Goal: Complete application form: Complete application form

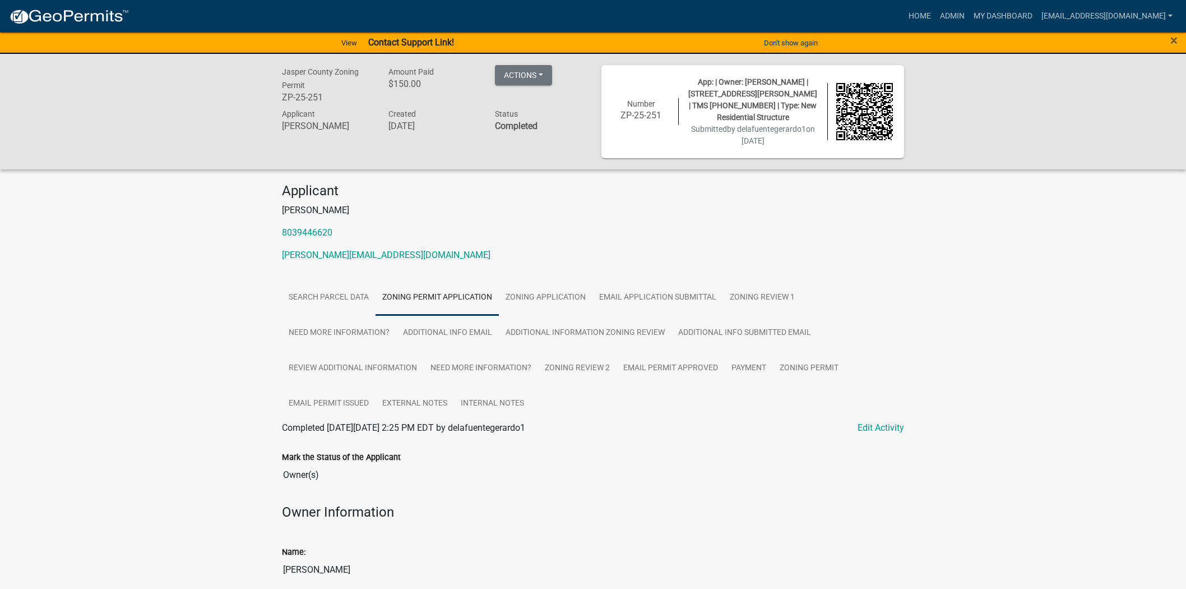
scroll to position [2120, 0]
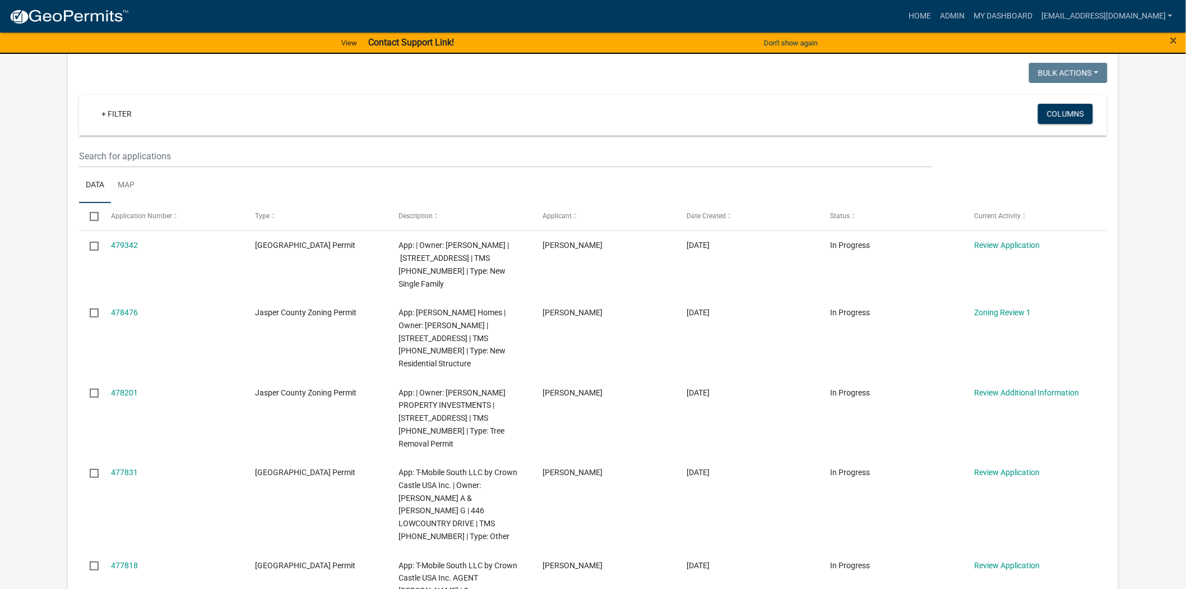
scroll to position [124, 0]
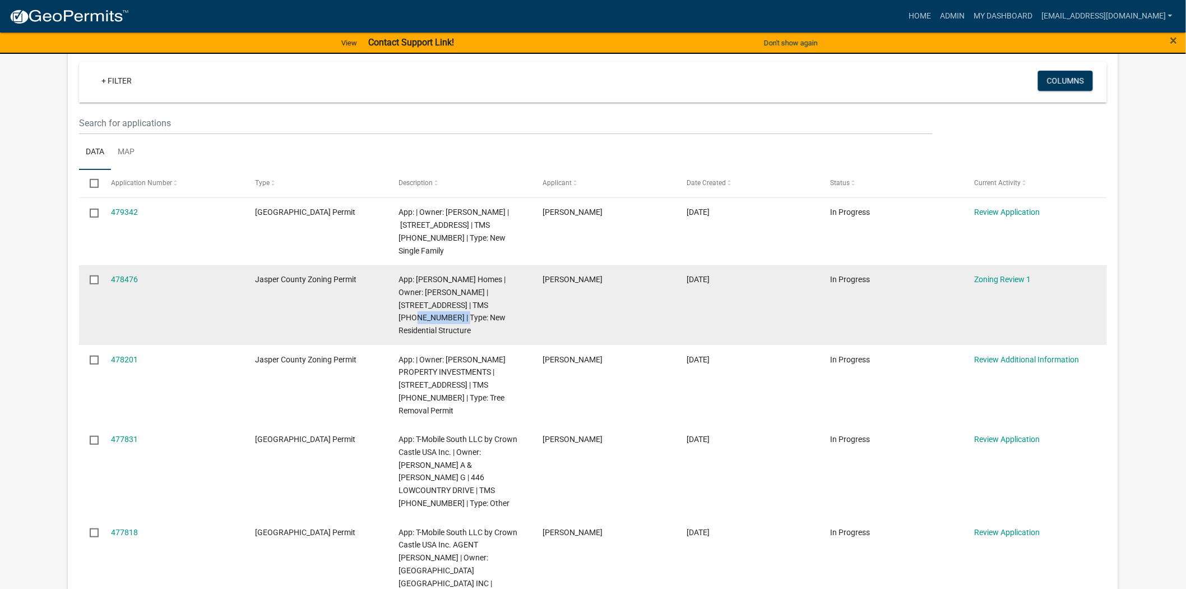
drag, startPoint x: 413, startPoint y: 318, endPoint x: 476, endPoint y: 304, distance: 65.3
click at [476, 304] on span "App: Schumacher Homes | Owner: FREISMUTH WILLIAM P | 4031 OKATIE HWY S | TMS 03…" at bounding box center [452, 305] width 107 height 60
copy span "[PHONE_NUMBER]"
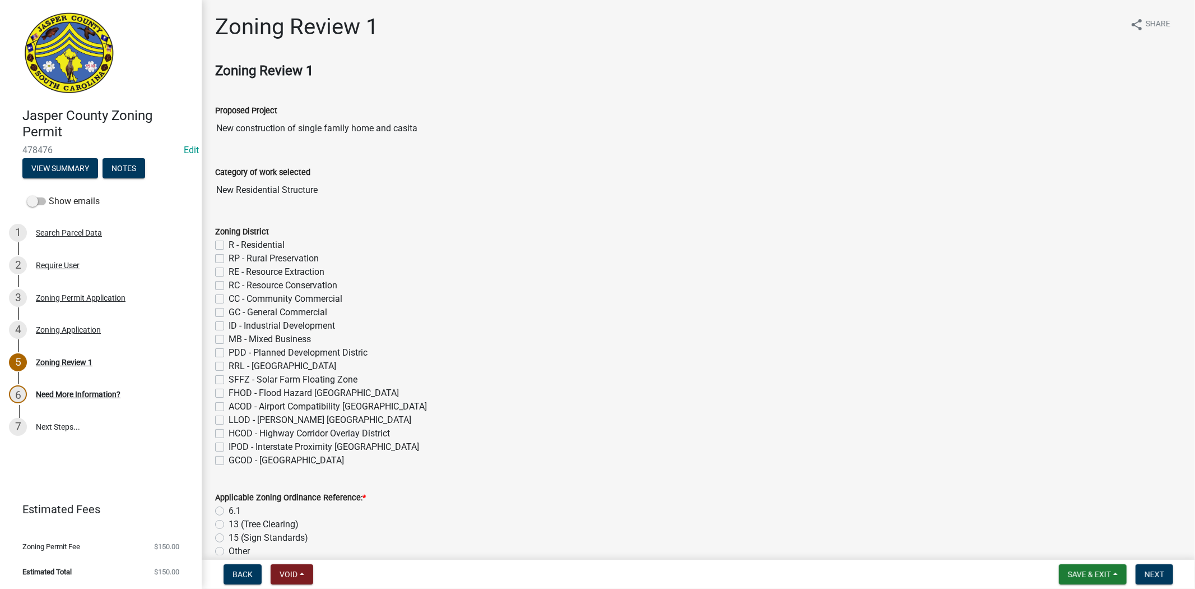
click at [229, 245] on label "R - Residential" at bounding box center [257, 244] width 56 height 13
click at [229, 245] on input "R - Residential" at bounding box center [232, 241] width 7 height 7
checkbox input "true"
checkbox input "false"
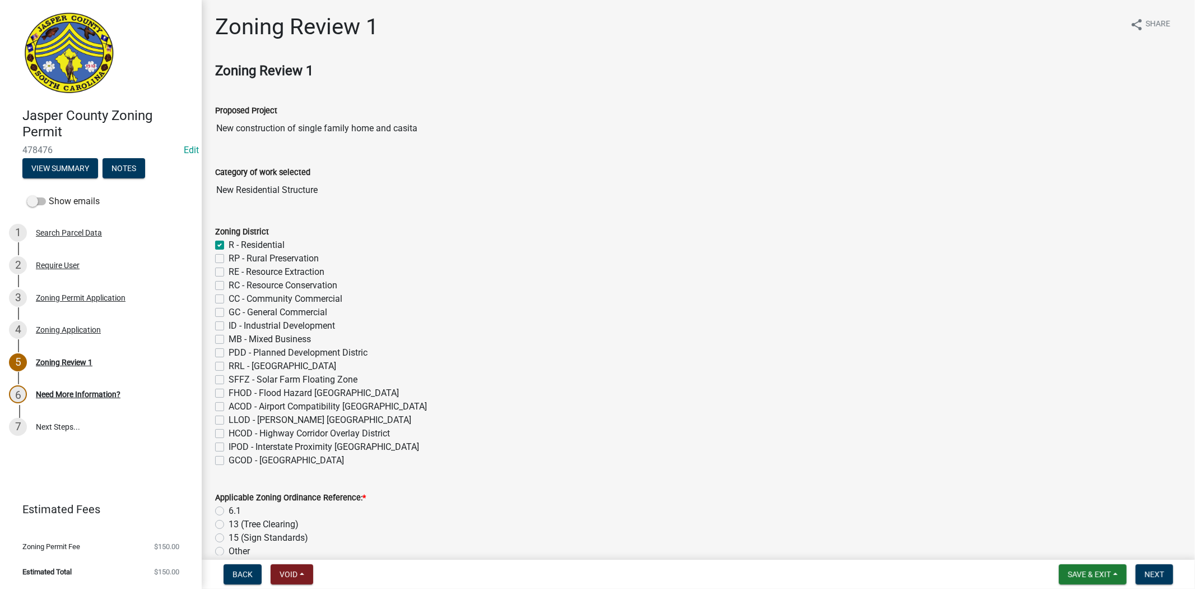
checkbox input "false"
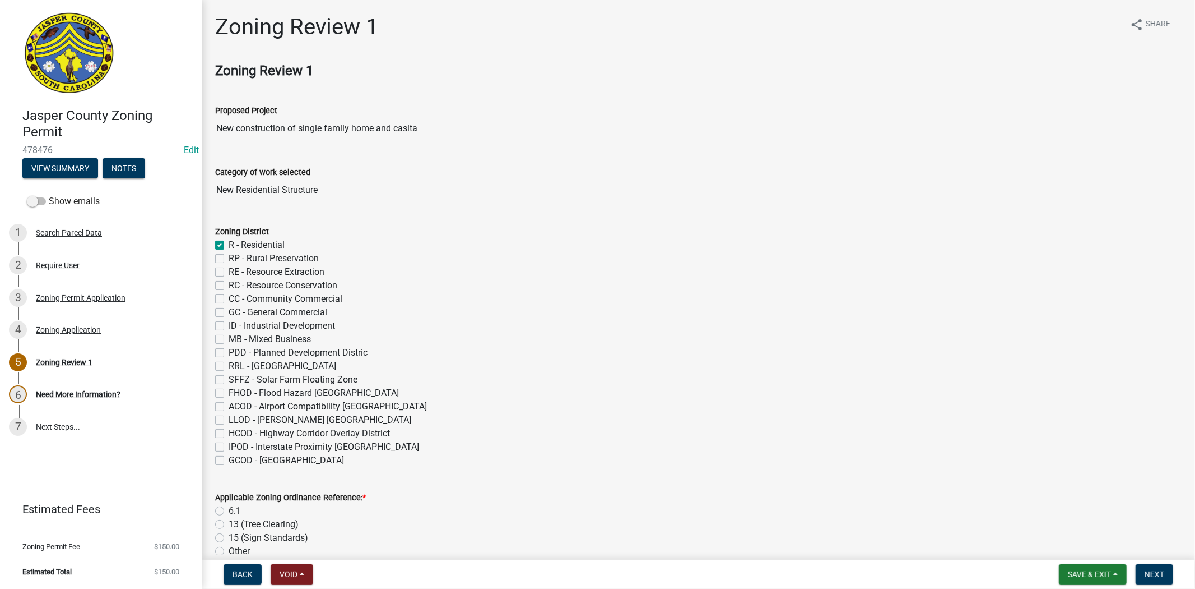
checkbox input "false"
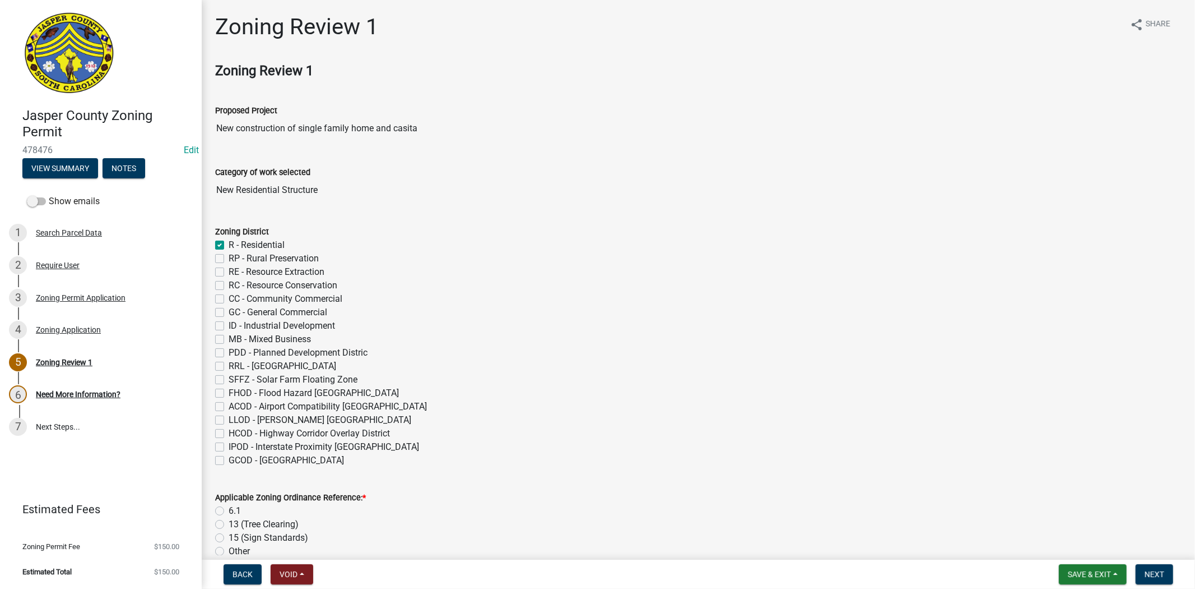
checkbox input "false"
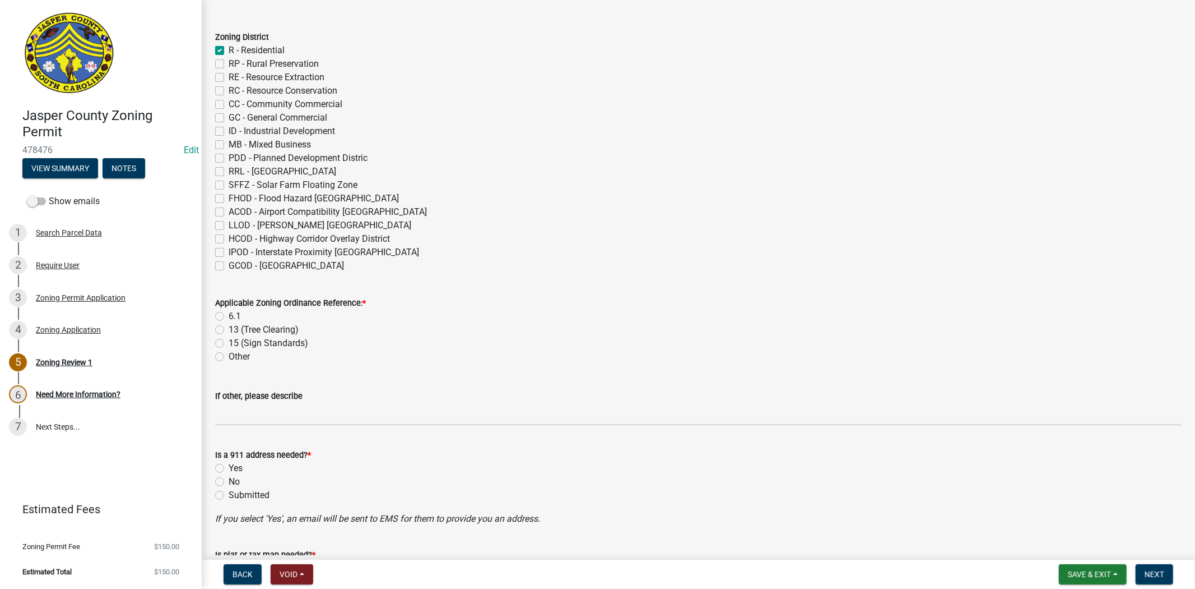
scroll to position [311, 0]
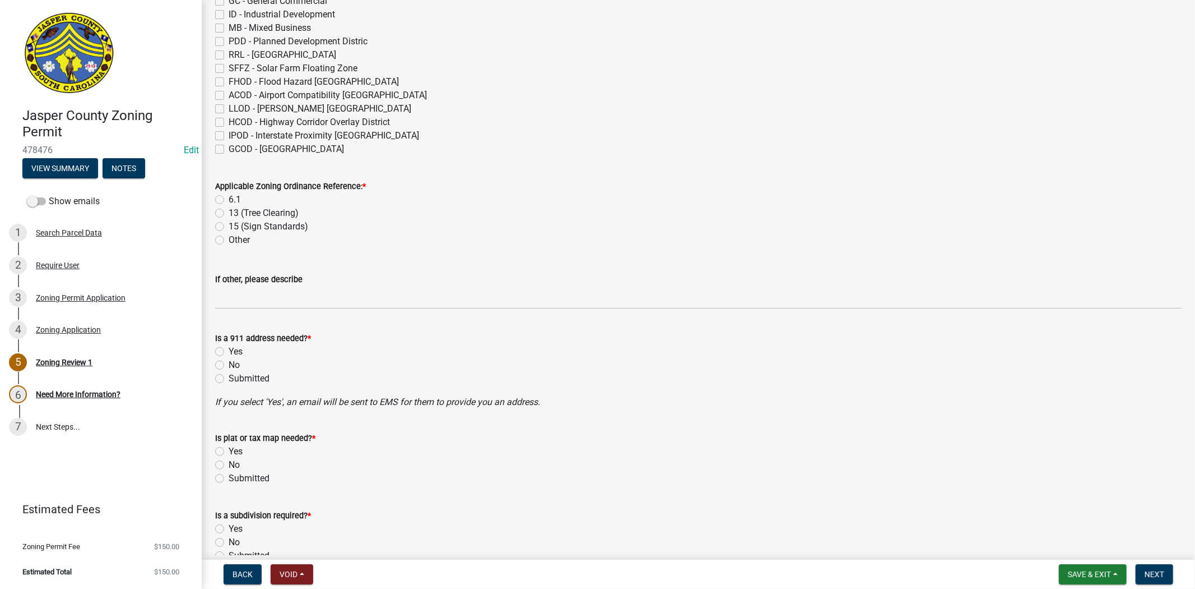
click at [229, 198] on label "6.1" at bounding box center [235, 199] width 12 height 13
click at [229, 198] on input "6.1" at bounding box center [232, 196] width 7 height 7
radio input "true"
click at [229, 361] on label "No" at bounding box center [234, 364] width 11 height 13
click at [229, 361] on input "No" at bounding box center [232, 361] width 7 height 7
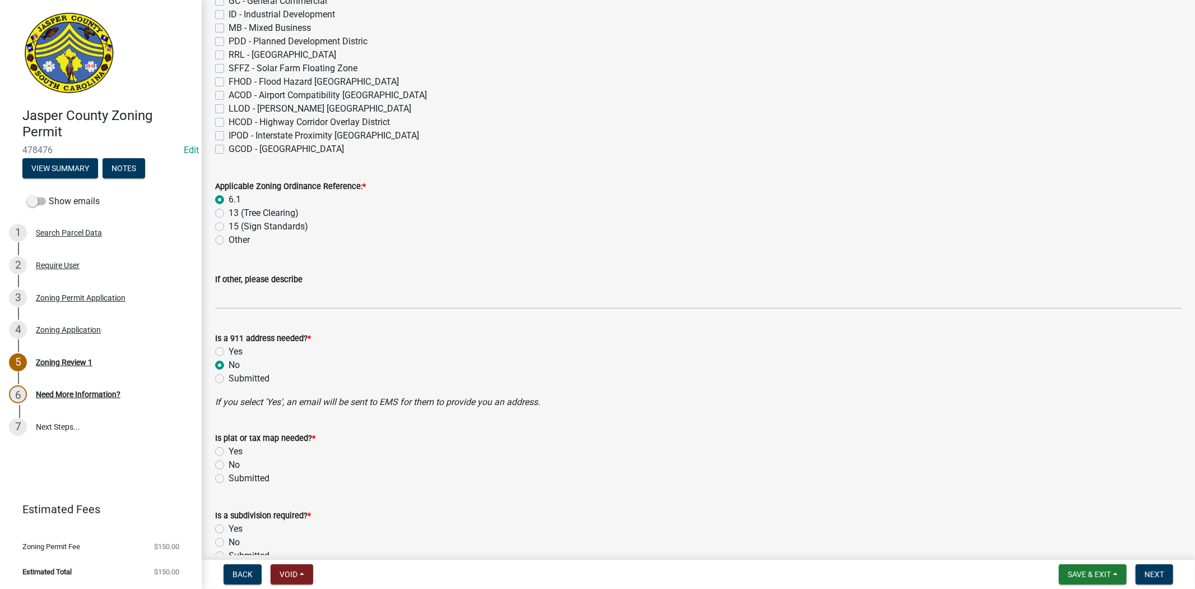
radio input "true"
click at [229, 465] on label "No" at bounding box center [234, 464] width 11 height 13
click at [229, 465] on input "No" at bounding box center [232, 461] width 7 height 7
radio input "true"
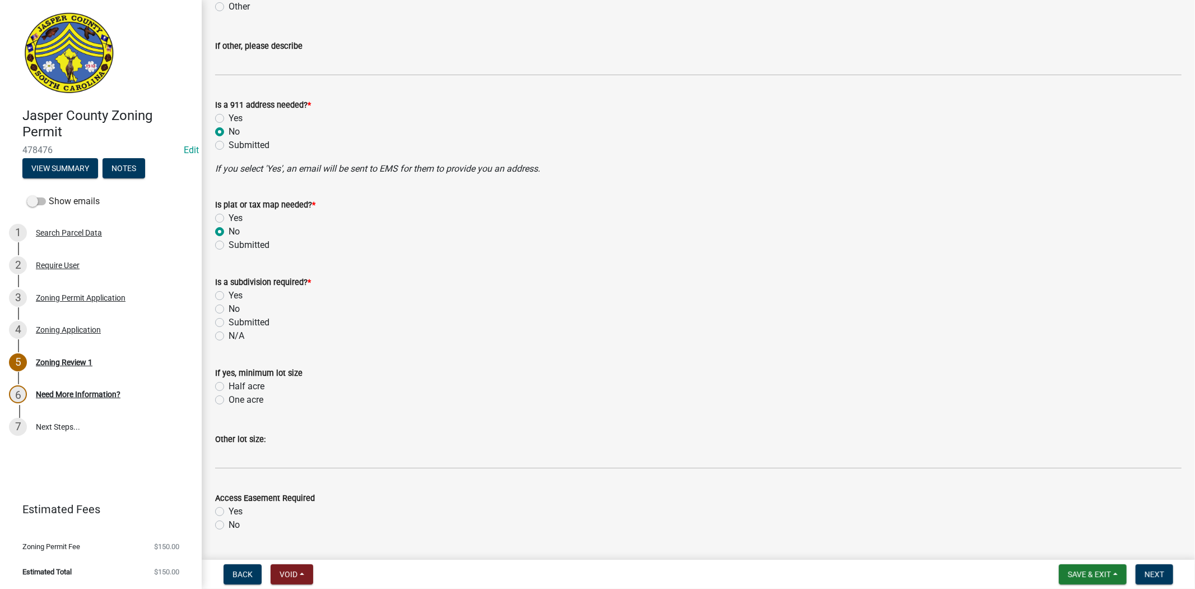
scroll to position [560, 0]
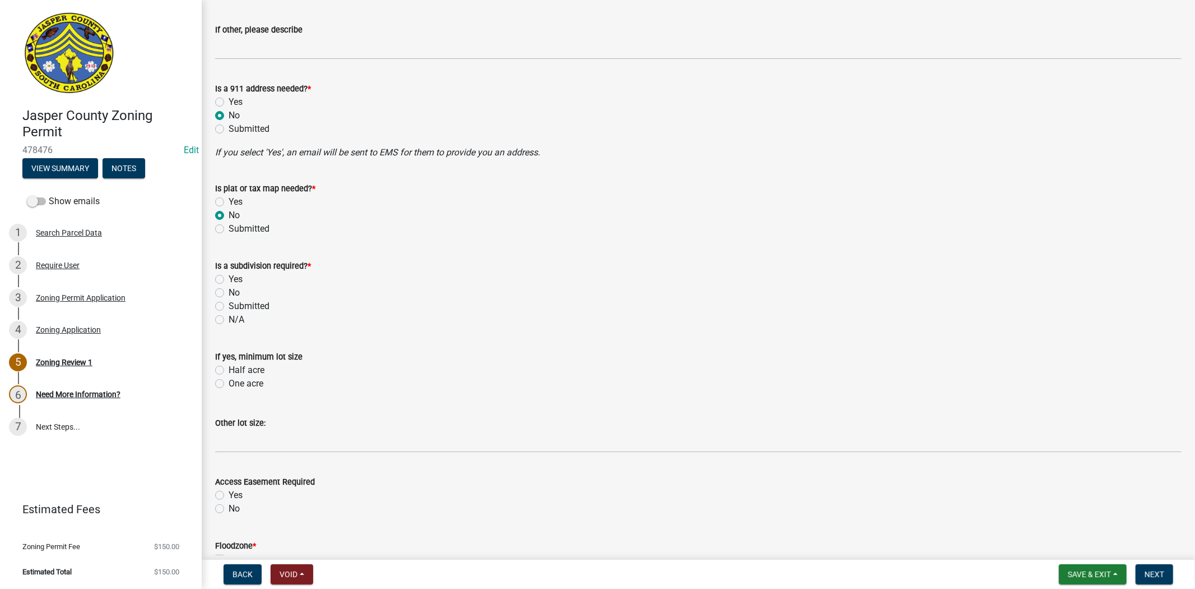
click at [229, 290] on label "No" at bounding box center [234, 292] width 11 height 13
click at [229, 290] on input "No" at bounding box center [232, 289] width 7 height 7
radio input "true"
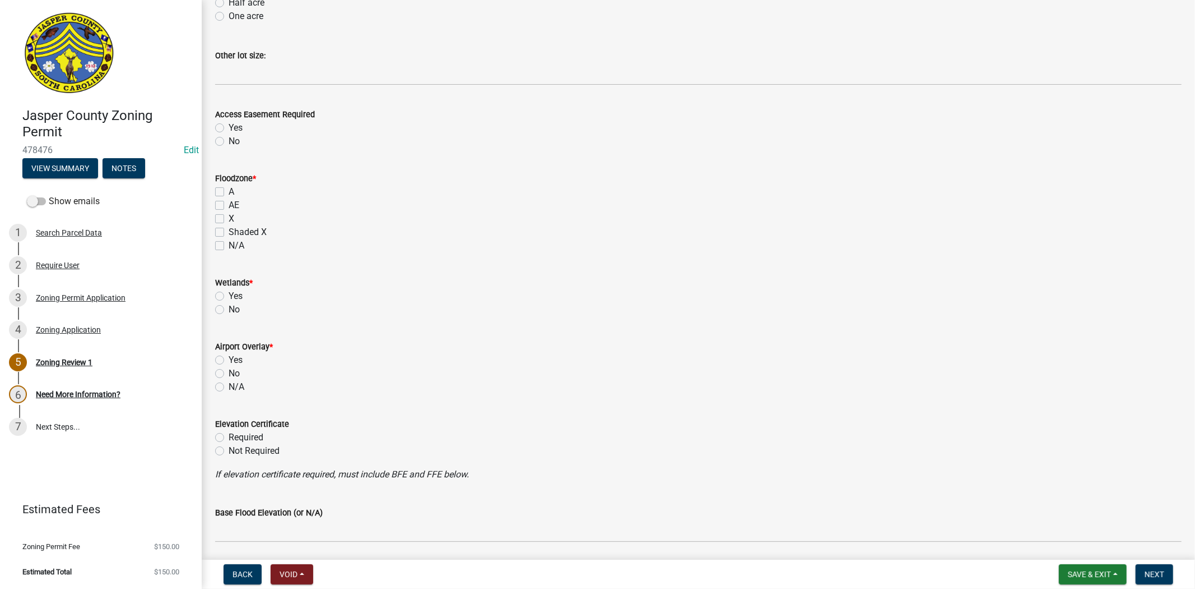
scroll to position [934, 0]
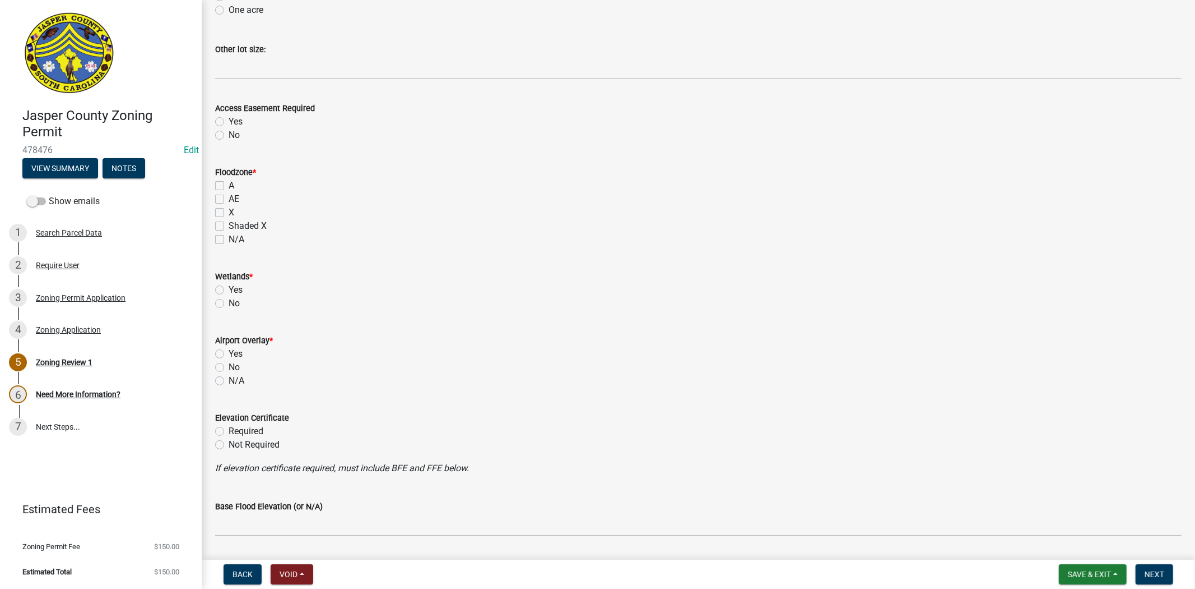
click at [229, 211] on label "X" at bounding box center [232, 212] width 6 height 13
click at [229, 211] on input "X" at bounding box center [232, 209] width 7 height 7
checkbox input "true"
checkbox input "false"
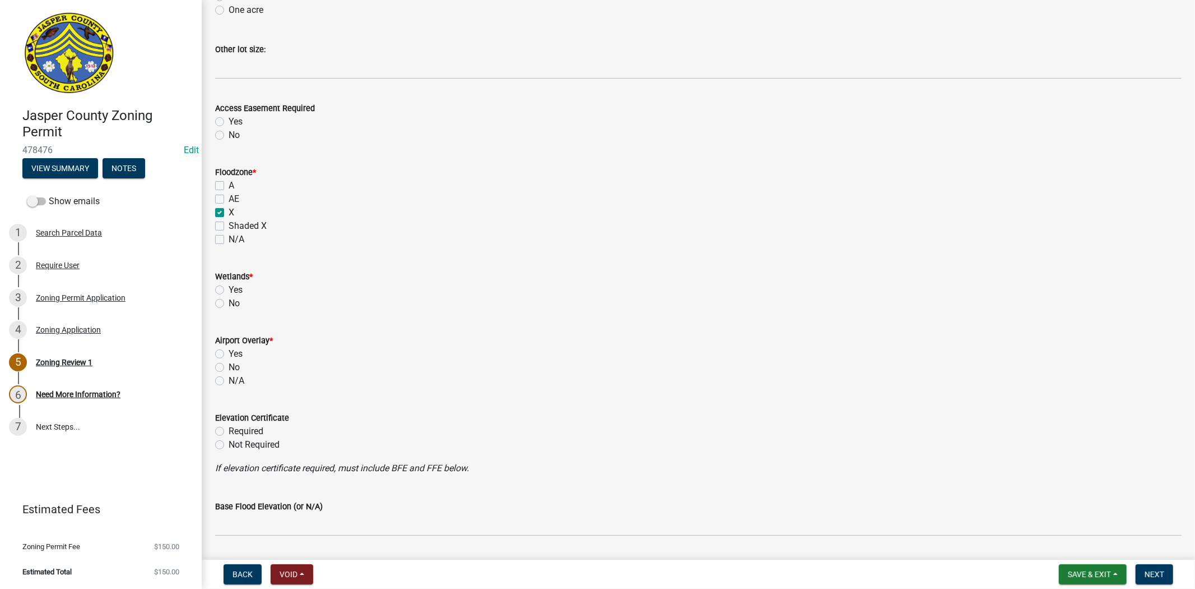
checkbox input "true"
checkbox input "false"
click at [229, 305] on label "No" at bounding box center [234, 302] width 11 height 13
click at [229, 304] on input "No" at bounding box center [232, 299] width 7 height 7
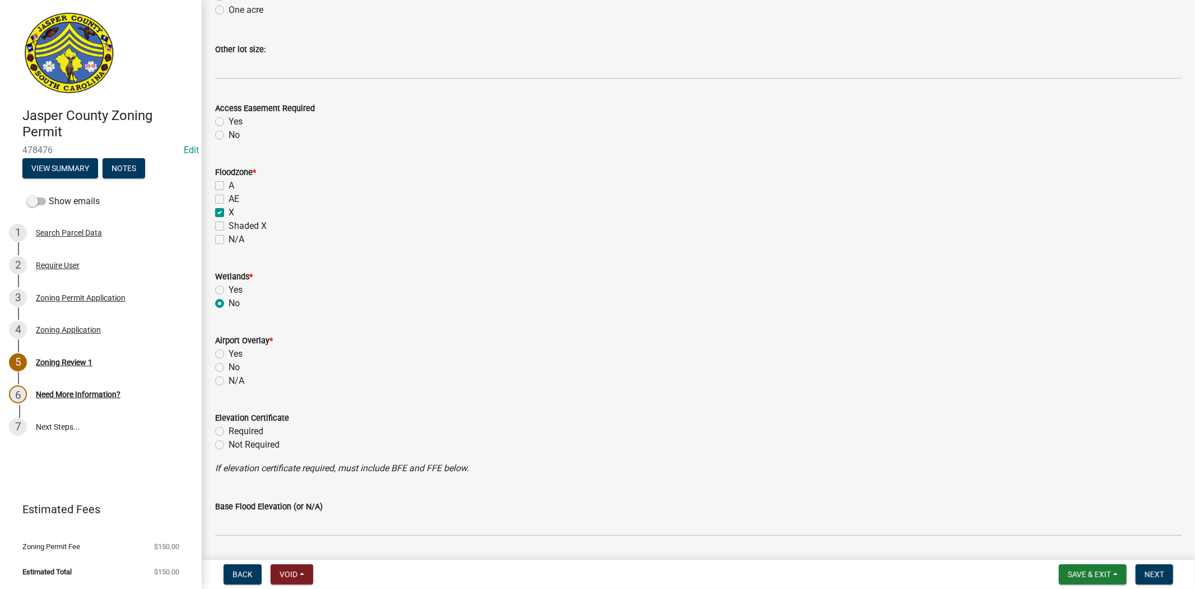
radio input "true"
click at [229, 365] on label "No" at bounding box center [234, 366] width 11 height 13
click at [229, 365] on input "No" at bounding box center [232, 363] width 7 height 7
radio input "true"
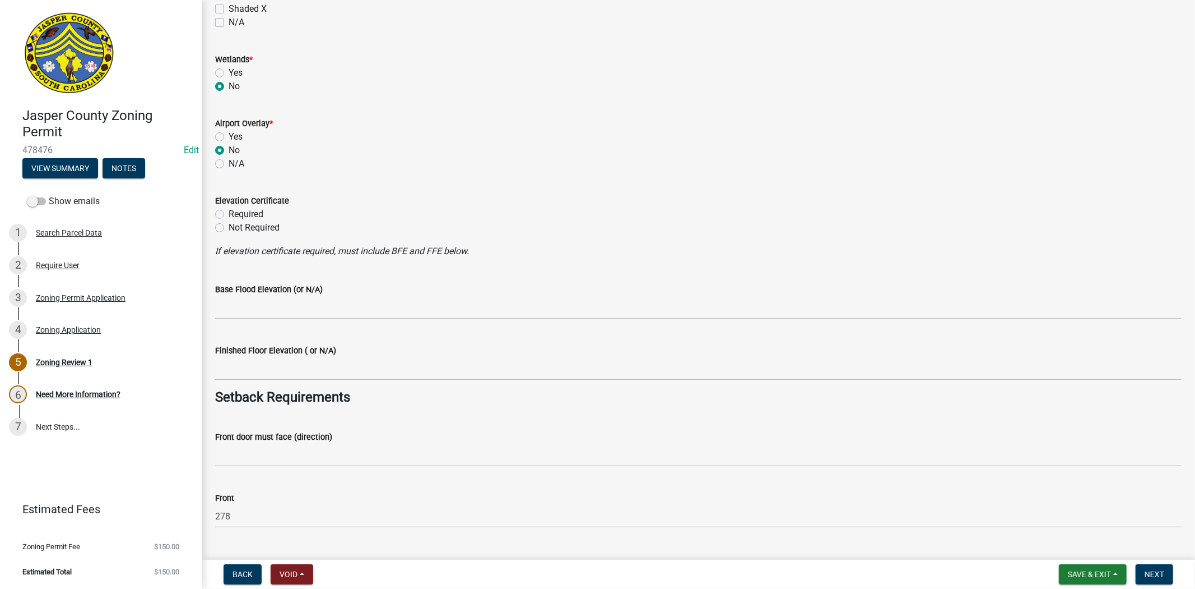
scroll to position [1183, 0]
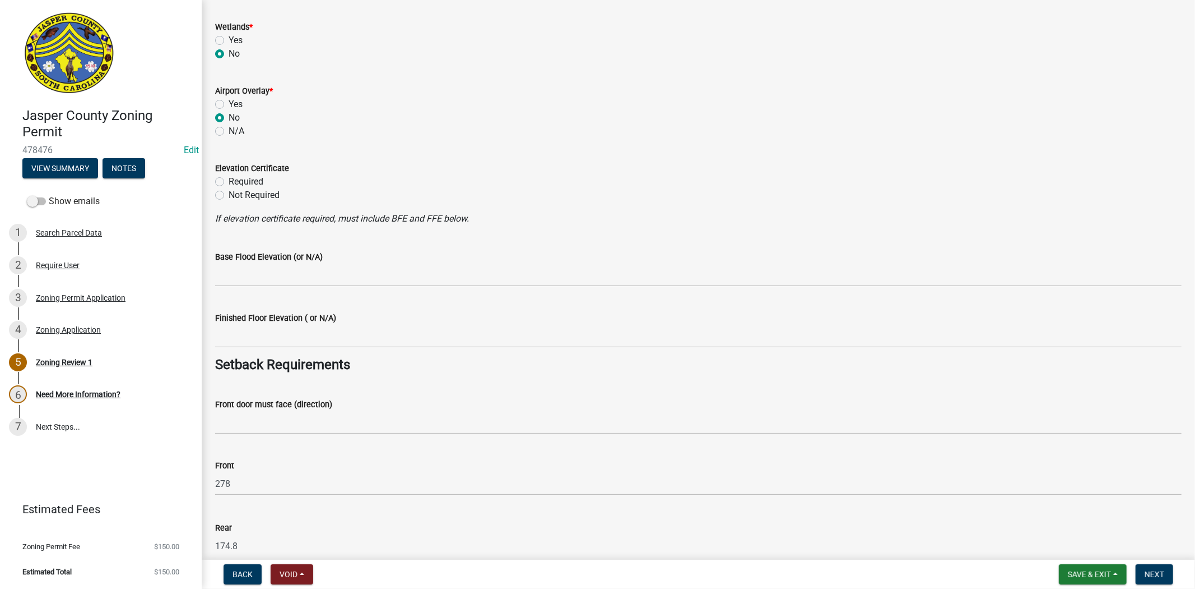
click at [229, 198] on label "Not Required" at bounding box center [254, 194] width 51 height 13
click at [229, 196] on input "Not Required" at bounding box center [232, 191] width 7 height 7
radio input "true"
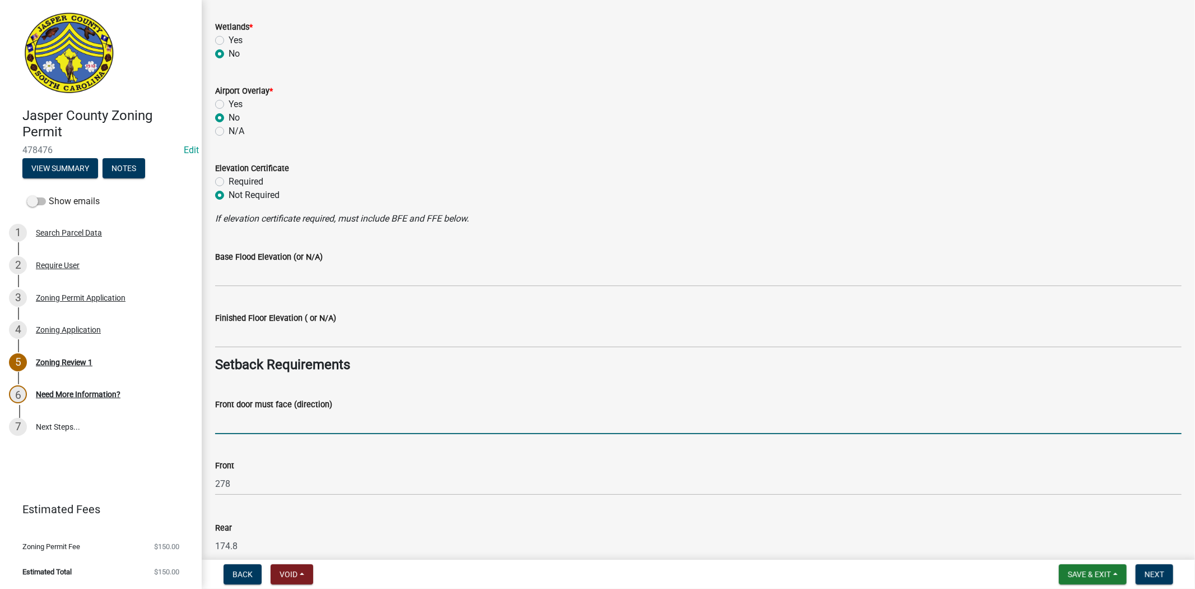
click at [270, 427] on input "Front door must face (direction)" at bounding box center [698, 422] width 967 height 23
type input "o"
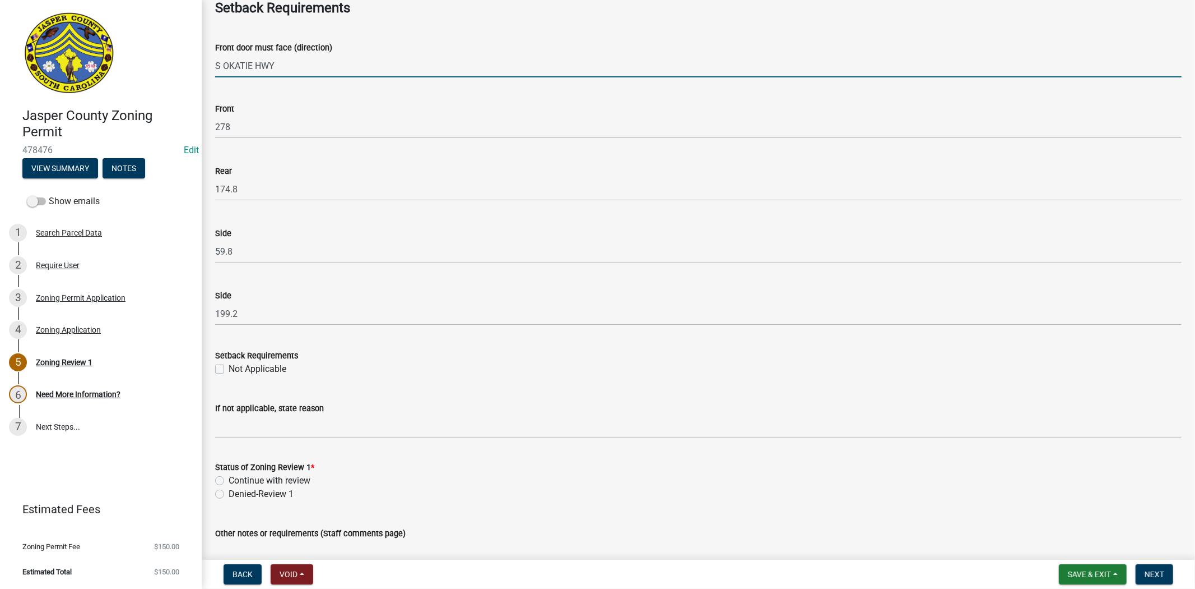
scroll to position [1556, 0]
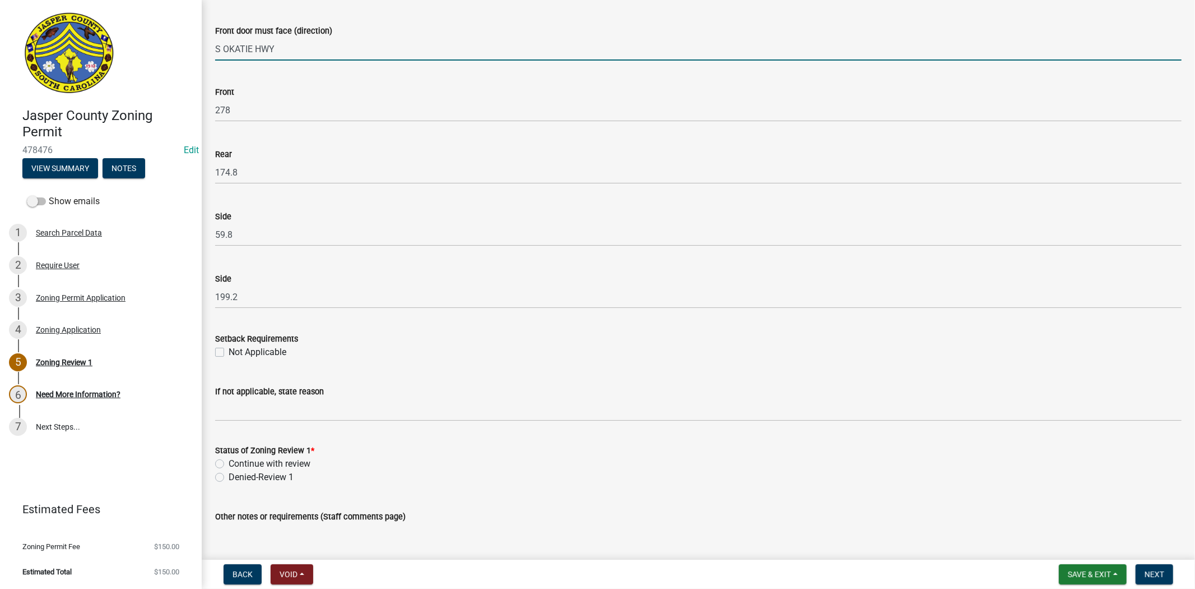
type input "S OKATIE HWY"
click at [229, 462] on label "Continue with review" at bounding box center [270, 463] width 82 height 13
click at [229, 462] on input "Continue with review" at bounding box center [232, 460] width 7 height 7
radio input "true"
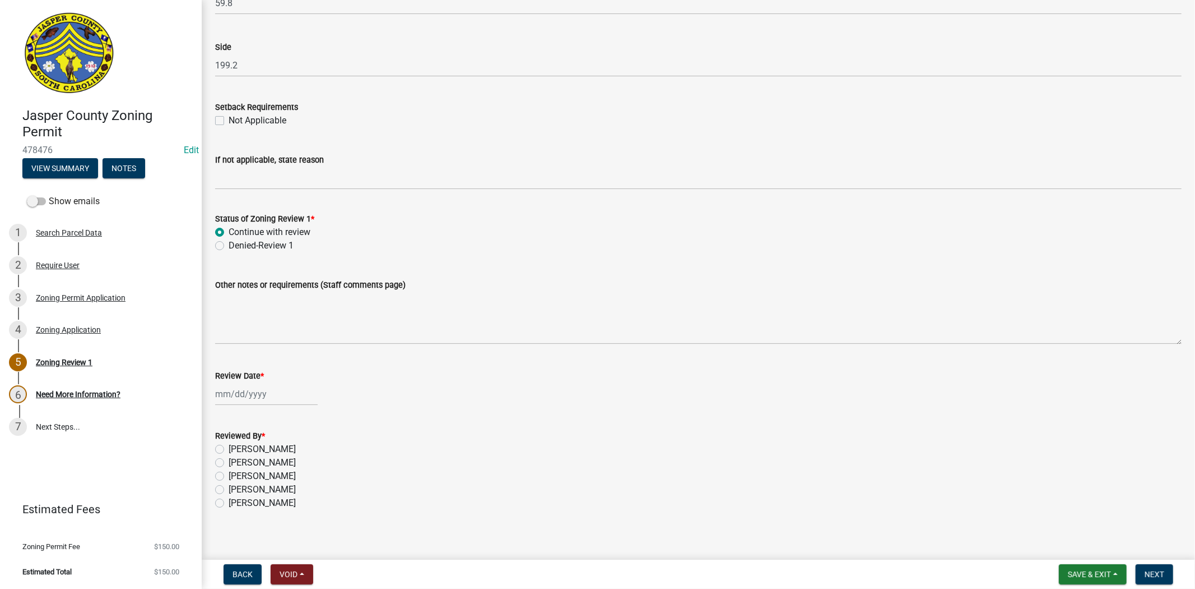
scroll to position [1796, 0]
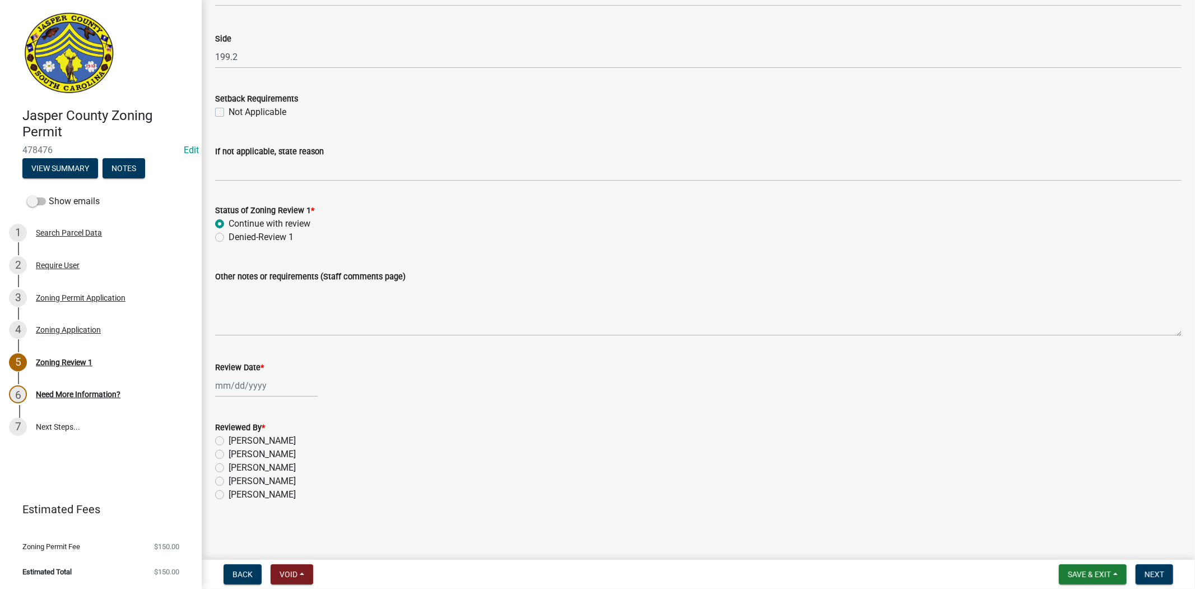
select select "9"
select select "2025"
click at [282, 385] on div "Jan Feb Mar Apr May Jun Jul Aug Sep Oct Nov Dec 1525 1526 1527 1528 1529 1530 1…" at bounding box center [266, 385] width 103 height 23
click at [248, 481] on div "16" at bounding box center [244, 480] width 18 height 18
type input "[DATE]"
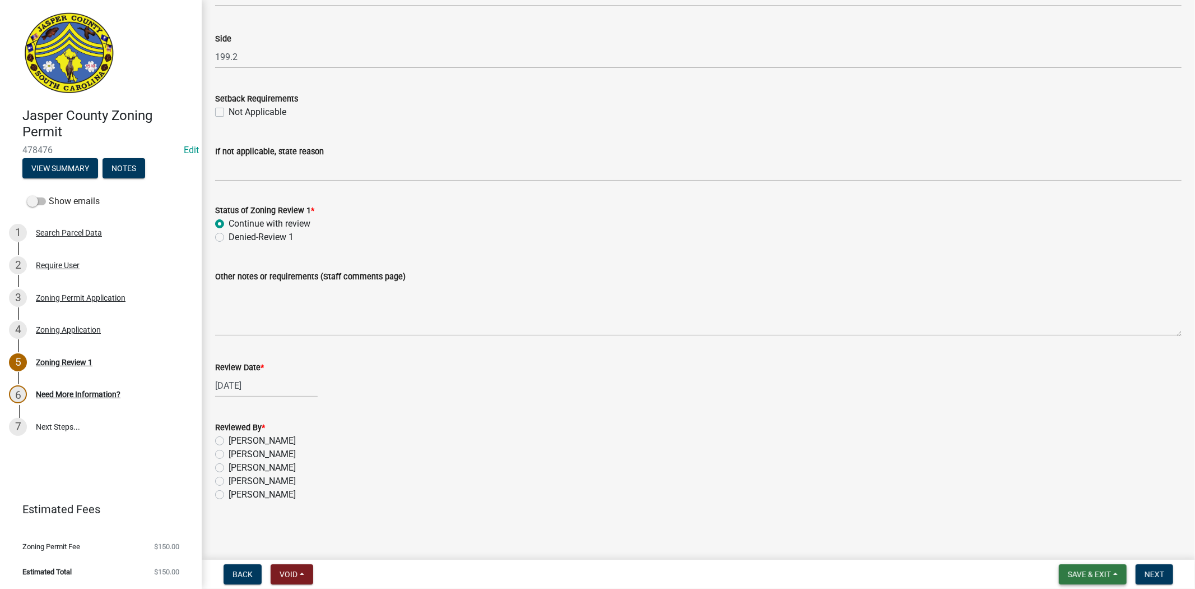
click at [1064, 572] on button "Save & Exit" at bounding box center [1093, 574] width 68 height 20
click at [1057, 526] on button "Save" at bounding box center [1082, 517] width 90 height 27
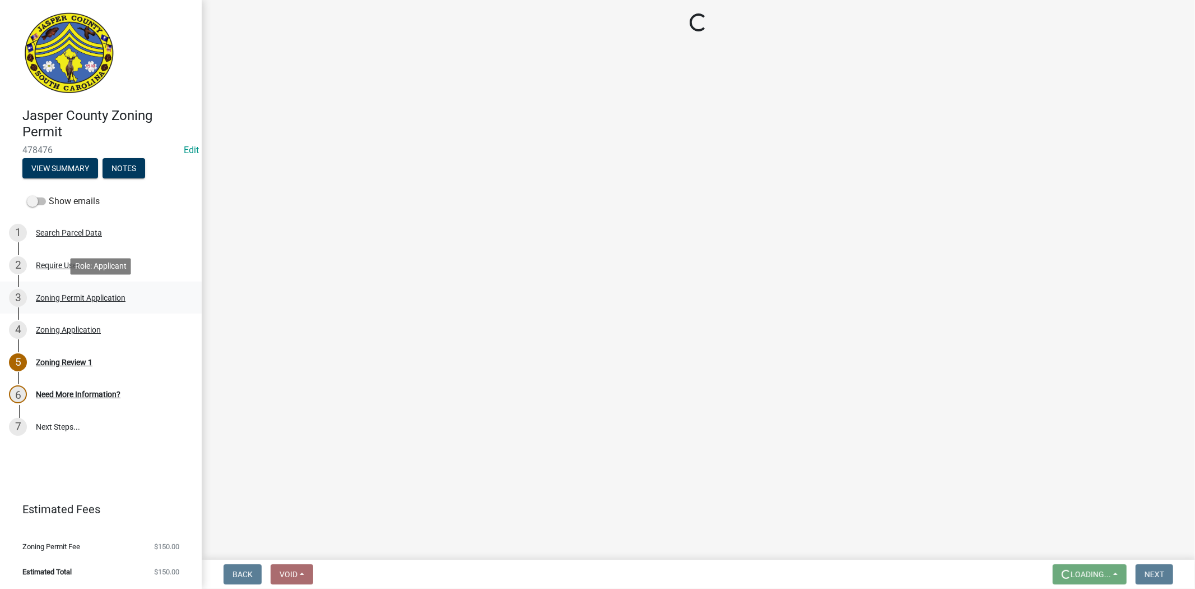
click at [118, 300] on div "Zoning Permit Application" at bounding box center [81, 298] width 90 height 8
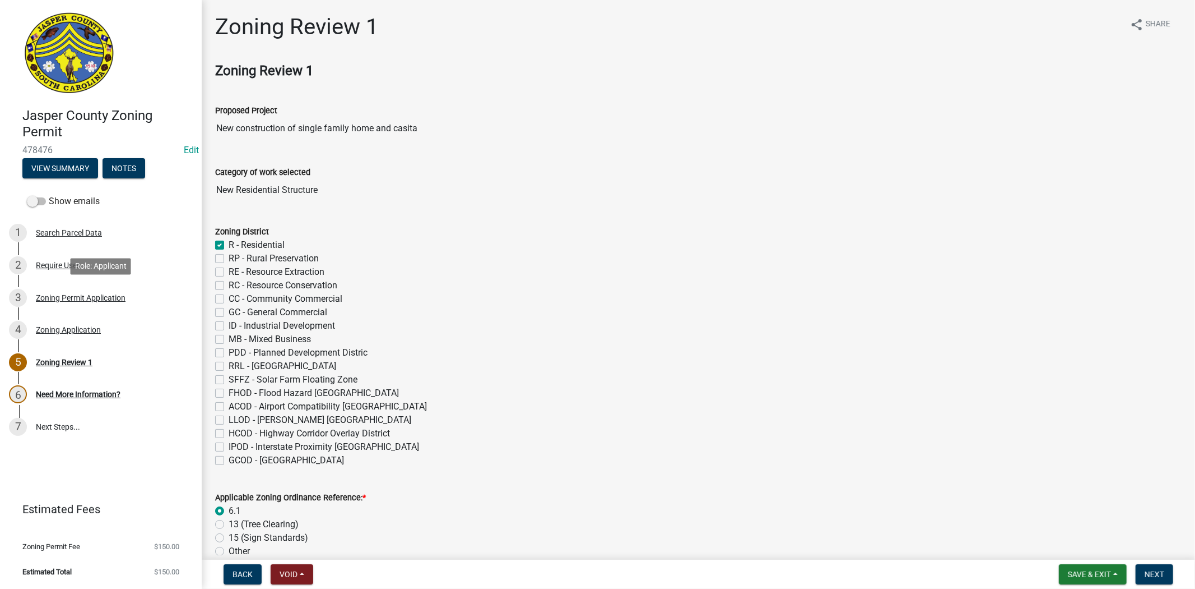
click at [104, 299] on div "Zoning Permit Application" at bounding box center [81, 298] width 90 height 8
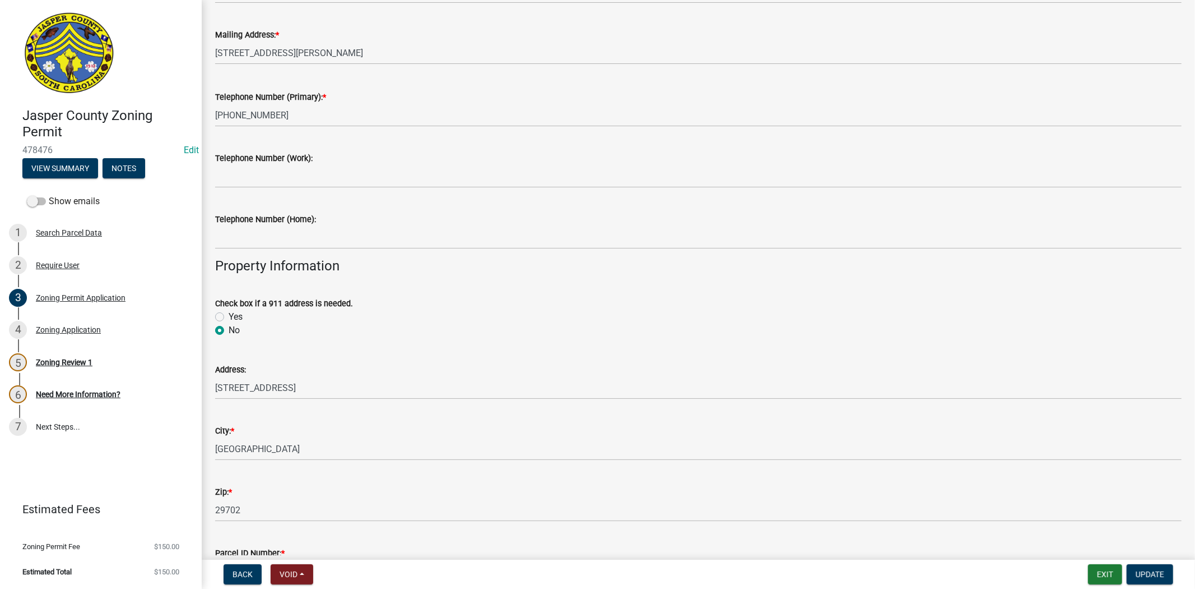
scroll to position [373, 0]
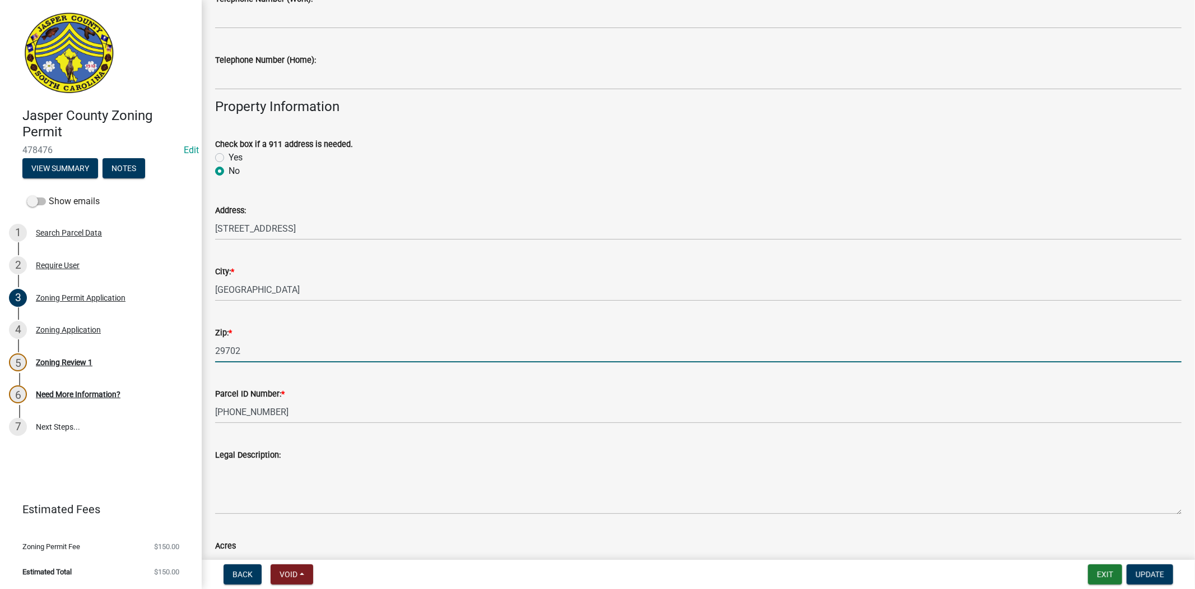
drag, startPoint x: 256, startPoint y: 354, endPoint x: 221, endPoint y: 360, distance: 35.4
click at [221, 360] on input "29702" at bounding box center [698, 350] width 967 height 23
type input "29927"
click at [499, 444] on div "Legal Description:" at bounding box center [698, 473] width 967 height 82
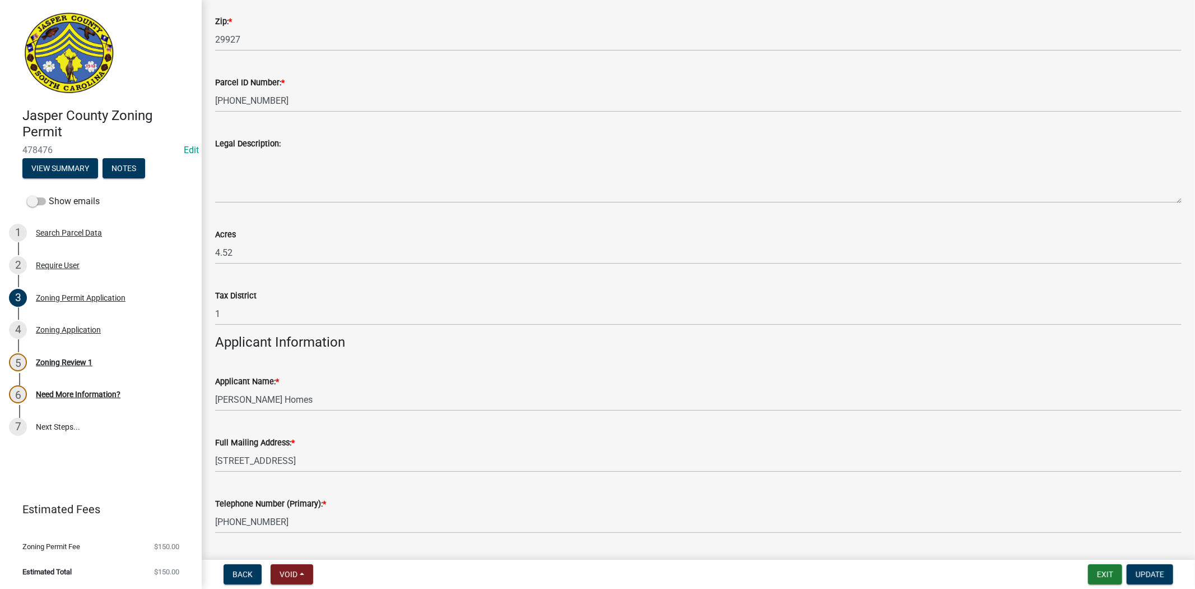
scroll to position [685, 0]
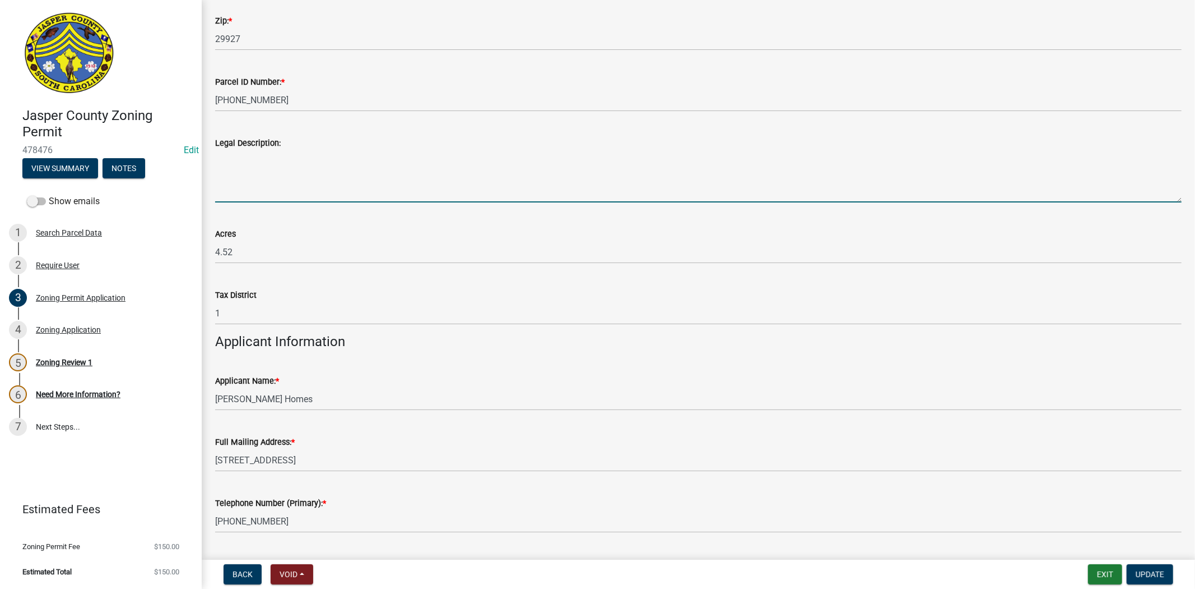
click at [266, 192] on textarea "Legal Description:" at bounding box center [698, 176] width 967 height 53
type textarea "New Residence"
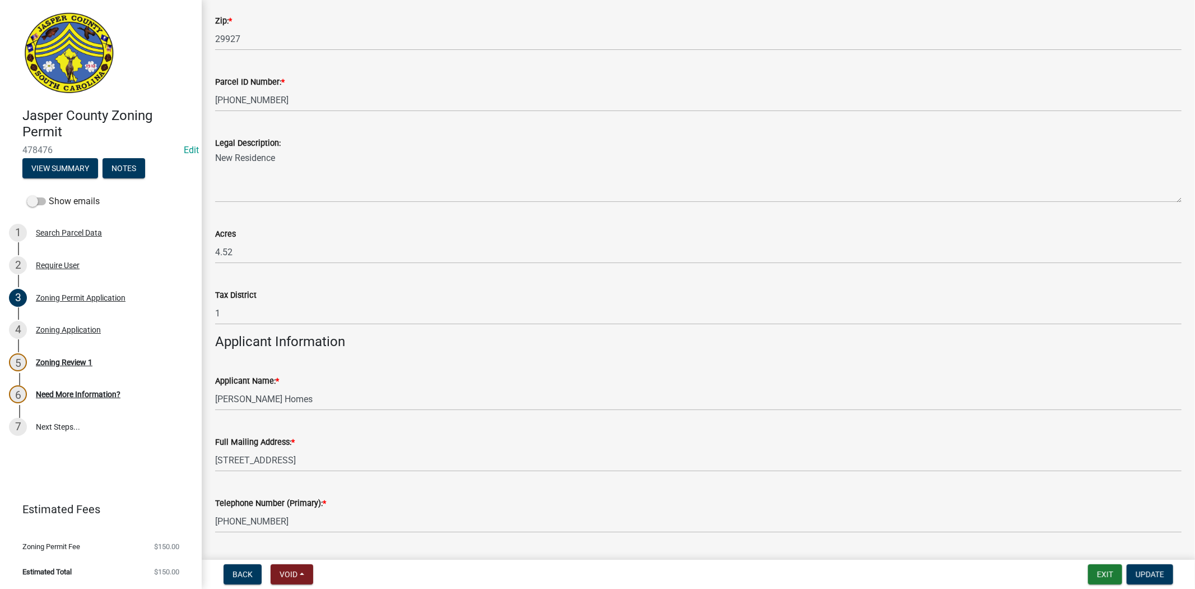
click at [389, 267] on wm-data-entity-input "Acres 4.52" at bounding box center [698, 241] width 967 height 61
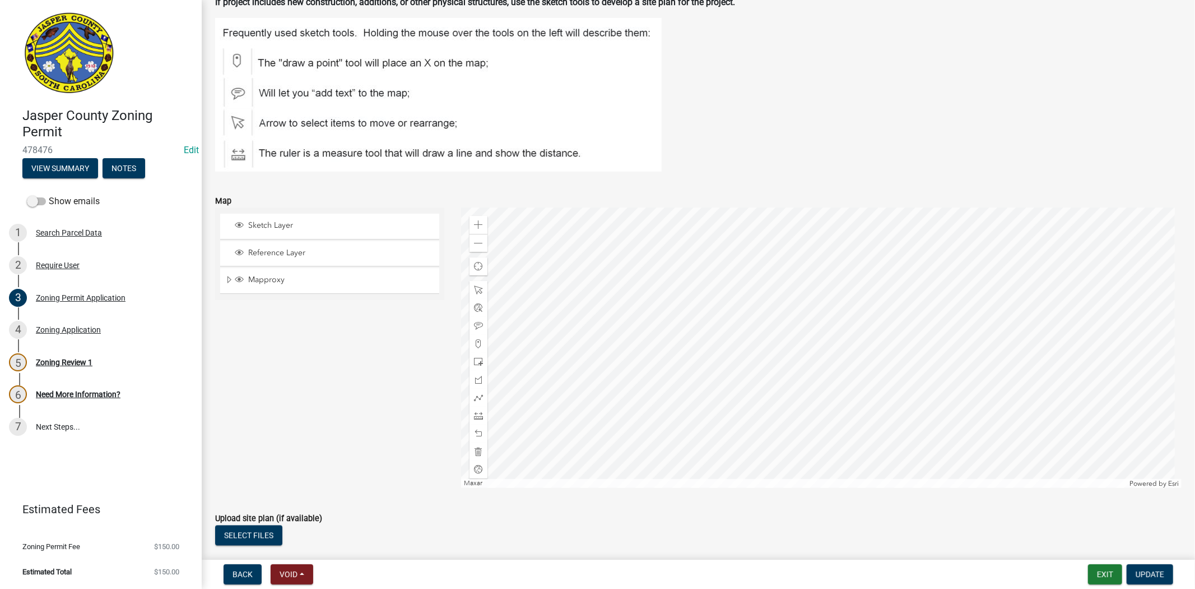
scroll to position [1868, 0]
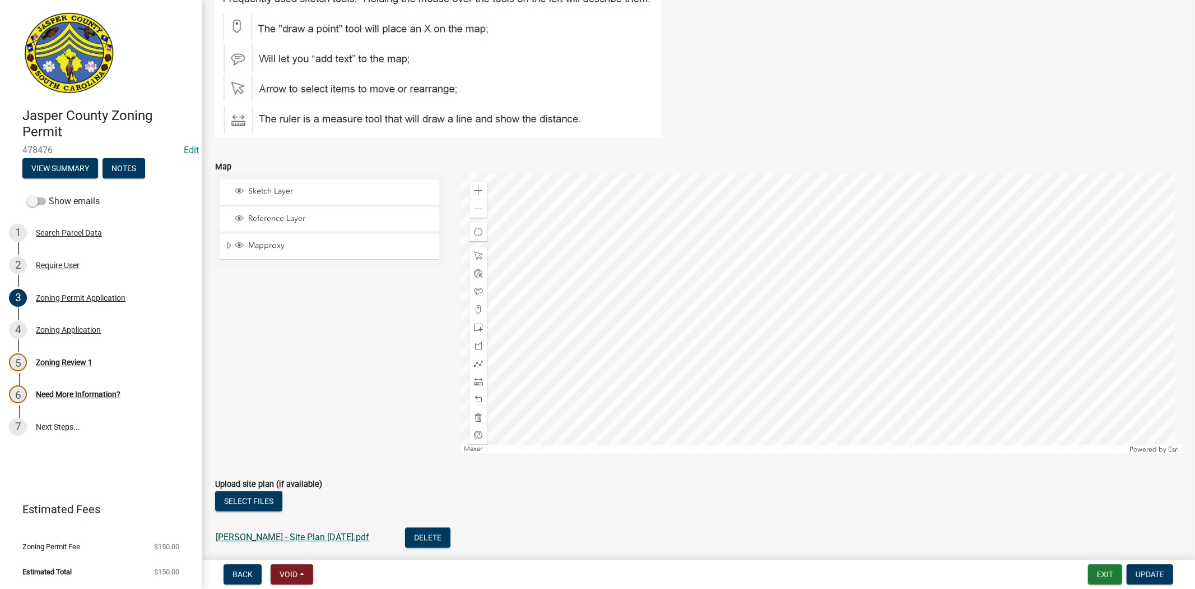
click at [310, 535] on link "Freismuth - Site Plan 9.16.25.pdf" at bounding box center [293, 536] width 154 height 11
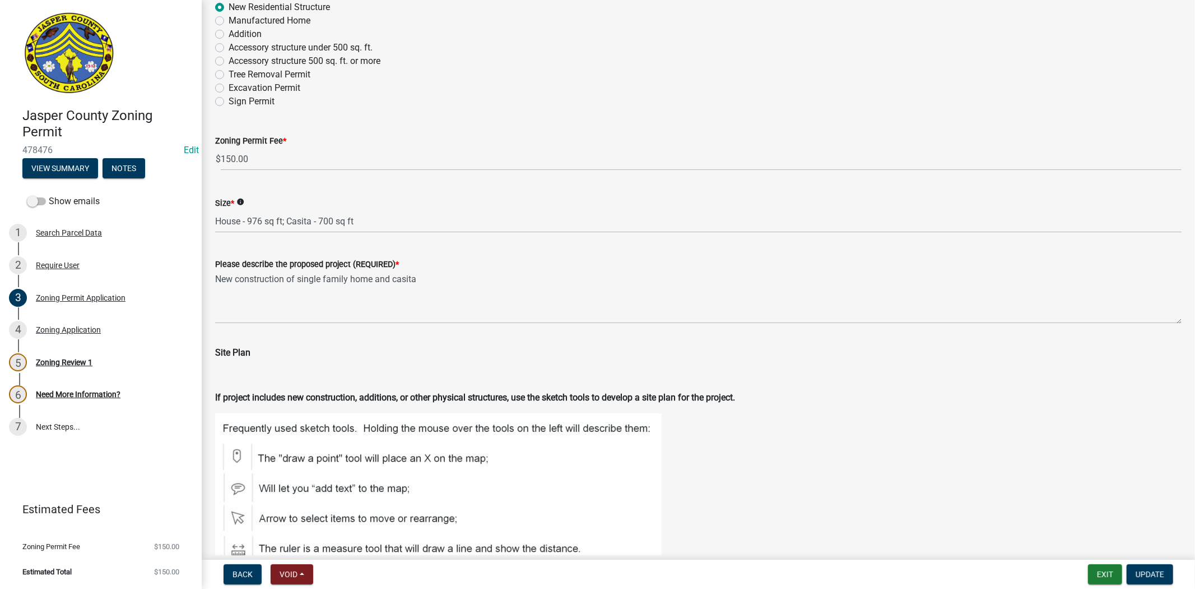
scroll to position [1432, 0]
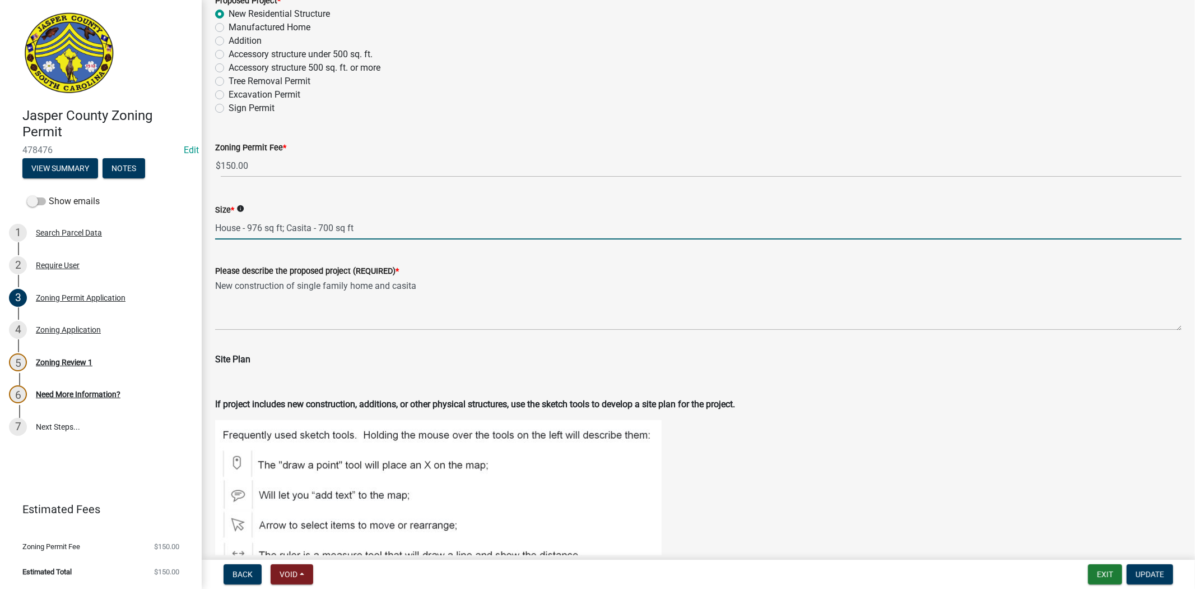
drag, startPoint x: 285, startPoint y: 228, endPoint x: 415, endPoint y: 235, distance: 130.3
click at [415, 235] on input "House - 976 sq ft; Casita - 700 sq ft" at bounding box center [698, 227] width 967 height 23
type input "House - 976 sq ft"
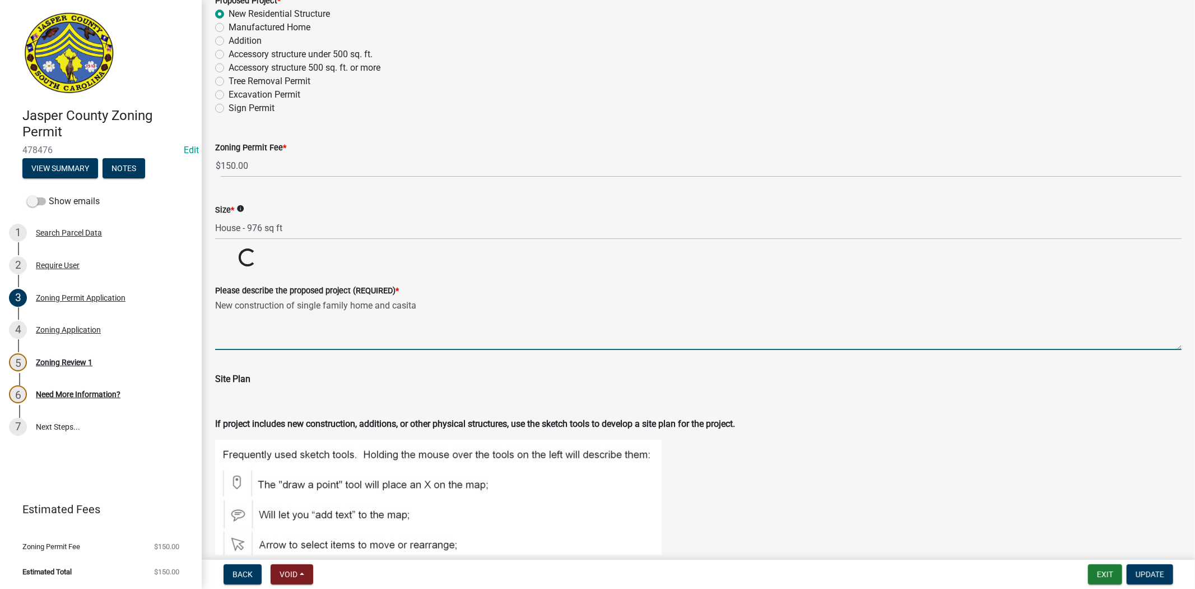
drag, startPoint x: 377, startPoint y: 286, endPoint x: 461, endPoint y: 288, distance: 84.1
click at [461, 288] on form "Please describe the proposed project (REQUIRED) * New construction of single fa…" at bounding box center [698, 317] width 967 height 66
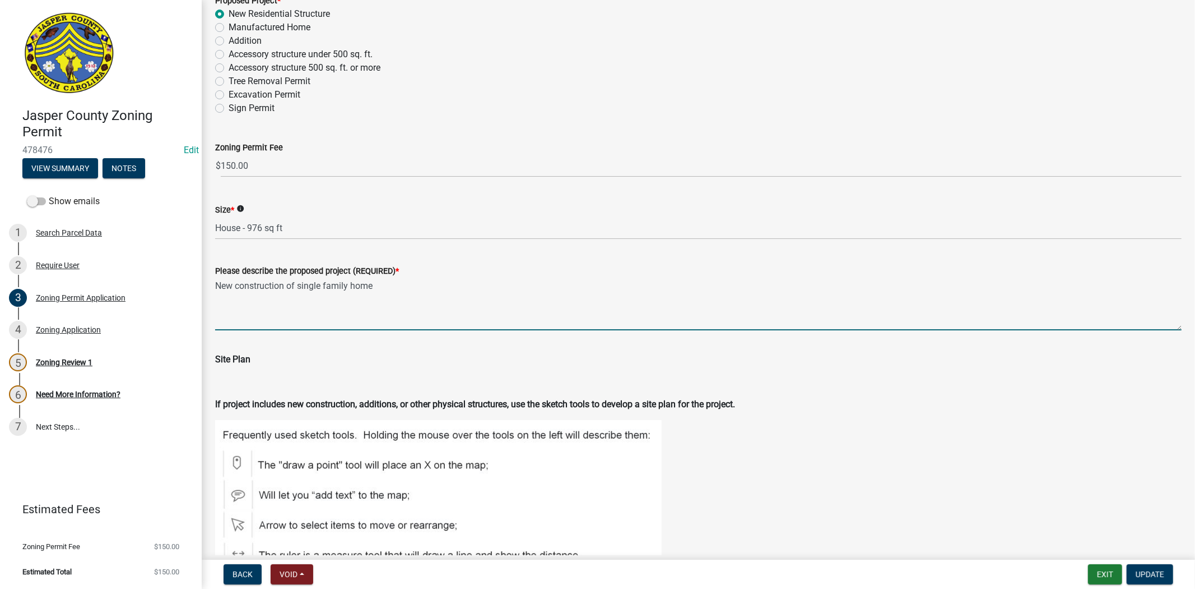
type textarea "New construction of single family home"
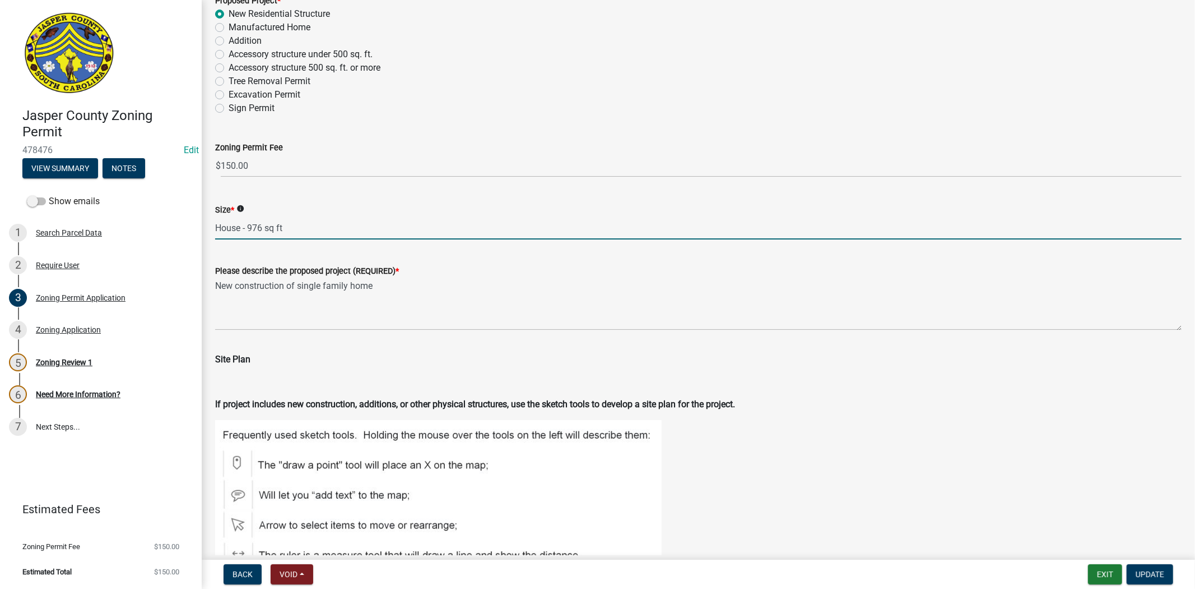
click at [243, 228] on input "House - 976 sq ft" at bounding box center [698, 227] width 967 height 23
click at [269, 230] on input "House - 976 sq ft" at bounding box center [698, 227] width 967 height 23
drag, startPoint x: 249, startPoint y: 227, endPoint x: 282, endPoint y: 230, distance: 32.7
click at [282, 230] on input "House - 976 sq ft" at bounding box center [698, 227] width 967 height 23
click at [215, 231] on input "House - 976 sq ft" at bounding box center [698, 227] width 967 height 23
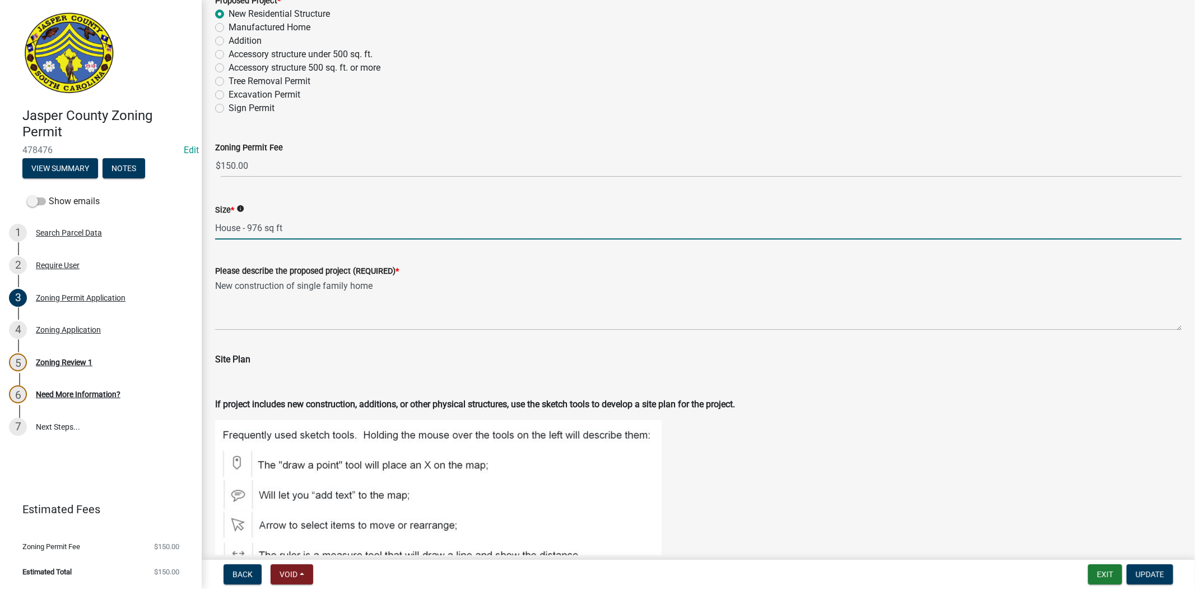
paste input "976 sq ft"
drag, startPoint x: 279, startPoint y: 225, endPoint x: 513, endPoint y: 237, distance: 234.6
click at [513, 237] on input "976 sq ft House - 976 sq ft" at bounding box center [698, 227] width 967 height 23
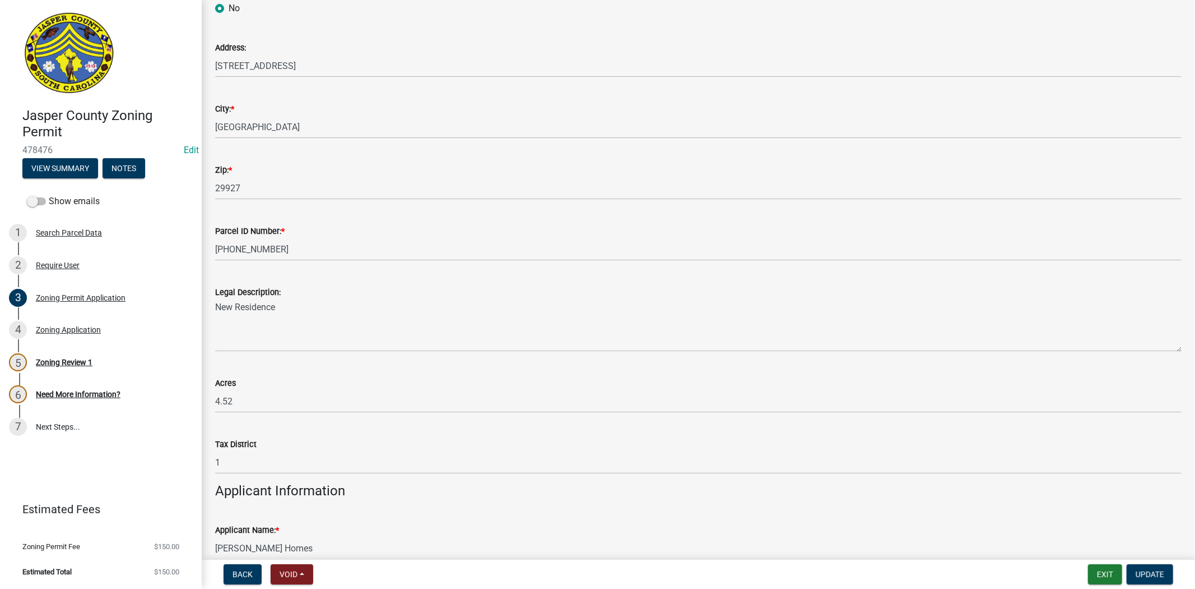
scroll to position [623, 0]
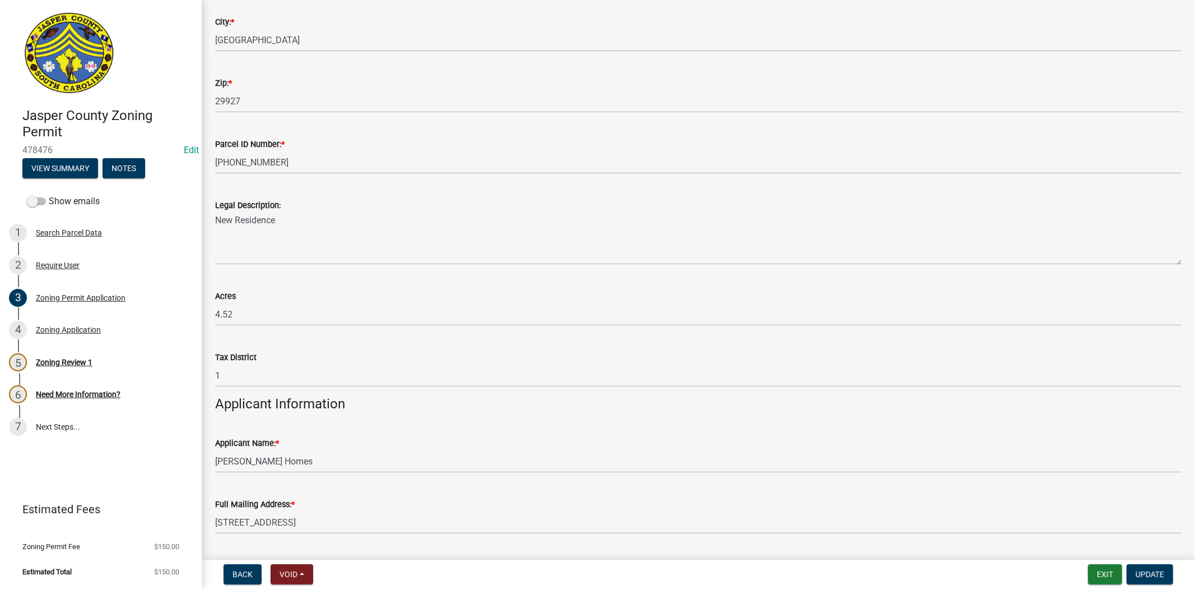
type input "976 sq ft House"
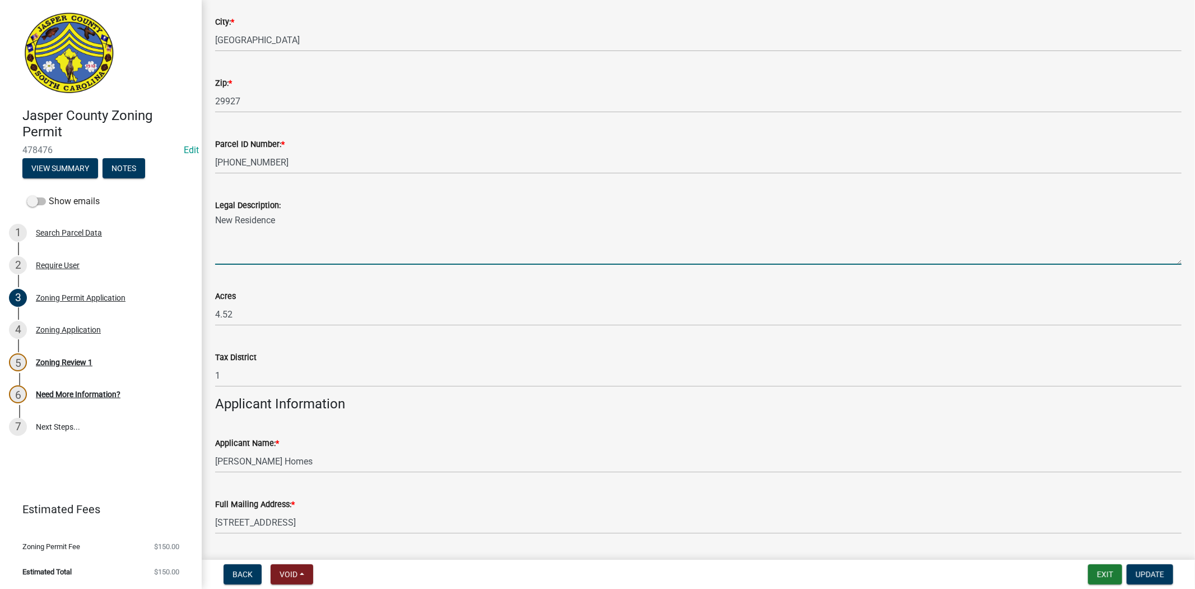
click at [215, 219] on textarea "New Residence" at bounding box center [698, 238] width 967 height 53
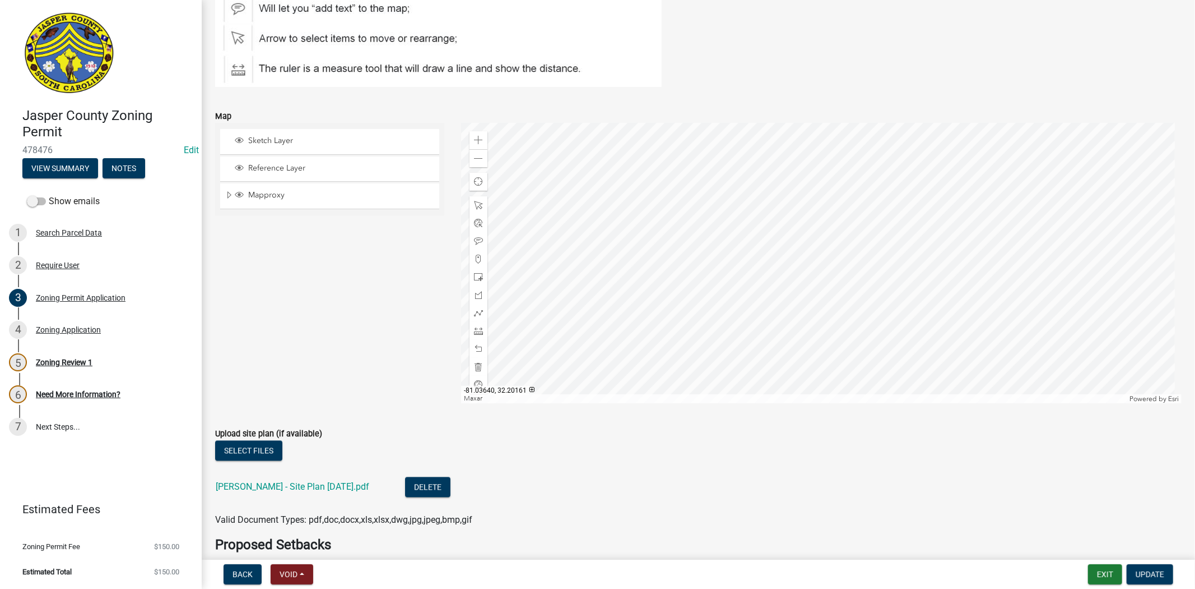
scroll to position [1930, 0]
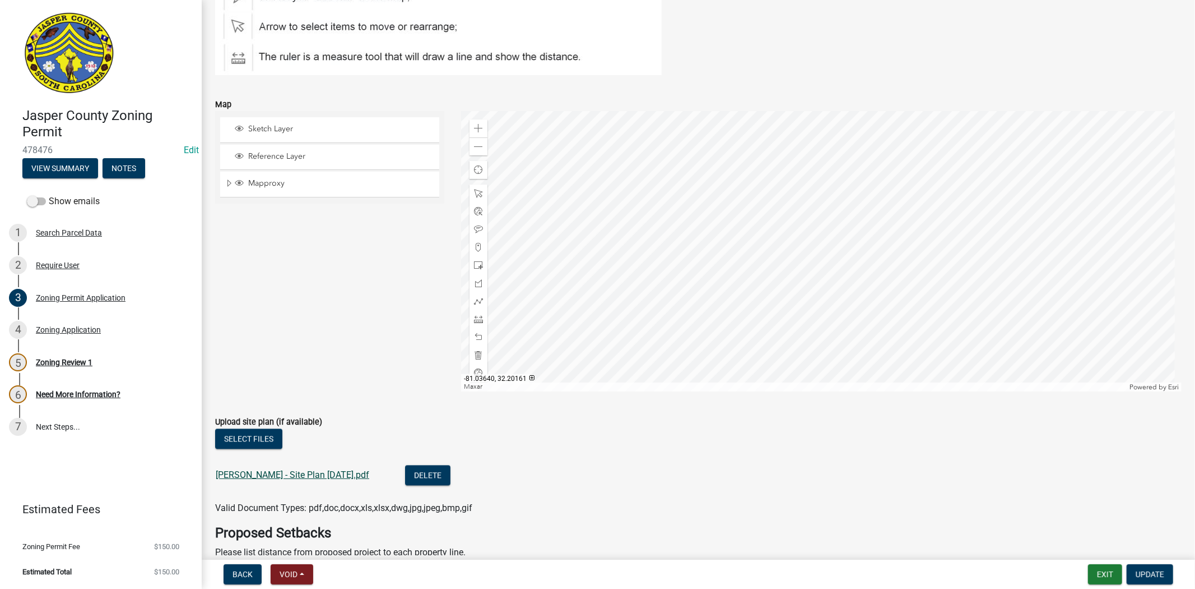
type textarea "Single Family Home"
click at [312, 474] on link "Freismuth - Site Plan 9.16.25.pdf" at bounding box center [293, 474] width 154 height 11
click at [479, 129] on span at bounding box center [478, 128] width 9 height 9
click at [477, 321] on span at bounding box center [478, 318] width 9 height 9
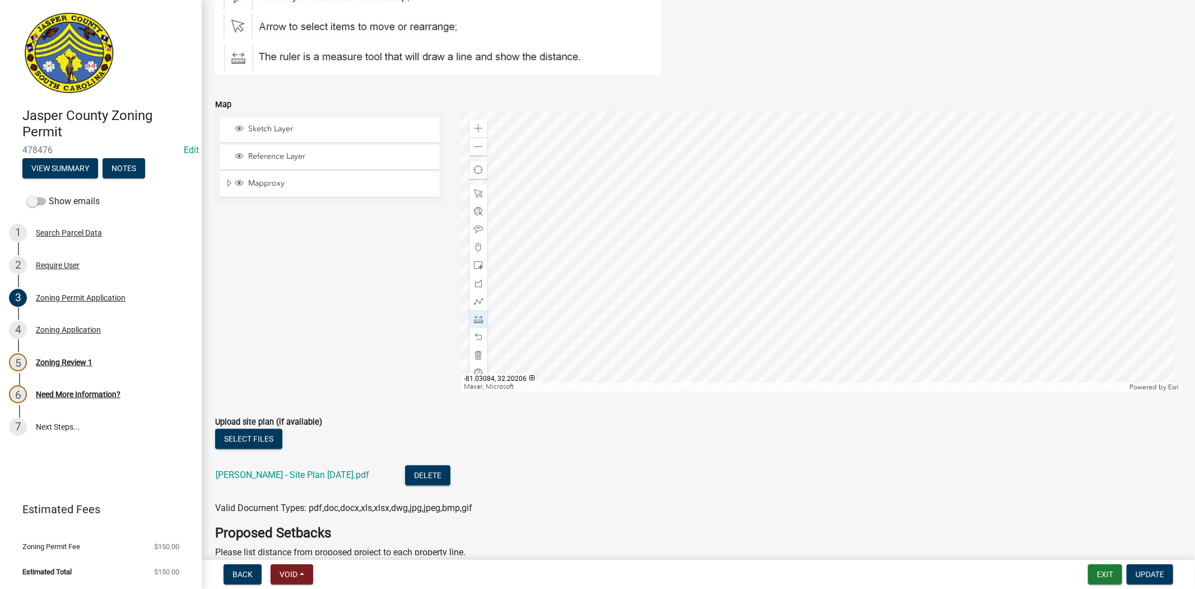
click at [706, 250] on div at bounding box center [821, 251] width 721 height 280
click at [839, 305] on div at bounding box center [821, 251] width 721 height 280
click at [813, 372] on div at bounding box center [821, 251] width 721 height 280
click at [474, 335] on span at bounding box center [478, 336] width 9 height 9
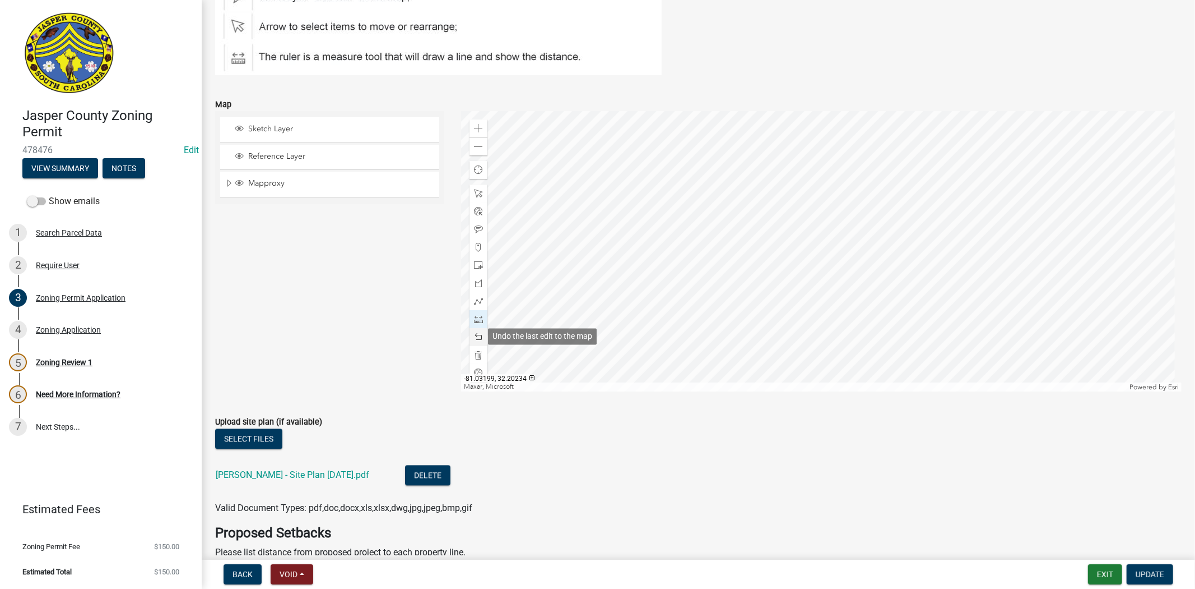
click at [474, 336] on span at bounding box center [478, 336] width 9 height 9
click at [803, 370] on div at bounding box center [821, 251] width 721 height 280
click at [814, 331] on div at bounding box center [821, 251] width 721 height 280
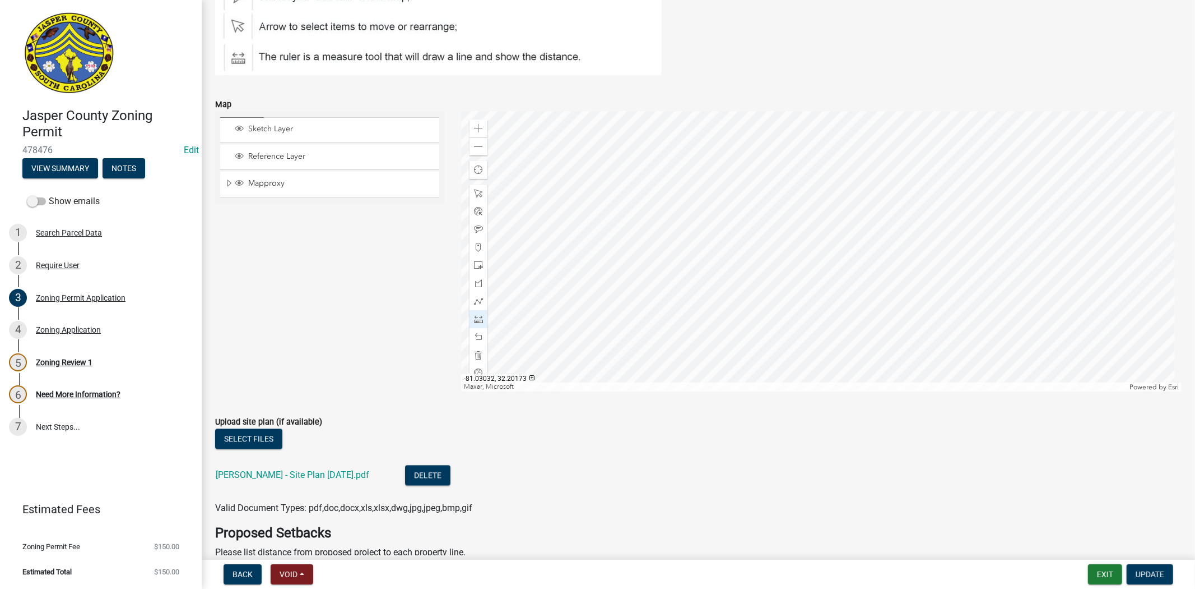
click at [814, 331] on div at bounding box center [821, 251] width 721 height 280
click at [716, 233] on div at bounding box center [821, 251] width 721 height 280
click at [813, 326] on div at bounding box center [821, 251] width 721 height 280
click at [1055, 340] on div at bounding box center [821, 251] width 721 height 280
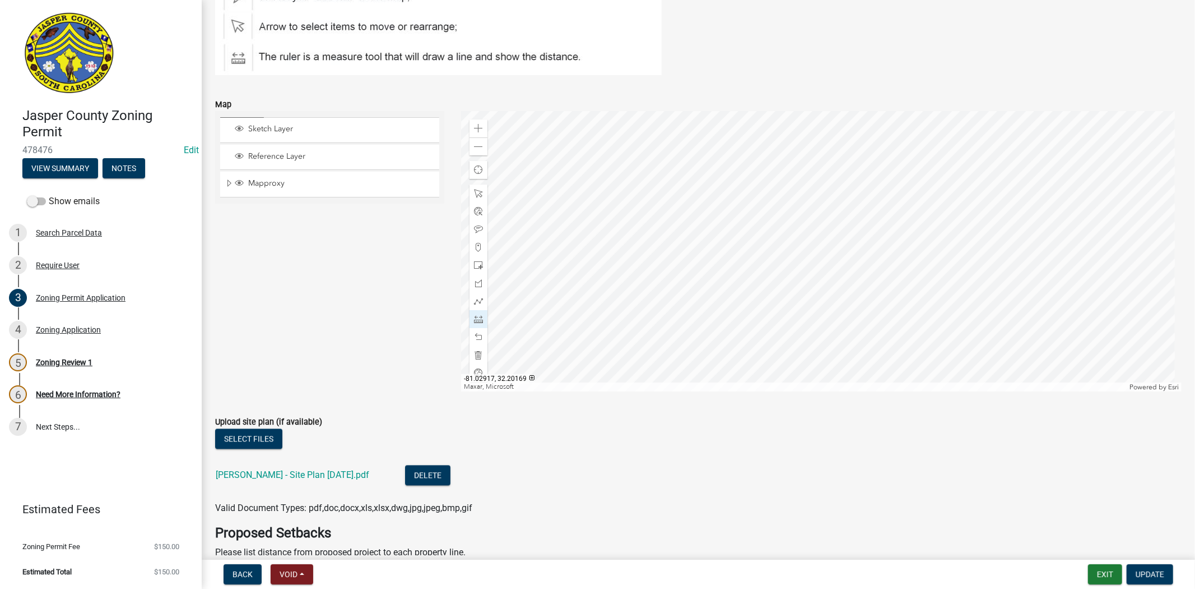
click at [1055, 340] on div at bounding box center [821, 251] width 721 height 280
click at [830, 302] on div at bounding box center [821, 251] width 721 height 280
click at [928, 113] on div at bounding box center [821, 251] width 721 height 280
click at [912, 286] on div at bounding box center [821, 251] width 721 height 280
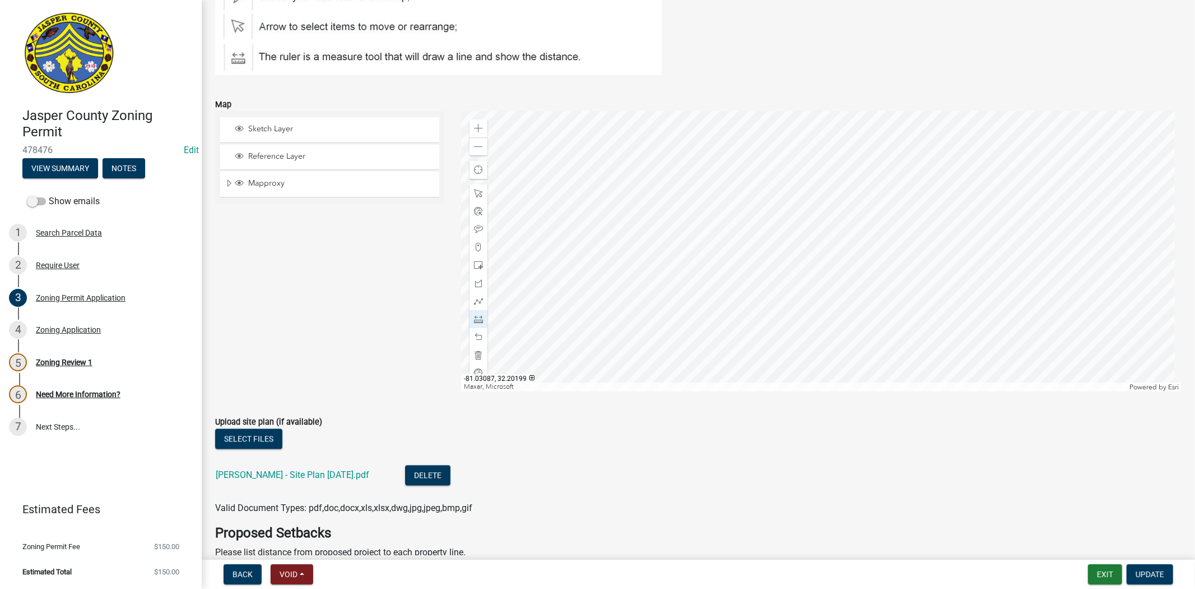
click at [687, 213] on div at bounding box center [821, 251] width 721 height 280
click at [478, 247] on span at bounding box center [478, 247] width 9 height 9
click at [803, 272] on div at bounding box center [821, 251] width 721 height 280
click at [477, 335] on span at bounding box center [478, 336] width 9 height 9
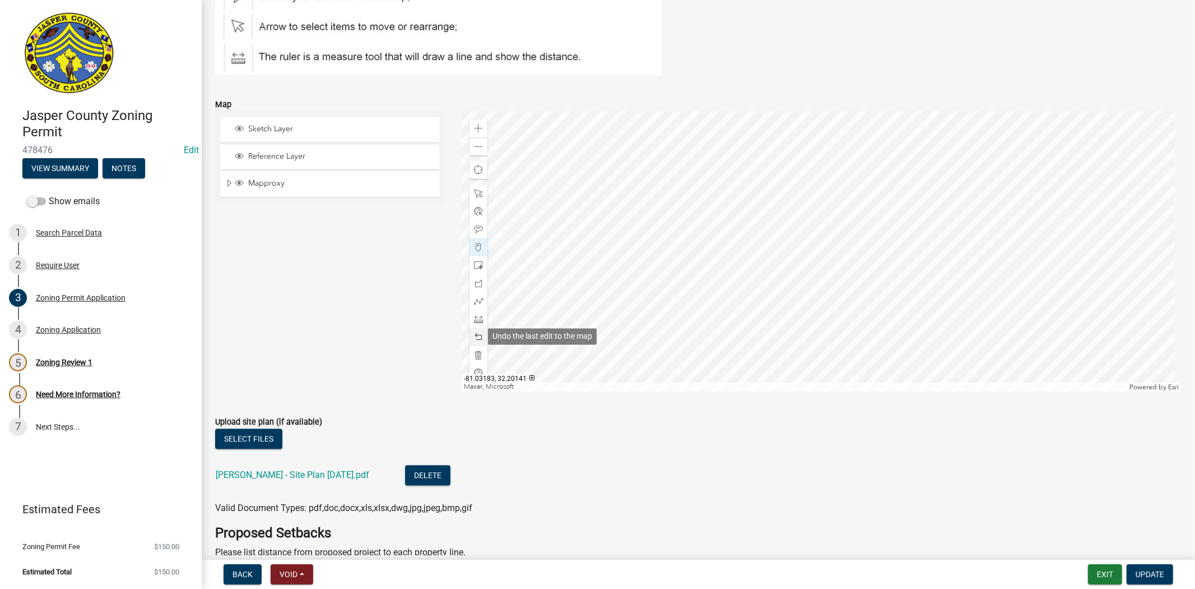
click at [477, 333] on span at bounding box center [478, 336] width 9 height 9
click at [803, 271] on div at bounding box center [821, 251] width 721 height 280
click at [480, 318] on span at bounding box center [478, 318] width 9 height 9
click at [807, 260] on div at bounding box center [821, 251] width 721 height 280
click at [841, 230] on div at bounding box center [821, 251] width 721 height 280
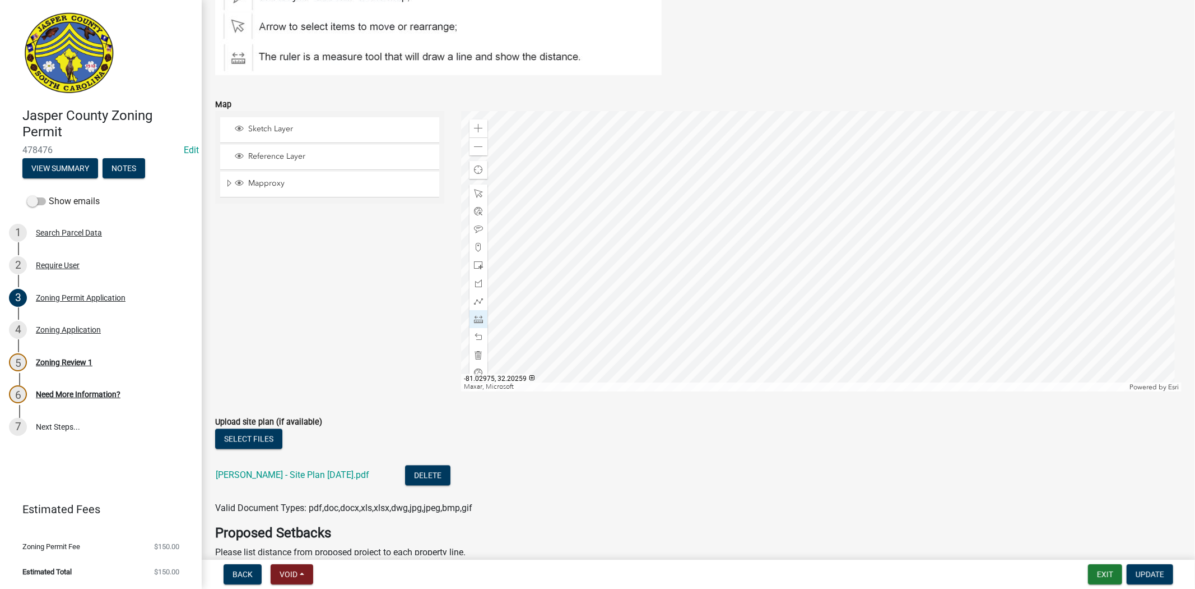
click at [889, 146] on div at bounding box center [821, 251] width 721 height 280
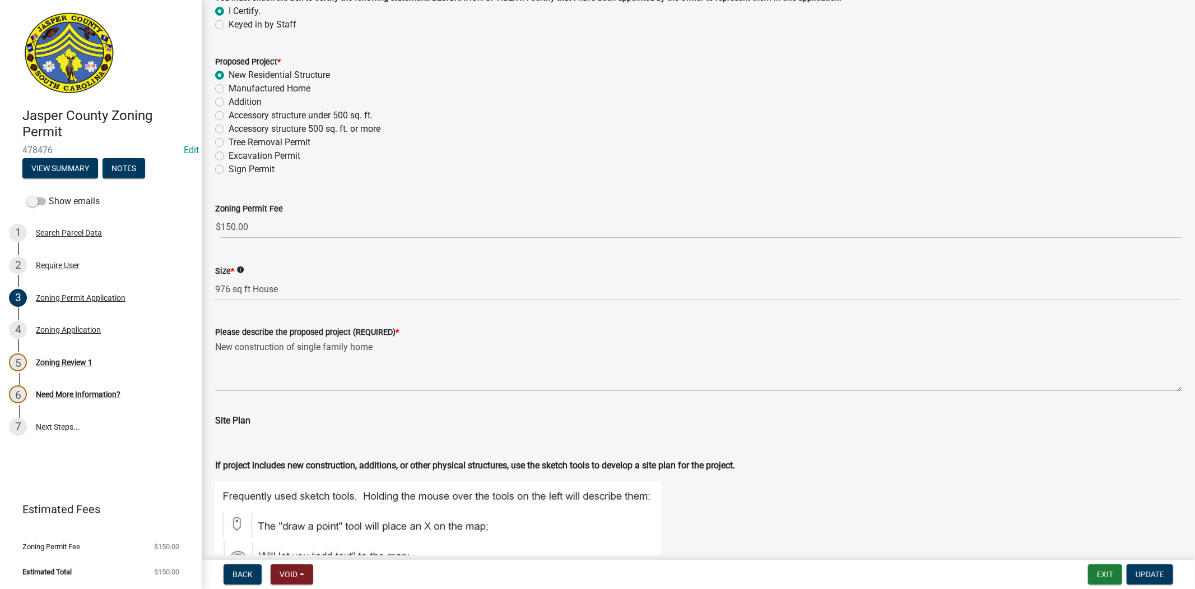
scroll to position [1370, 0]
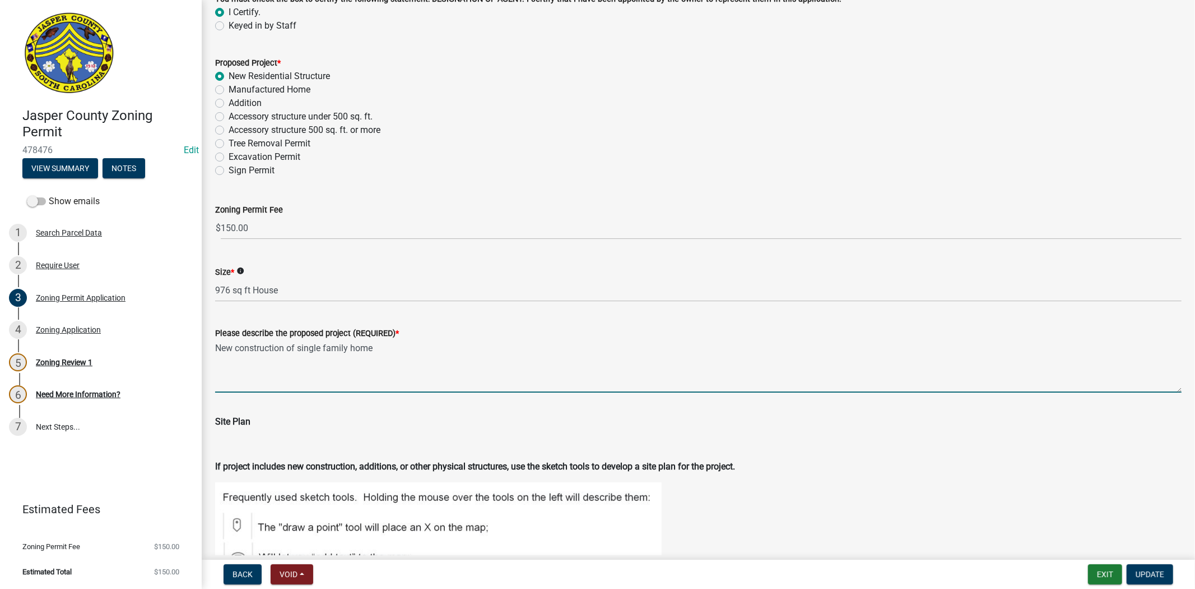
click at [217, 347] on textarea "New construction of single family home" at bounding box center [698, 366] width 967 height 53
click at [293, 351] on textarea "Permit for main hopuse New construction of single family home" at bounding box center [698, 366] width 967 height 53
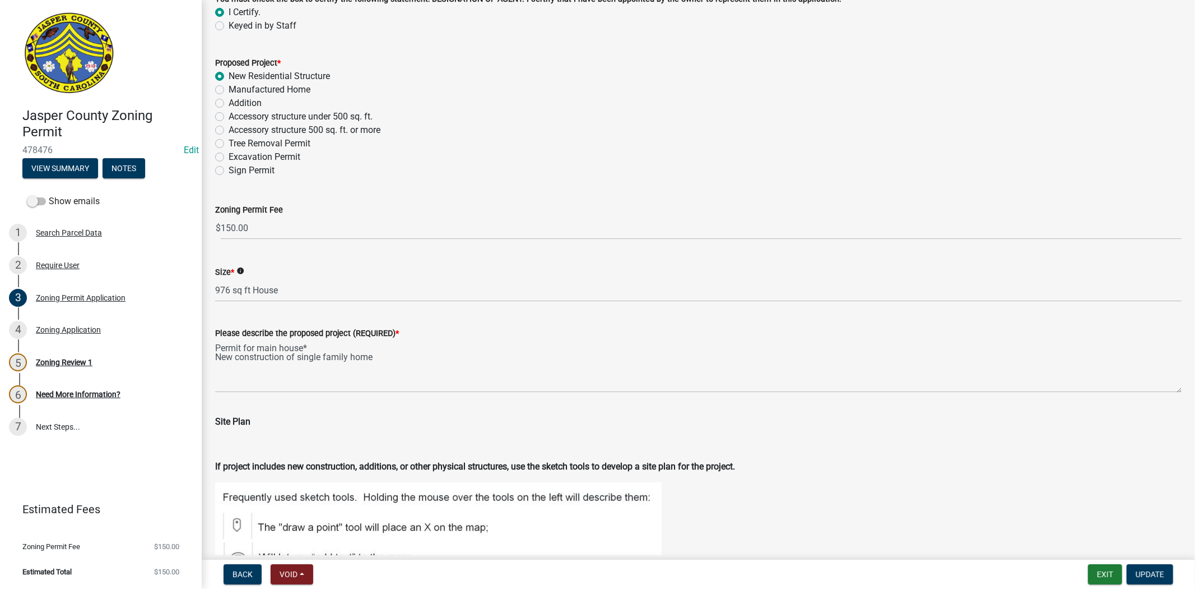
click at [214, 344] on div "Please describe the proposed project (REQUIRED) * Permit for main house* New co…" at bounding box center [699, 352] width 984 height 82
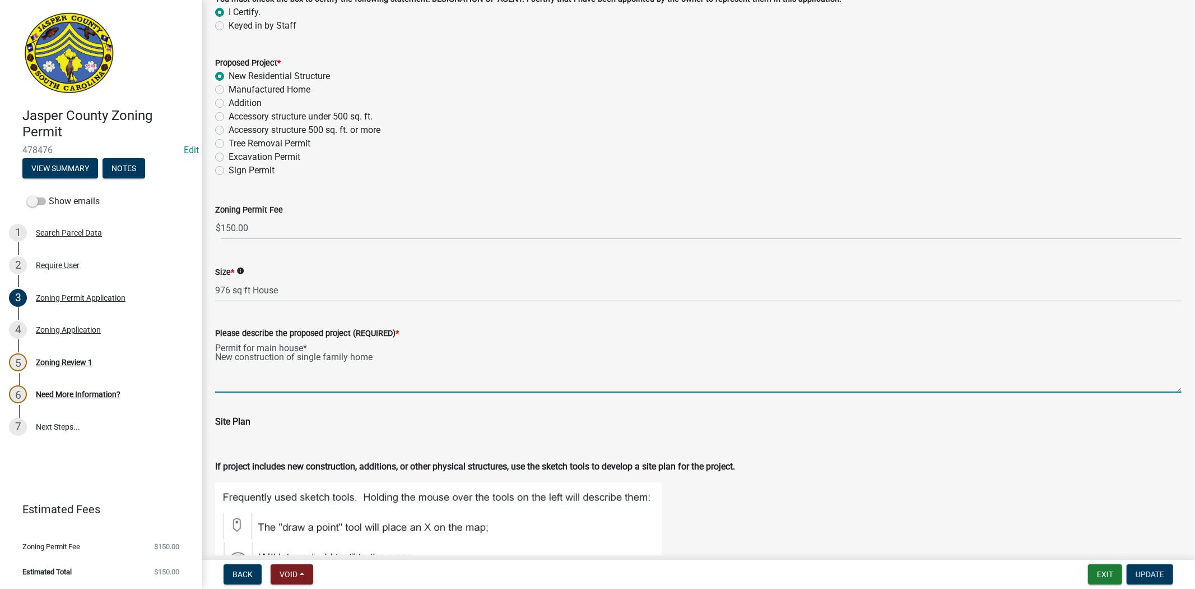
click at [216, 344] on textarea "Permit for main house* New construction of single family home" at bounding box center [698, 366] width 967 height 53
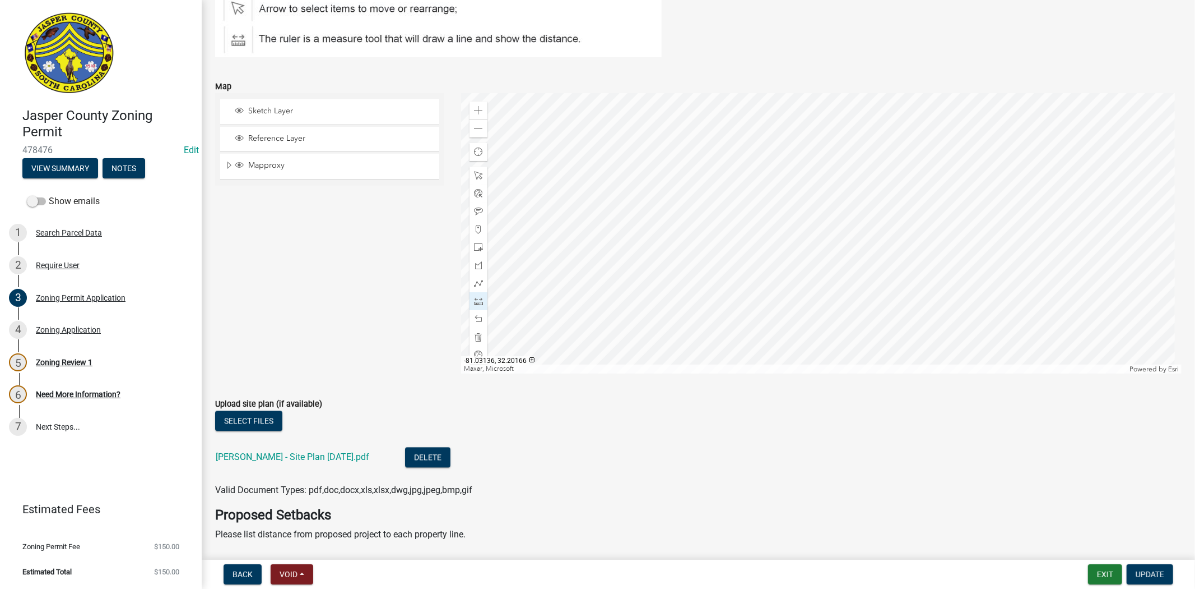
scroll to position [2117, 0]
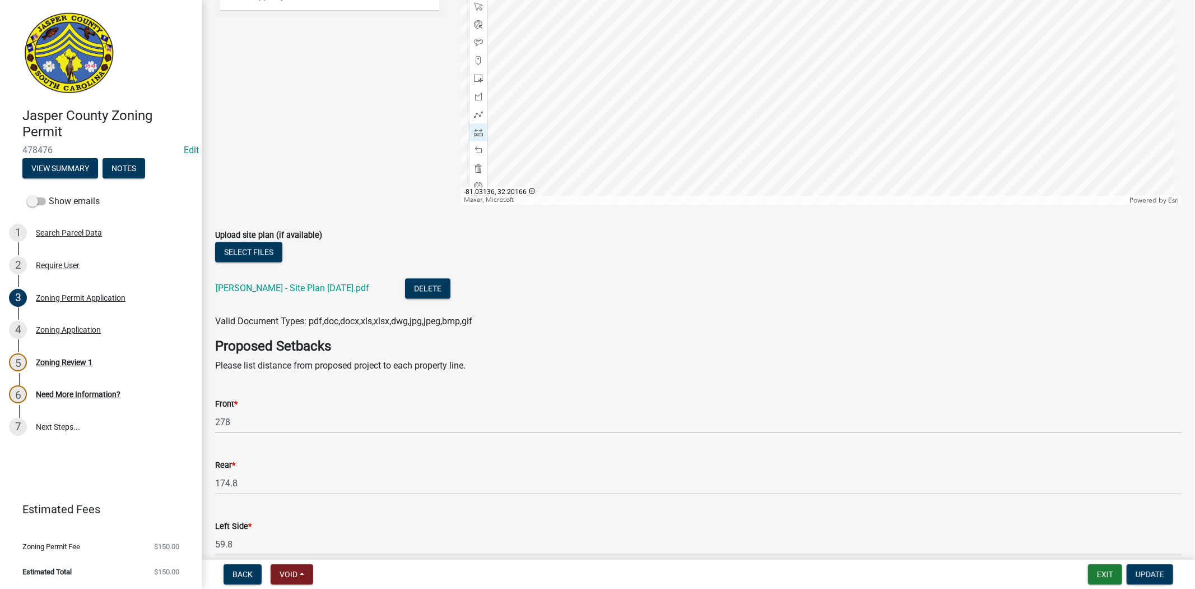
type textarea "*Permit for main house* New construction of single family home"
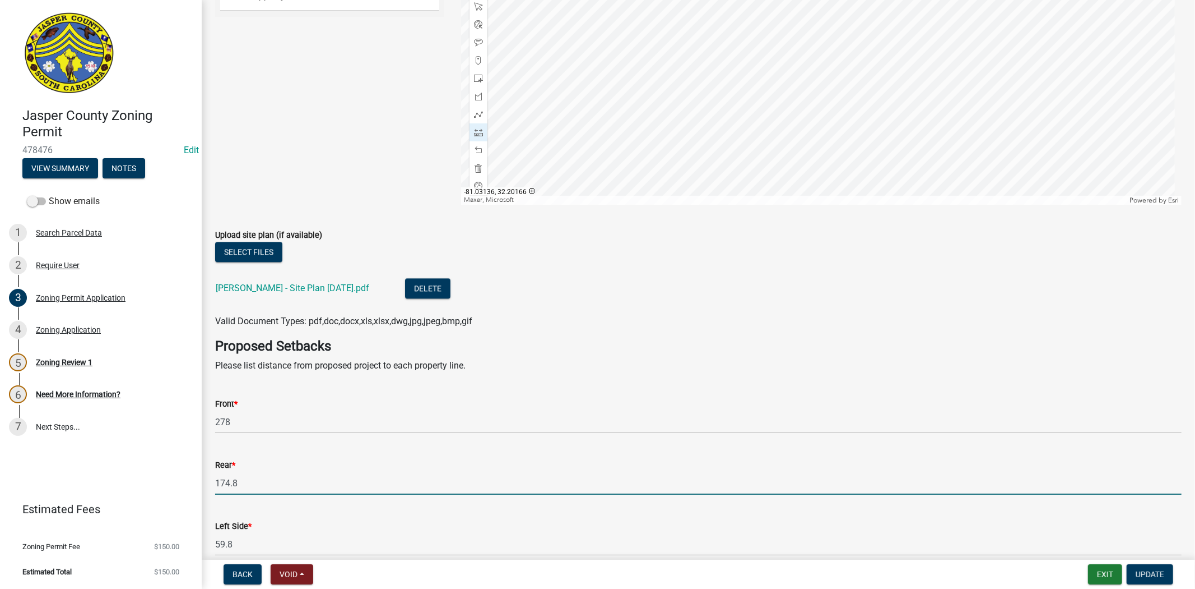
drag, startPoint x: 238, startPoint y: 479, endPoint x: 199, endPoint y: 479, distance: 39.2
click at [199, 479] on div "Jasper County Zoning Permit 478476 Edit View Summary Notes Show emails 1 Search…" at bounding box center [597, 294] width 1195 height 589
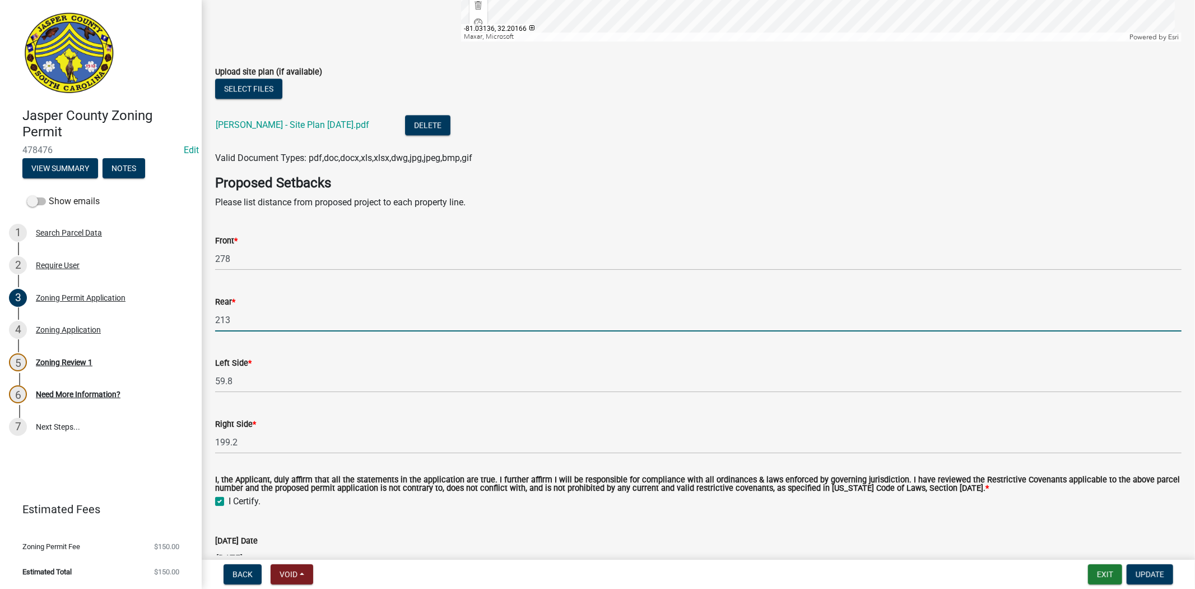
scroll to position [2304, 0]
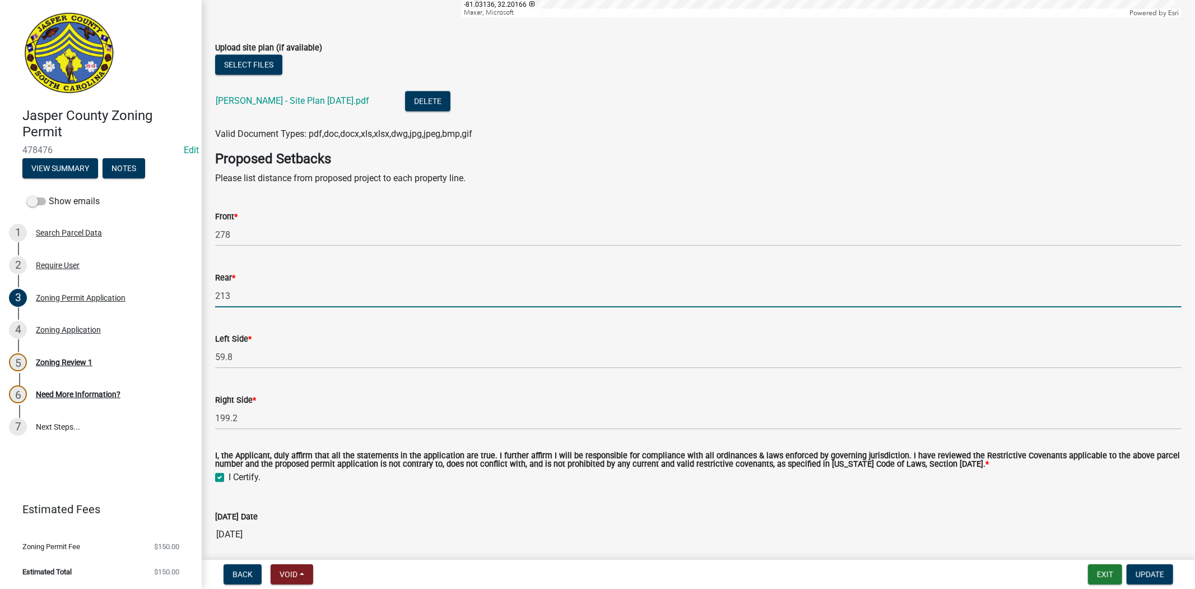
type input "213"
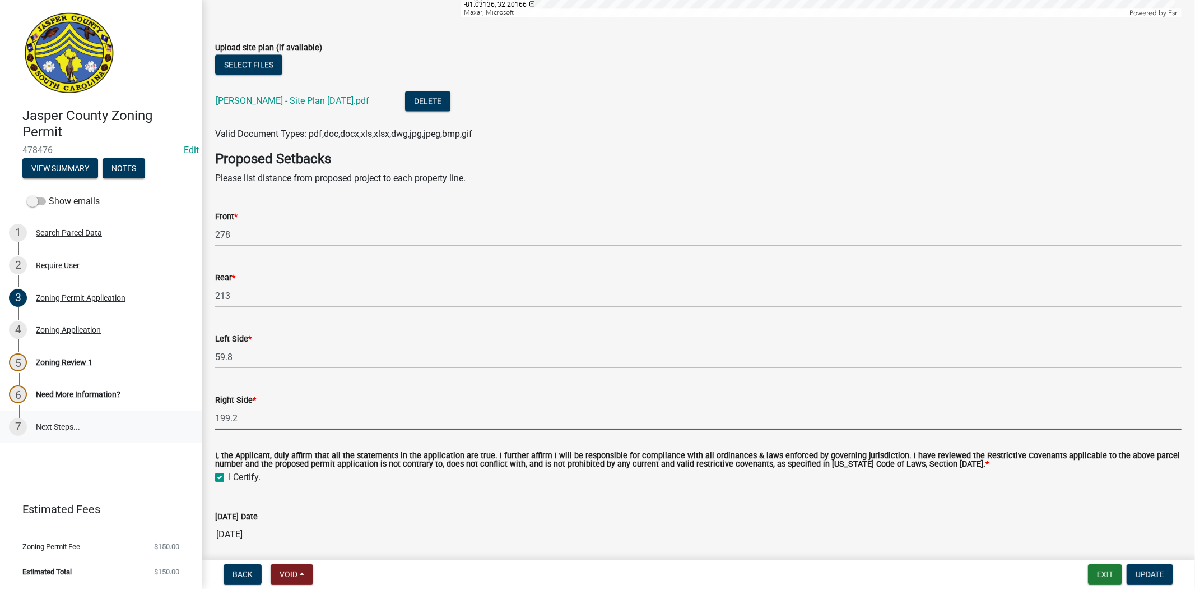
drag, startPoint x: 242, startPoint y: 415, endPoint x: 180, endPoint y: 414, distance: 61.1
click at [180, 414] on div "Jasper County Zoning Permit 478476 Edit View Summary Notes Show emails 1 Search…" at bounding box center [597, 294] width 1195 height 589
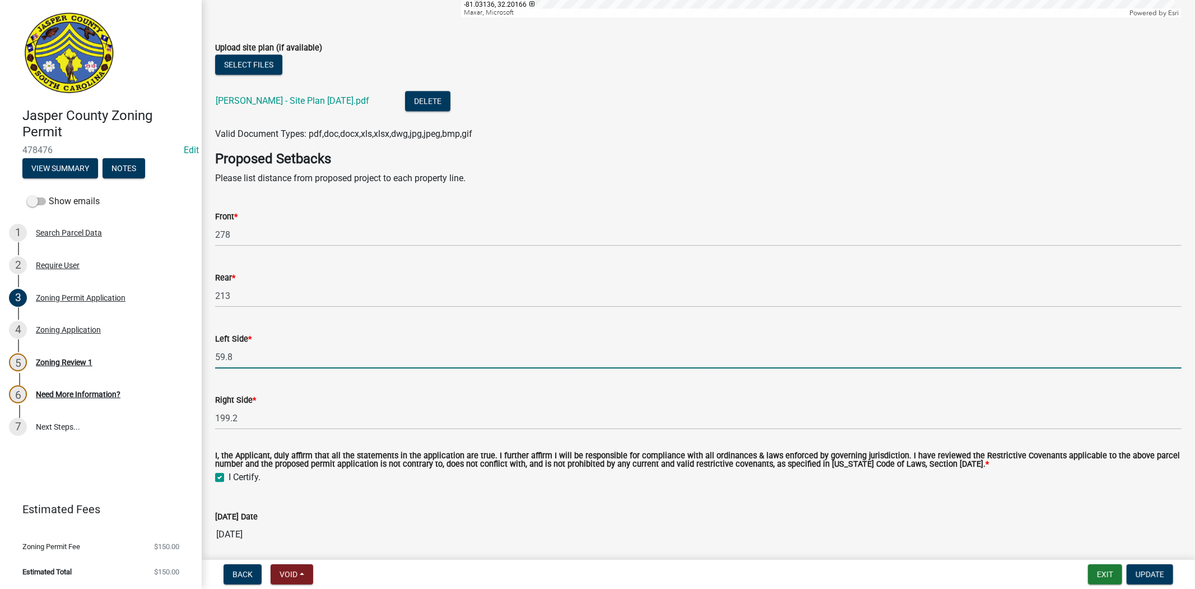
click at [223, 355] on input "59.8" at bounding box center [698, 356] width 967 height 23
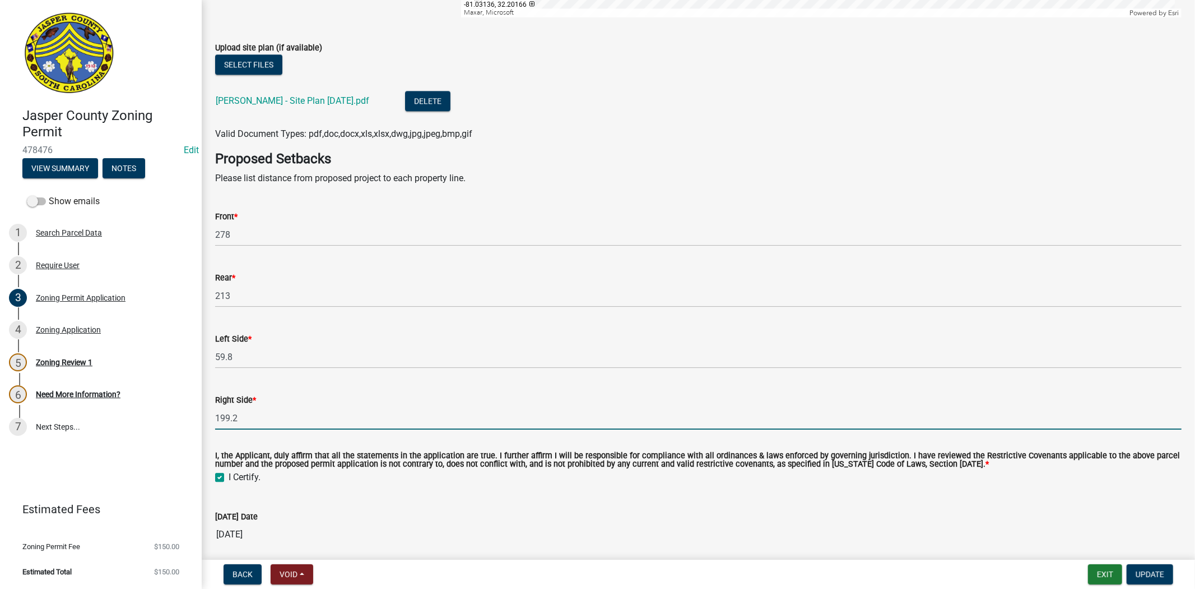
drag, startPoint x: 228, startPoint y: 416, endPoint x: 209, endPoint y: 416, distance: 19.1
click at [209, 416] on div "Right Side * 199.2" at bounding box center [699, 403] width 984 height 52
type input "2"
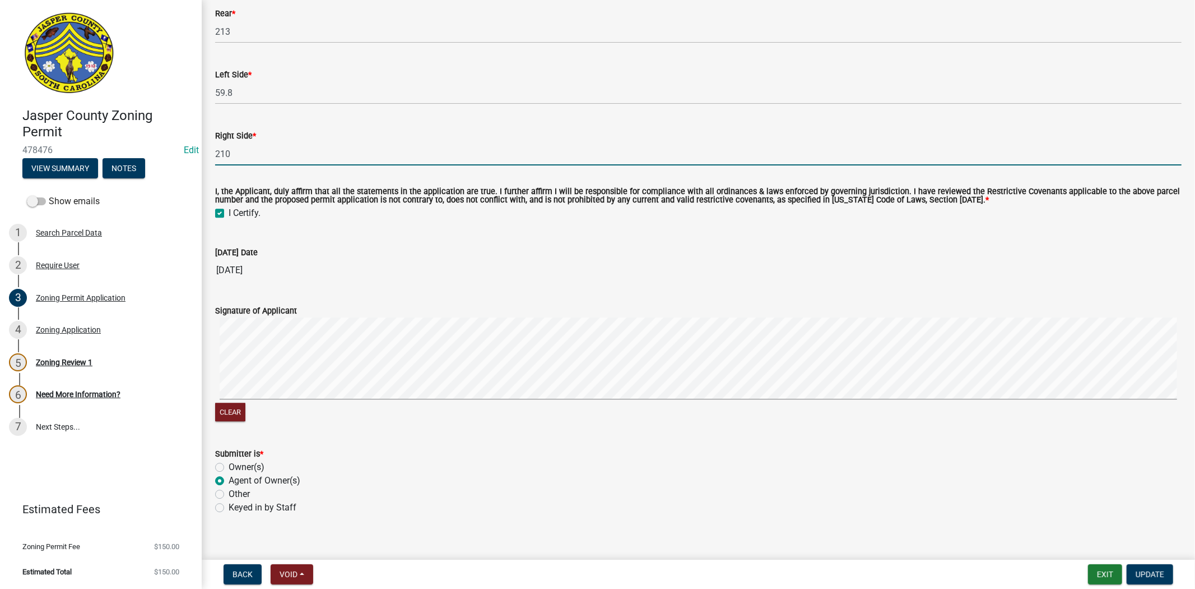
scroll to position [2581, 0]
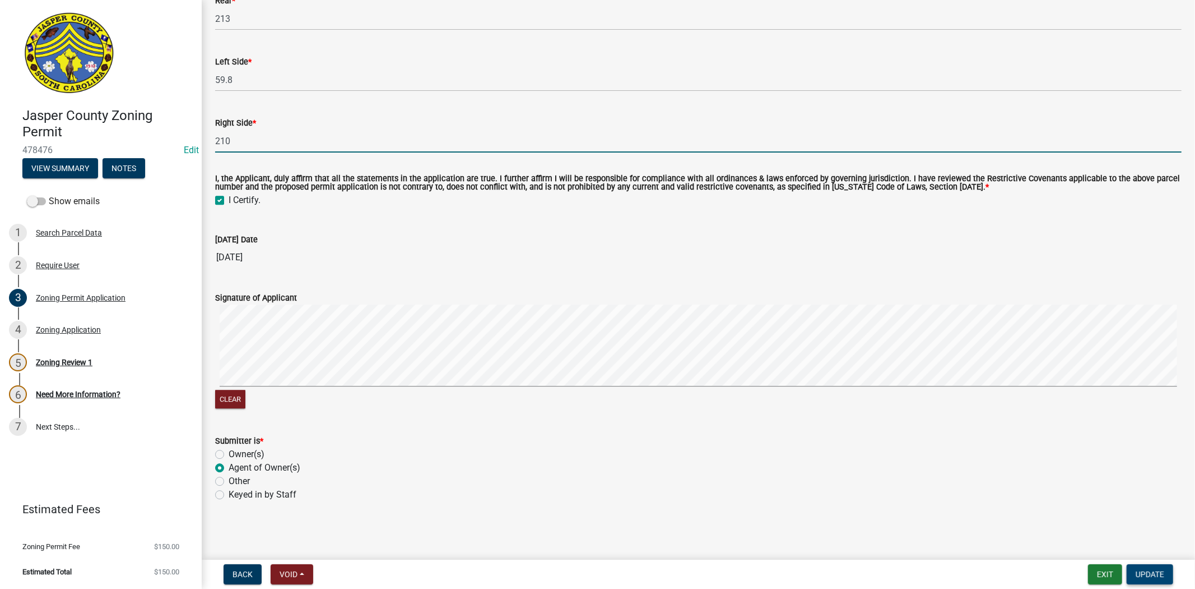
type input "210"
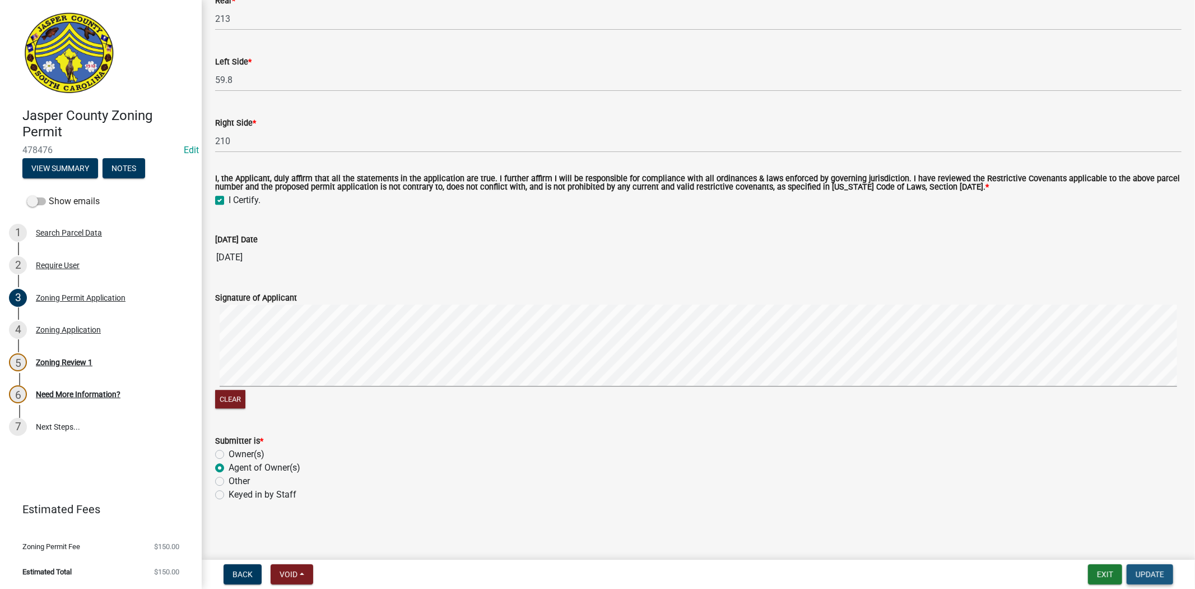
click at [1141, 572] on span "Update" at bounding box center [1150, 573] width 29 height 9
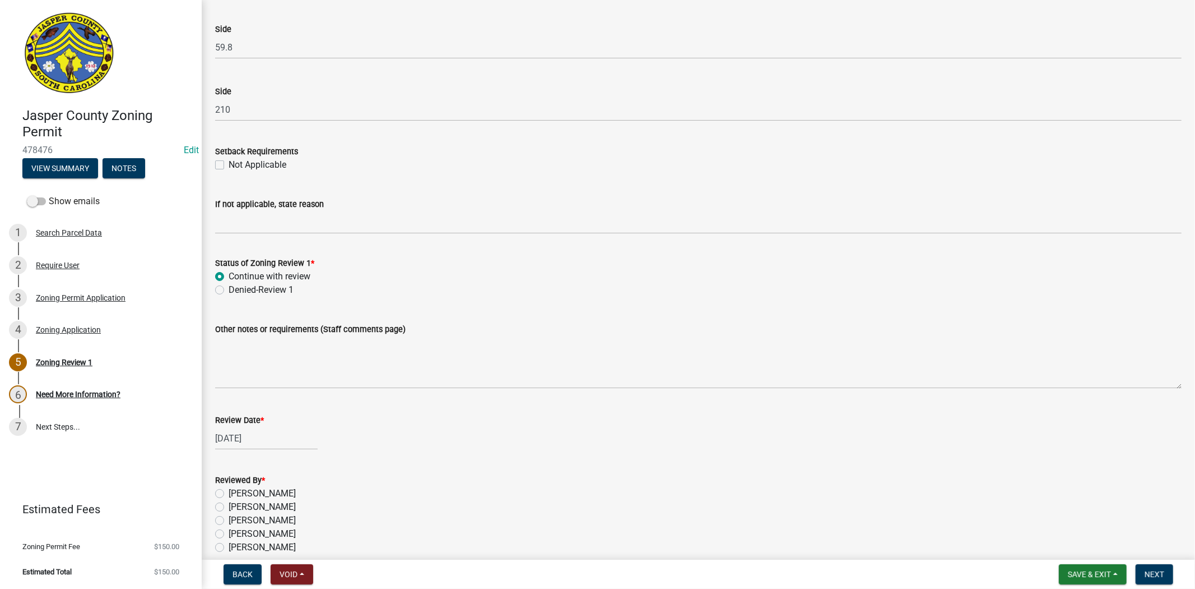
scroll to position [1796, 0]
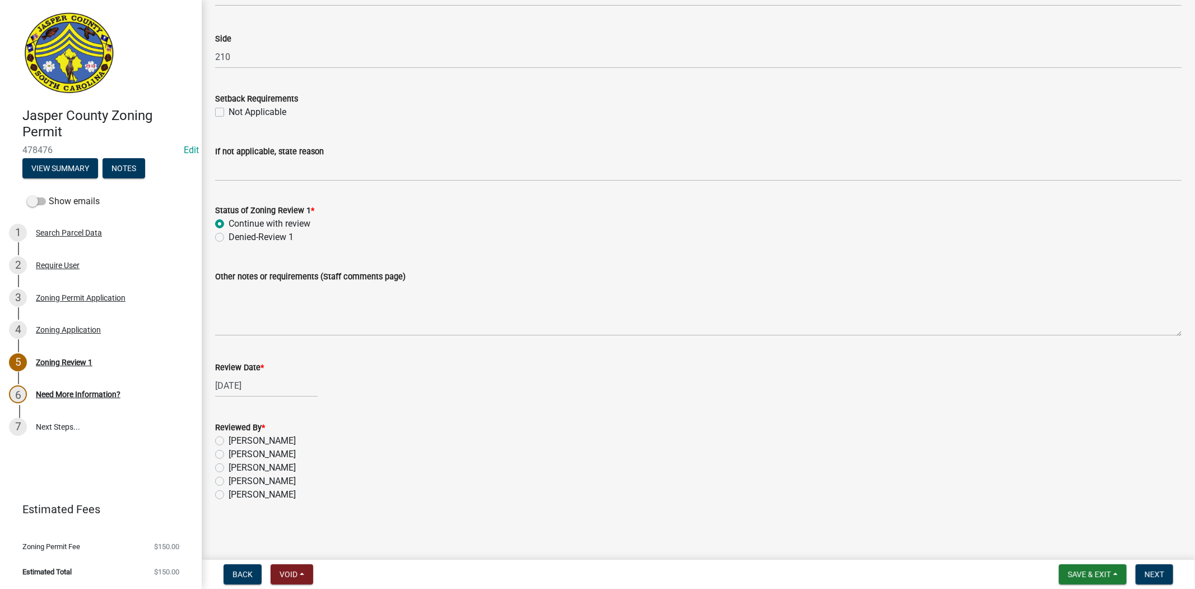
click at [229, 475] on label "Stephanie Oviedo" at bounding box center [262, 480] width 67 height 13
click at [229, 475] on input "Stephanie Oviedo" at bounding box center [232, 477] width 7 height 7
radio input "true"
click at [1153, 572] on span "Next" at bounding box center [1155, 573] width 20 height 9
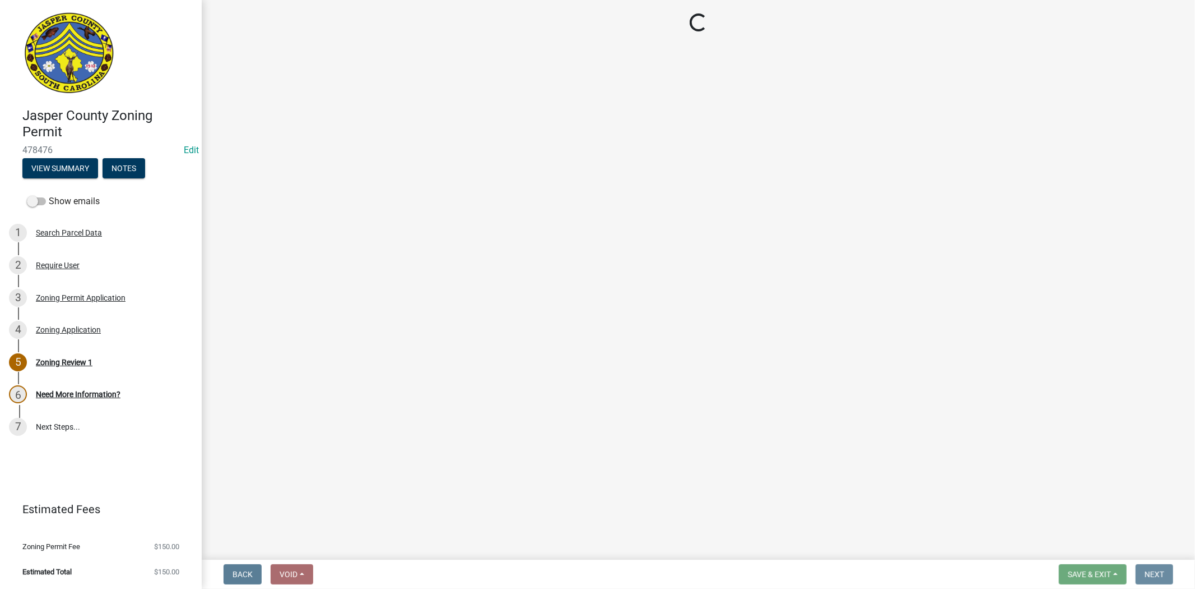
scroll to position [0, 0]
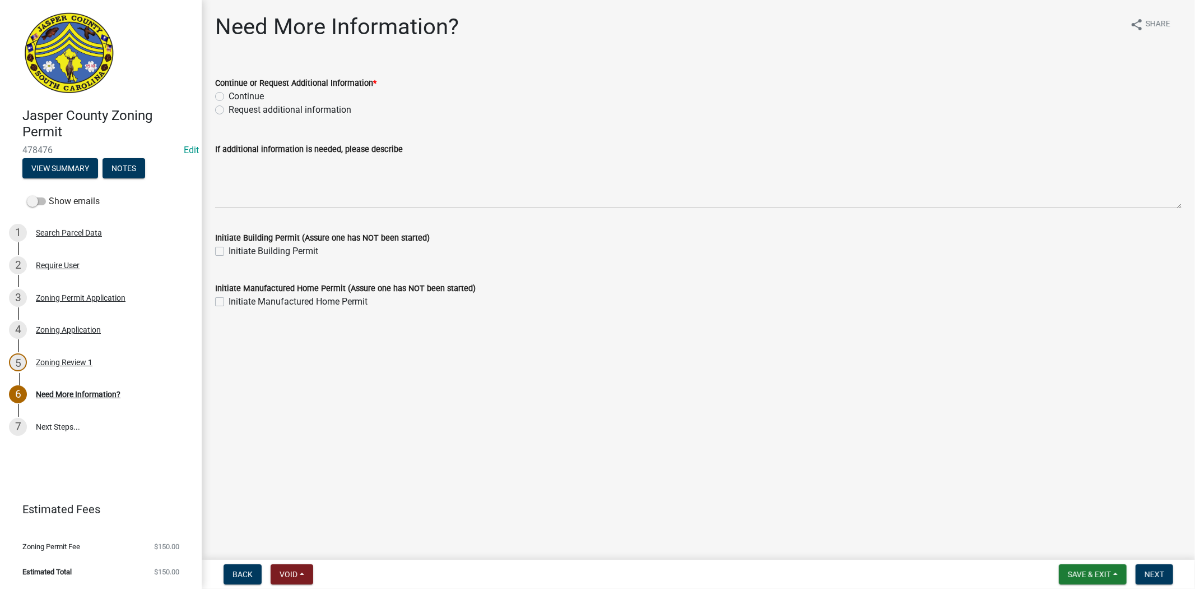
click at [229, 108] on label "Request additional information" at bounding box center [290, 109] width 123 height 13
click at [229, 108] on input "Request additional information" at bounding box center [232, 106] width 7 height 7
radio input "true"
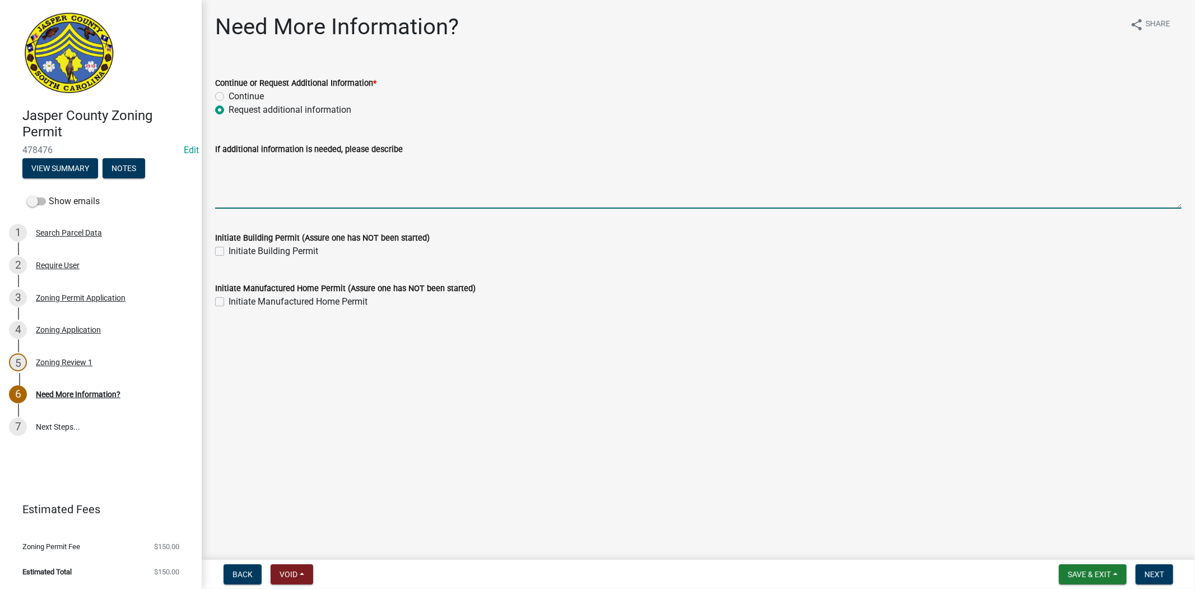
click at [260, 200] on textarea "If additional information is needed, please describe" at bounding box center [698, 182] width 967 height 53
click at [647, 164] on textarea "This permit is for one structure only, please apply for a separate zoning and b…" at bounding box center [698, 182] width 967 height 53
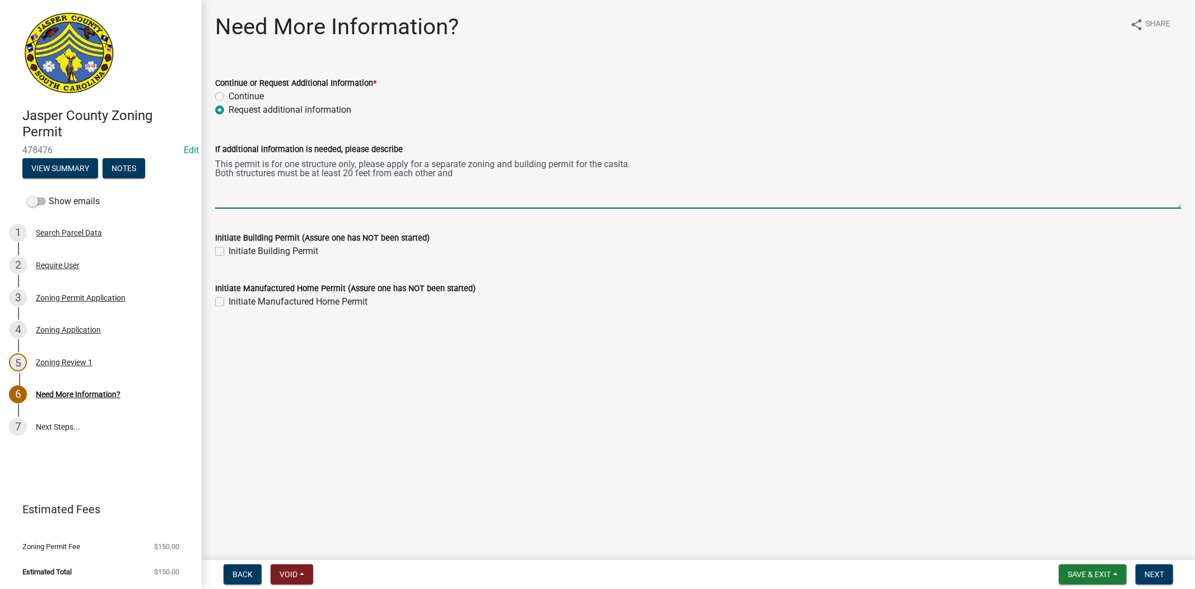
click at [488, 177] on textarea "This permit is for one structure only, please apply for a separate zoning and b…" at bounding box center [698, 182] width 967 height 53
click at [376, 173] on textarea "This permit is for one structure only, please apply for a separate zoning and b…" at bounding box center [698, 182] width 967 height 53
click at [494, 174] on textarea "This permit is for one structure only, please apply for a separate zoning and b…" at bounding box center [698, 182] width 967 height 53
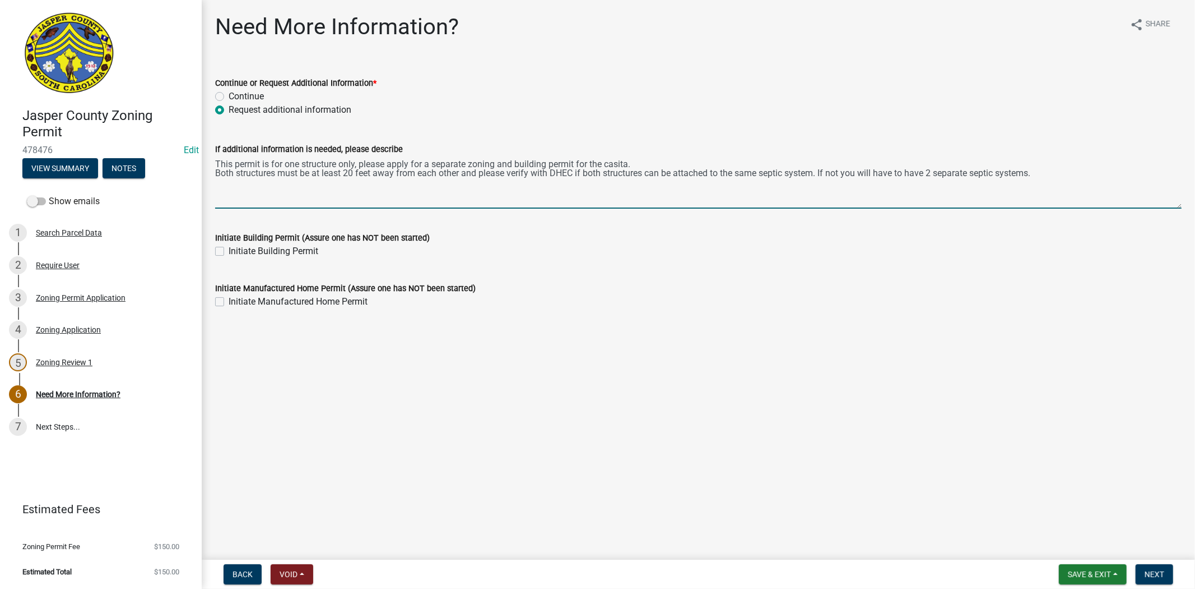
drag, startPoint x: 852, startPoint y: 172, endPoint x: 845, endPoint y: 173, distance: 7.9
click at [845, 173] on textarea "This permit is for one structure only, please apply for a separate zoning and b…" at bounding box center [698, 182] width 967 height 53
click at [843, 172] on textarea "This permit is for one structure only, please apply for a separate zoning and b…" at bounding box center [698, 182] width 967 height 53
click at [1084, 174] on textarea "This permit is for one structure only, please apply for a separate zoning and b…" at bounding box center [698, 182] width 967 height 53
click at [250, 181] on textarea "This permit is for one structure only, please apply for a separate zoning and b…" at bounding box center [698, 182] width 967 height 53
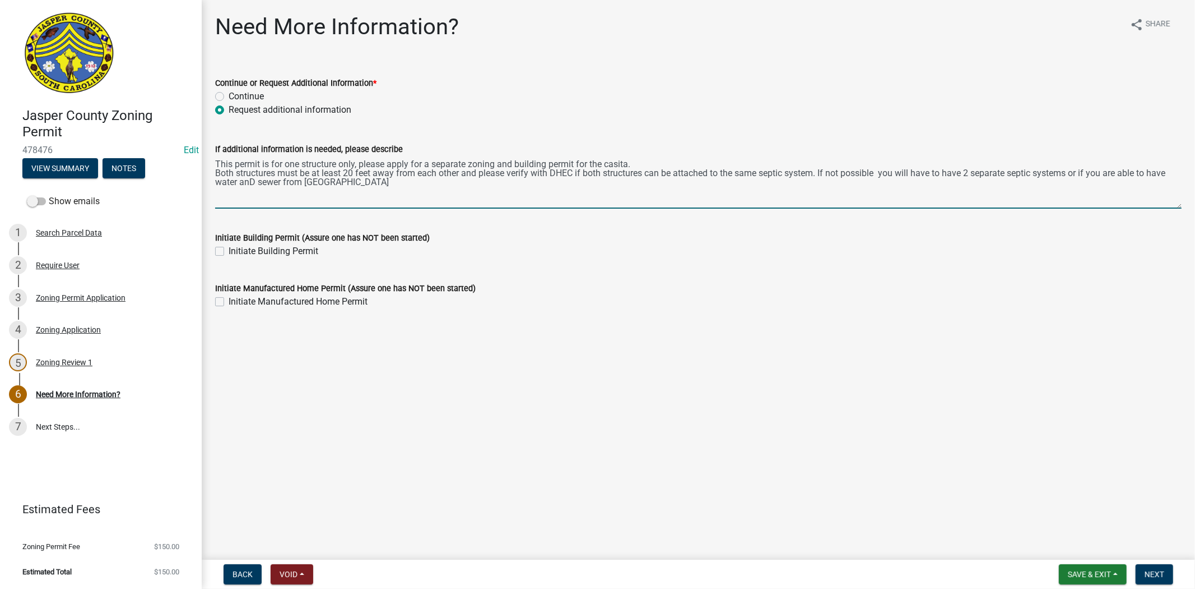
click at [1152, 172] on textarea "This permit is for one structure only, please apply for a separate zoning and b…" at bounding box center [698, 182] width 967 height 53
click at [253, 180] on textarea "This permit is for one structure only, please apply for a separate zoning and b…" at bounding box center [698, 182] width 967 height 53
click at [349, 181] on textarea "This permit is for one structure only, please apply for a separate zoning and b…" at bounding box center [698, 182] width 967 height 53
click at [337, 182] on textarea "This permit is for one structure only, please apply for a separate zoning and b…" at bounding box center [698, 182] width 967 height 53
type textarea "This permit is for one structure only, please apply for a separate zoning and b…"
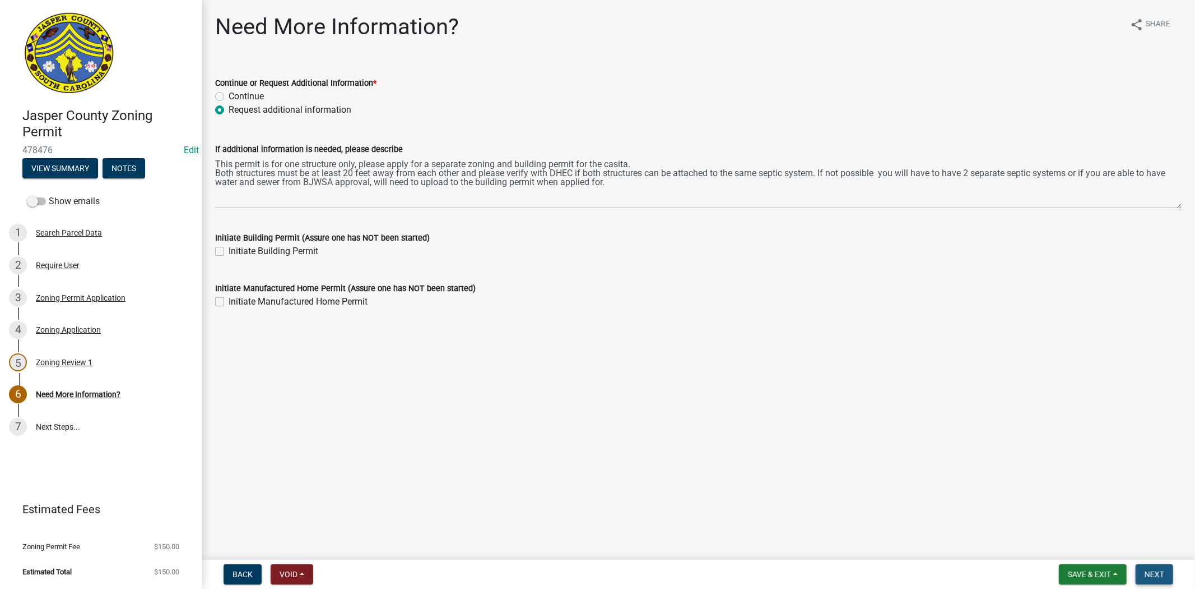
click at [1162, 573] on span "Next" at bounding box center [1155, 573] width 20 height 9
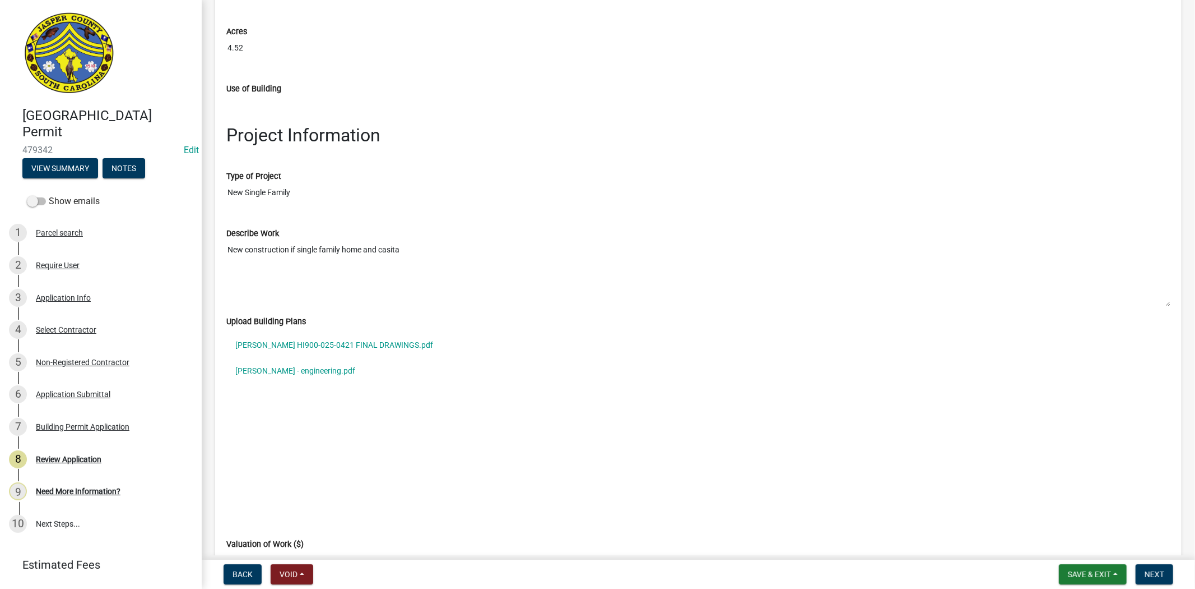
scroll to position [1556, 0]
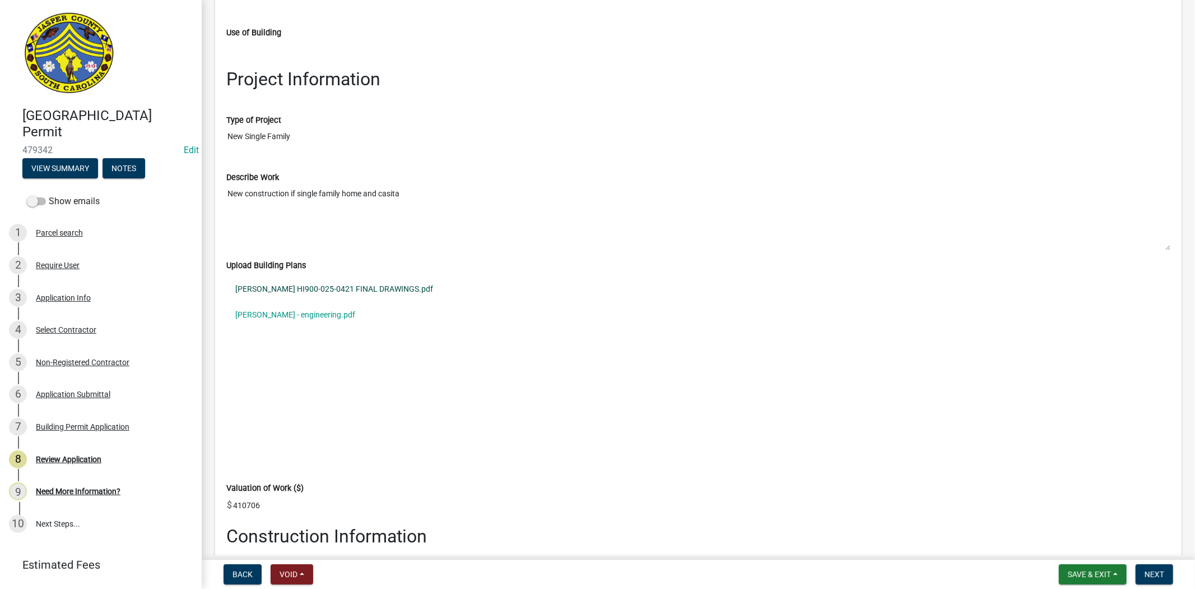
click at [388, 295] on link "FREISMUTH HI900-025-0421 FINAL DRAWINGS.pdf" at bounding box center [698, 289] width 944 height 26
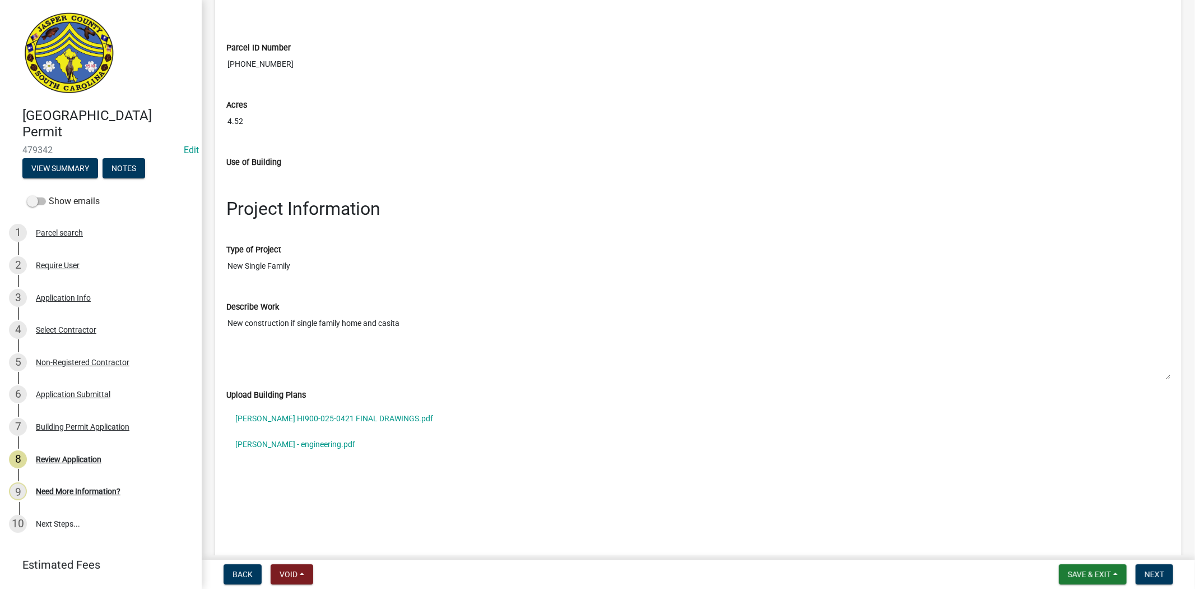
scroll to position [1432, 0]
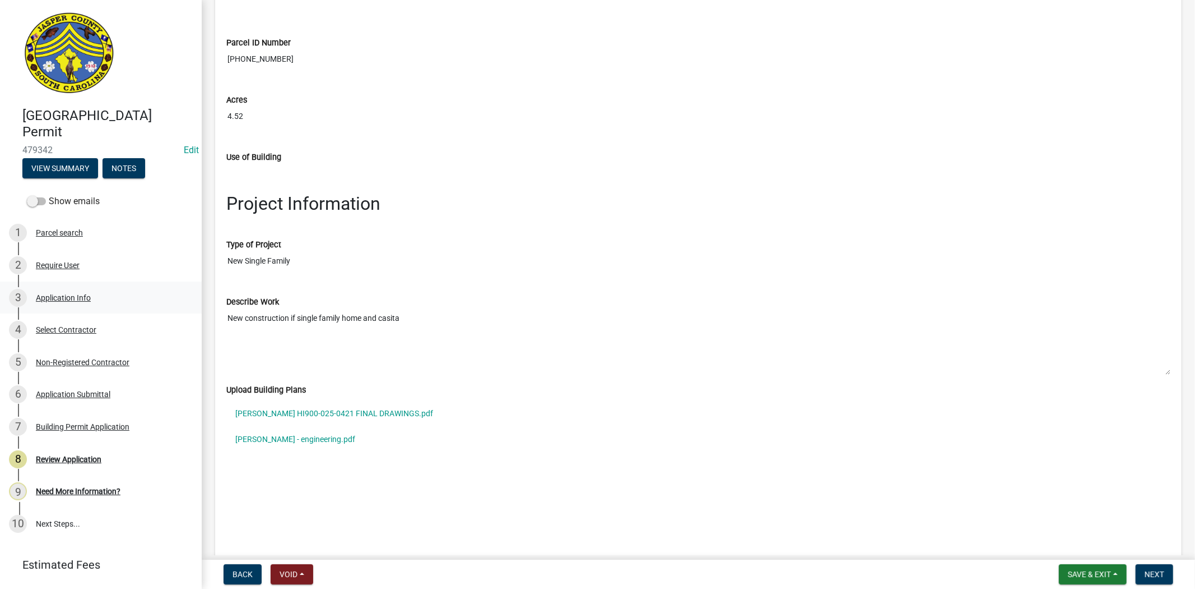
click at [77, 301] on div "3 Application Info" at bounding box center [96, 298] width 175 height 18
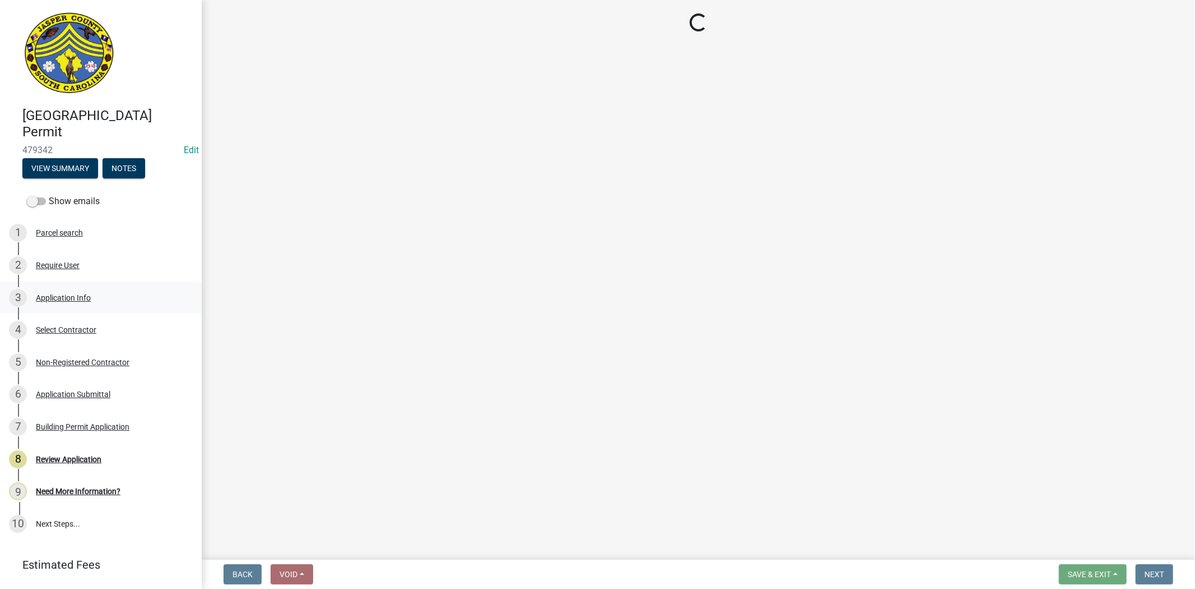
scroll to position [0, 0]
select select "42590599-3c97-479d-b3e9-fbeca9af4fb5"
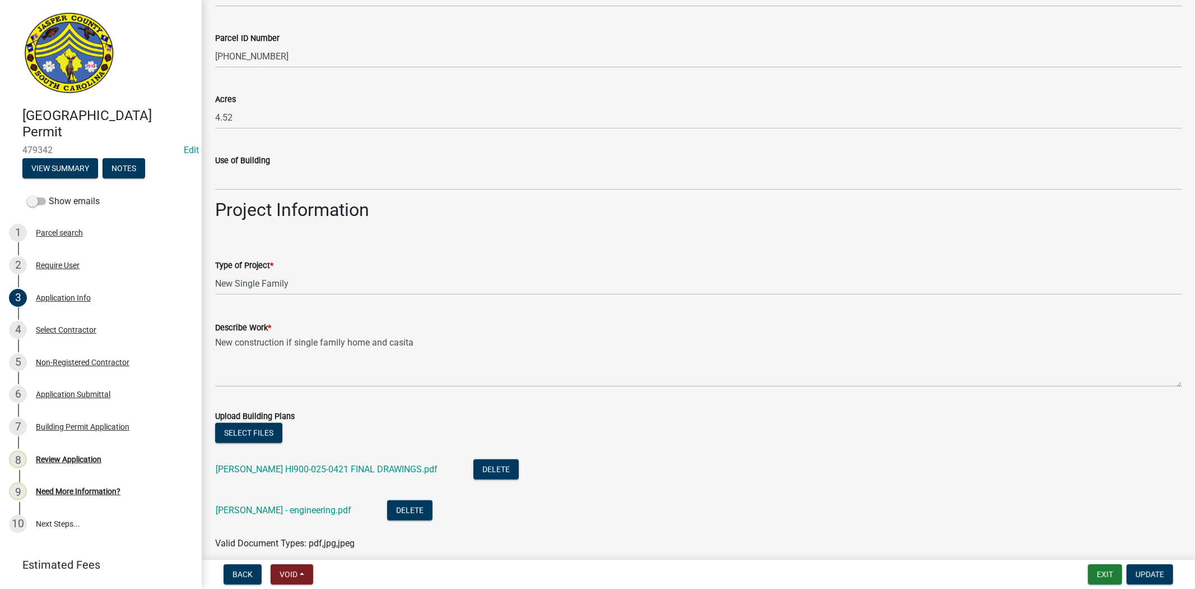
scroll to position [1058, 0]
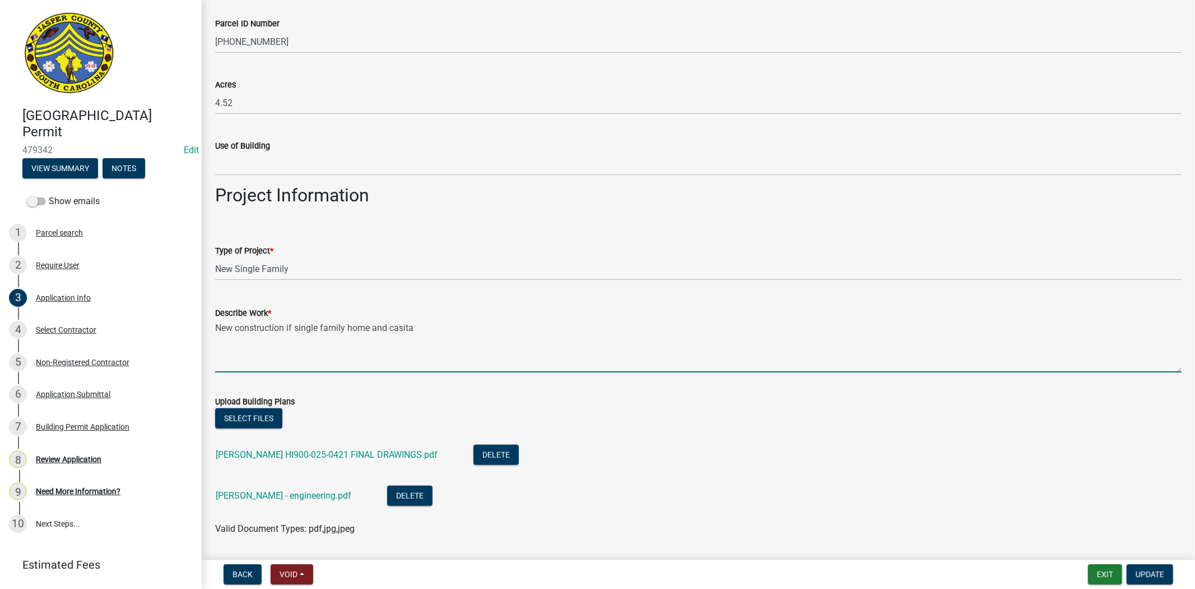
drag, startPoint x: 371, startPoint y: 328, endPoint x: 475, endPoint y: 331, distance: 104.3
click at [475, 331] on textarea "New construction if single family home and casita" at bounding box center [698, 345] width 967 height 53
click at [290, 324] on textarea "New construction if single family home" at bounding box center [698, 345] width 967 height 53
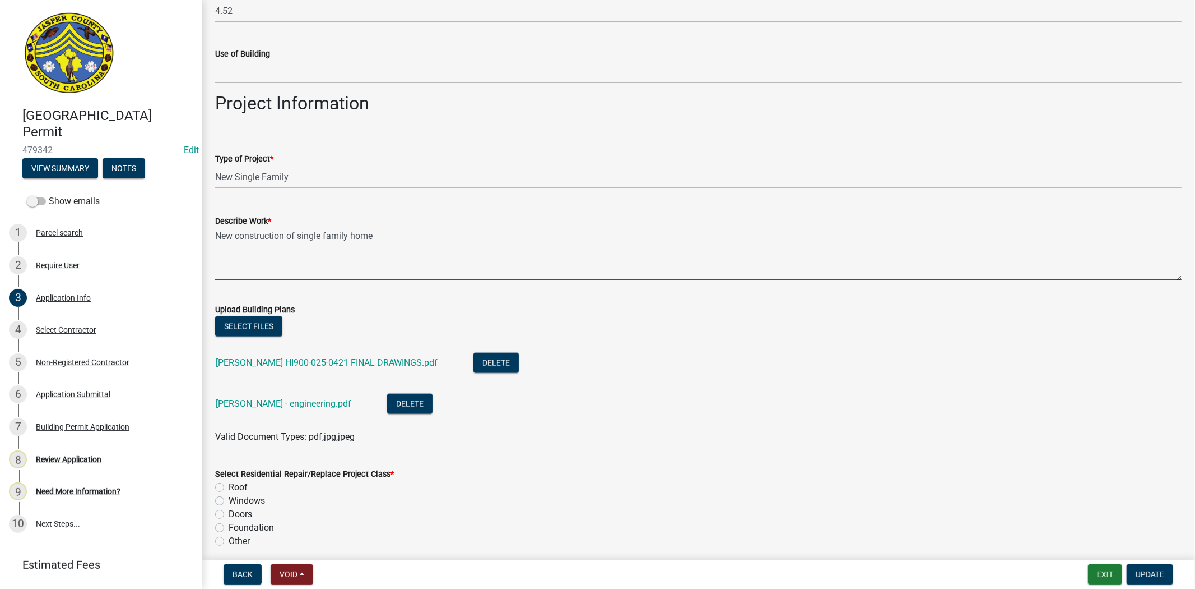
scroll to position [1183, 0]
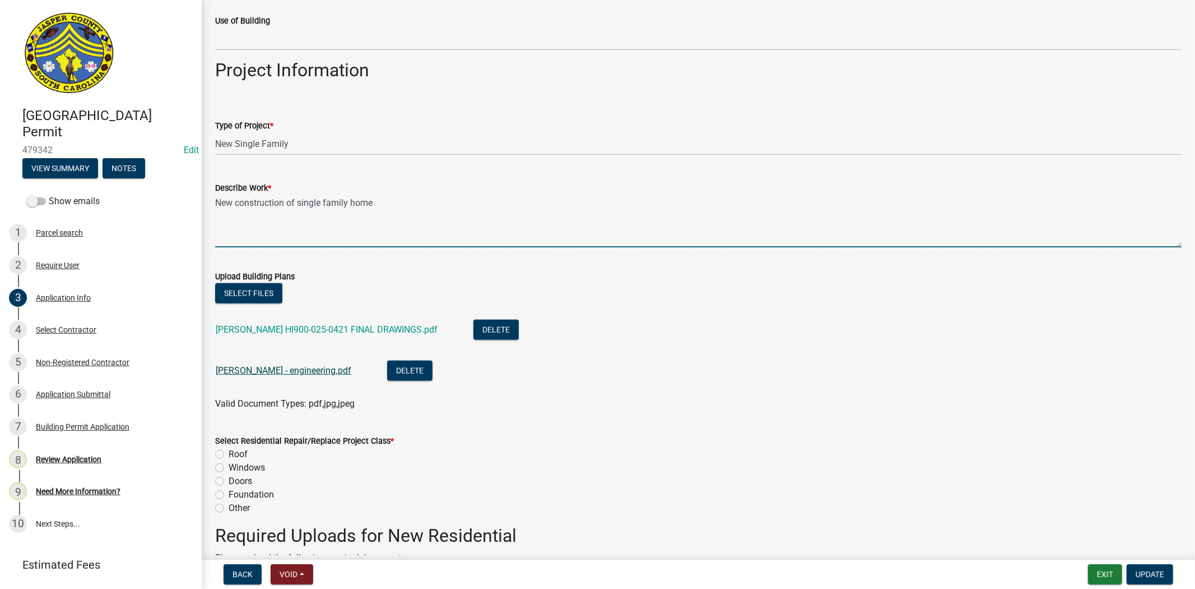
type textarea "New construction of single family home"
click at [298, 367] on link "Freismuth - engineering.pdf" at bounding box center [284, 370] width 136 height 11
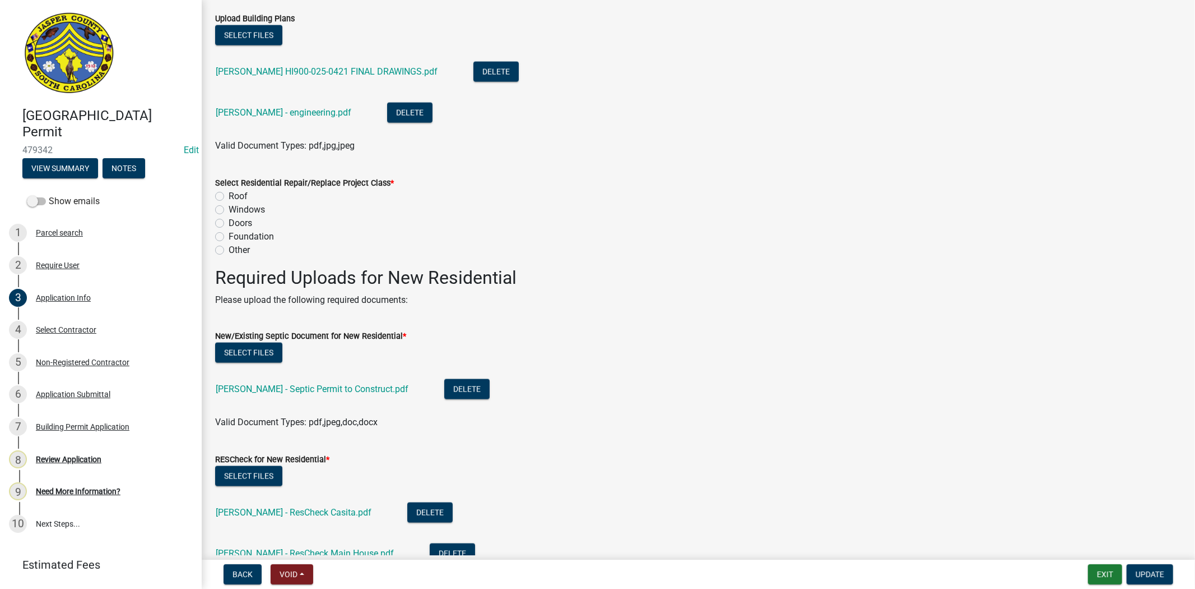
scroll to position [1494, 0]
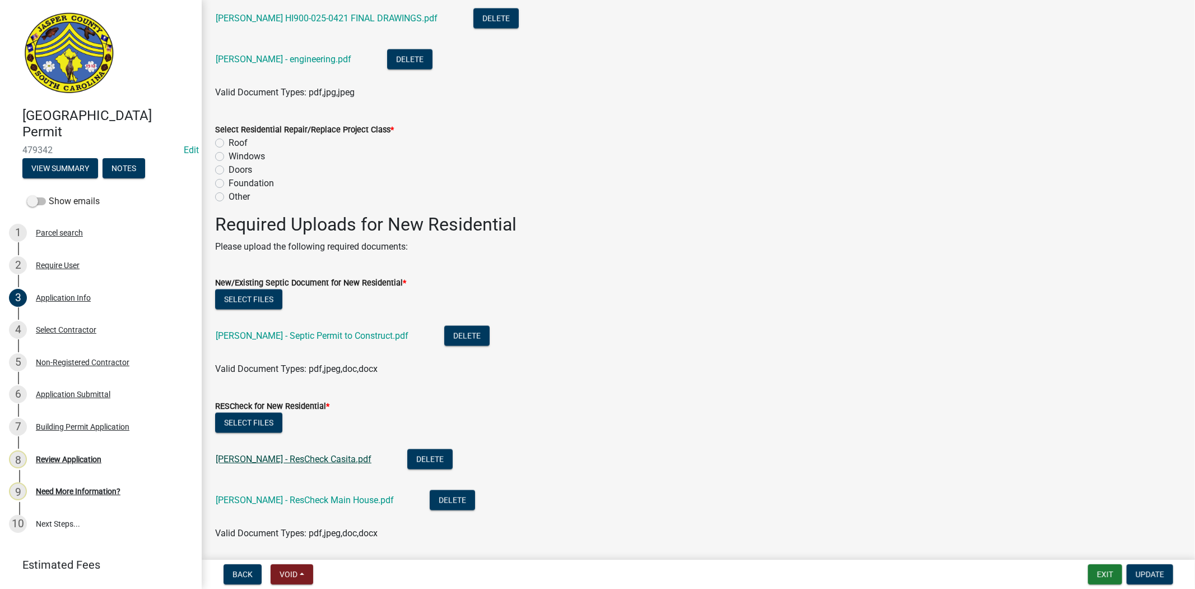
click at [326, 456] on link "Freismuth - ResCheck Casita.pdf" at bounding box center [294, 458] width 156 height 11
click at [418, 455] on button "Delete" at bounding box center [429, 459] width 45 height 20
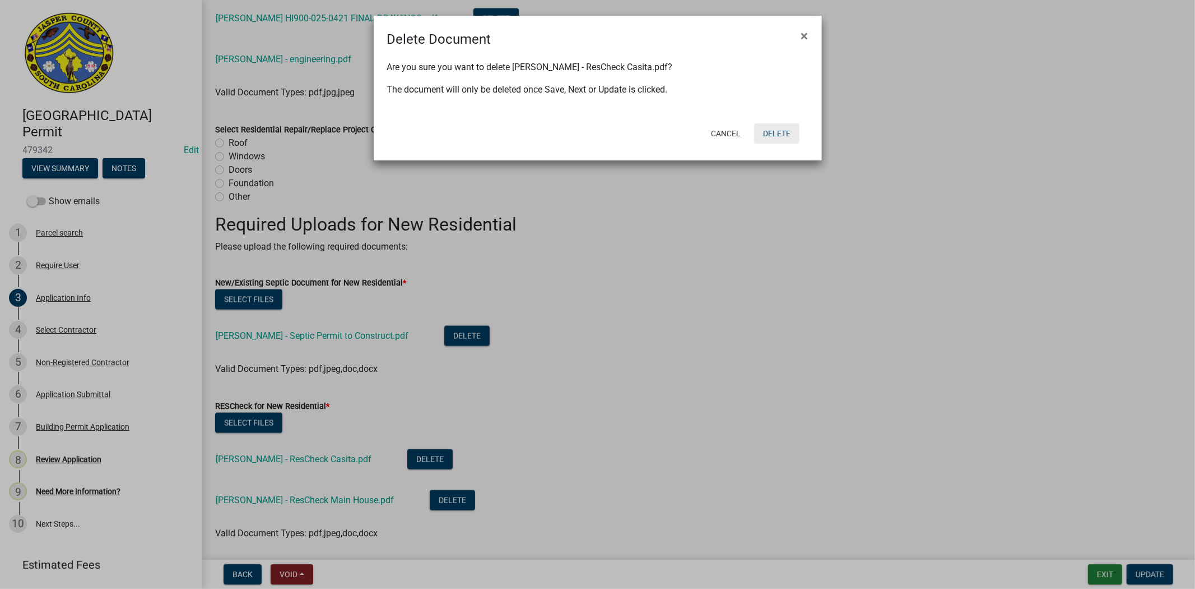
click at [781, 138] on button "Delete" at bounding box center [776, 133] width 45 height 20
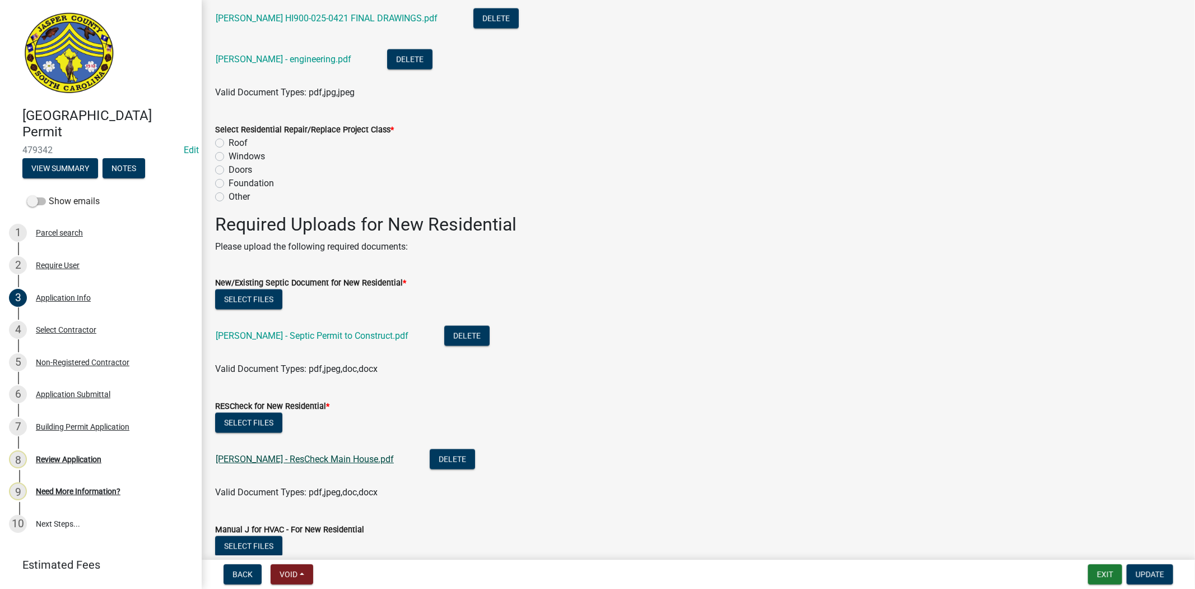
click at [340, 455] on link "Freismuth - ResCheck Main House.pdf" at bounding box center [305, 458] width 178 height 11
click at [300, 335] on link "Freismuth - Septic Permit to Construct.pdf" at bounding box center [312, 335] width 193 height 11
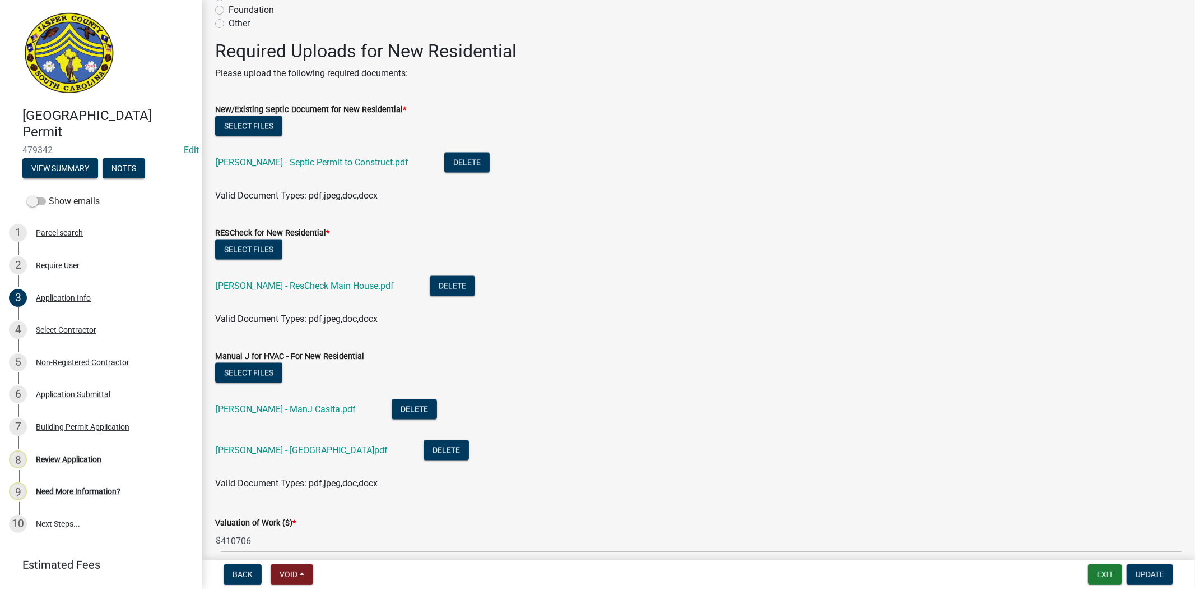
scroll to position [1681, 0]
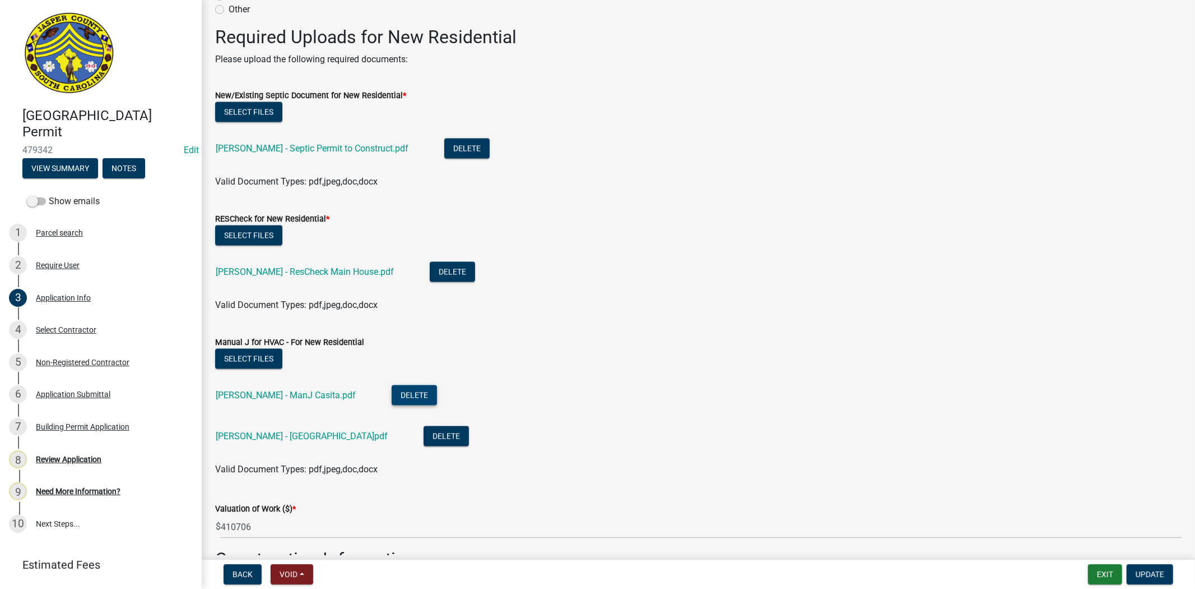
click at [392, 392] on button "Delete" at bounding box center [414, 395] width 45 height 20
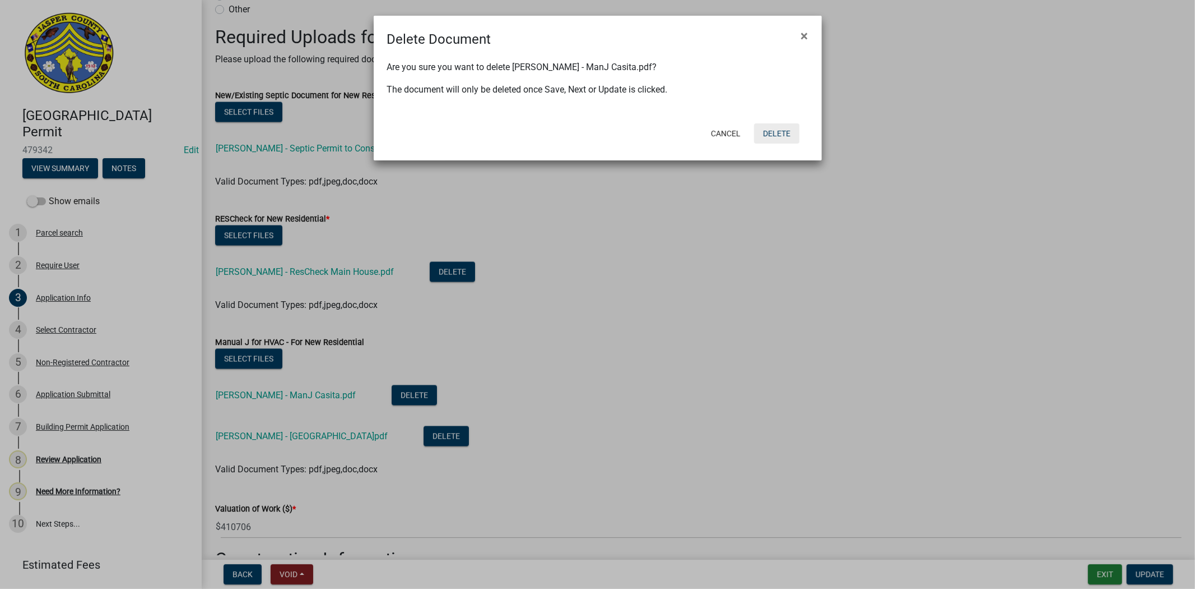
click at [776, 137] on button "Delete" at bounding box center [776, 133] width 45 height 20
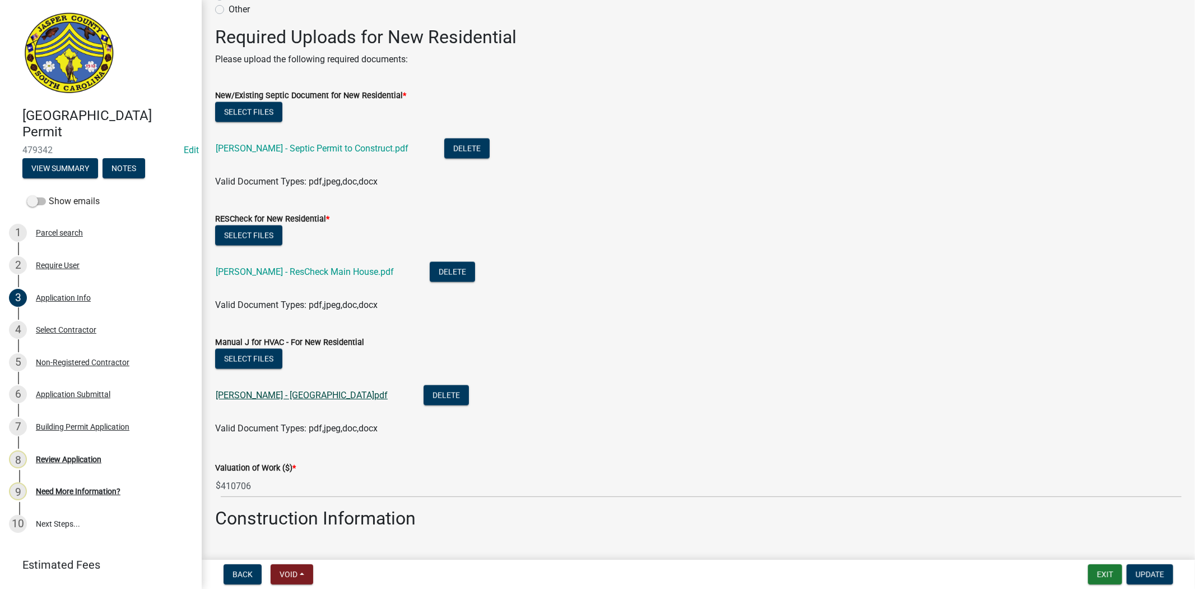
click at [335, 390] on link "Freismuth - ManJ Main House.pdf" at bounding box center [302, 395] width 172 height 11
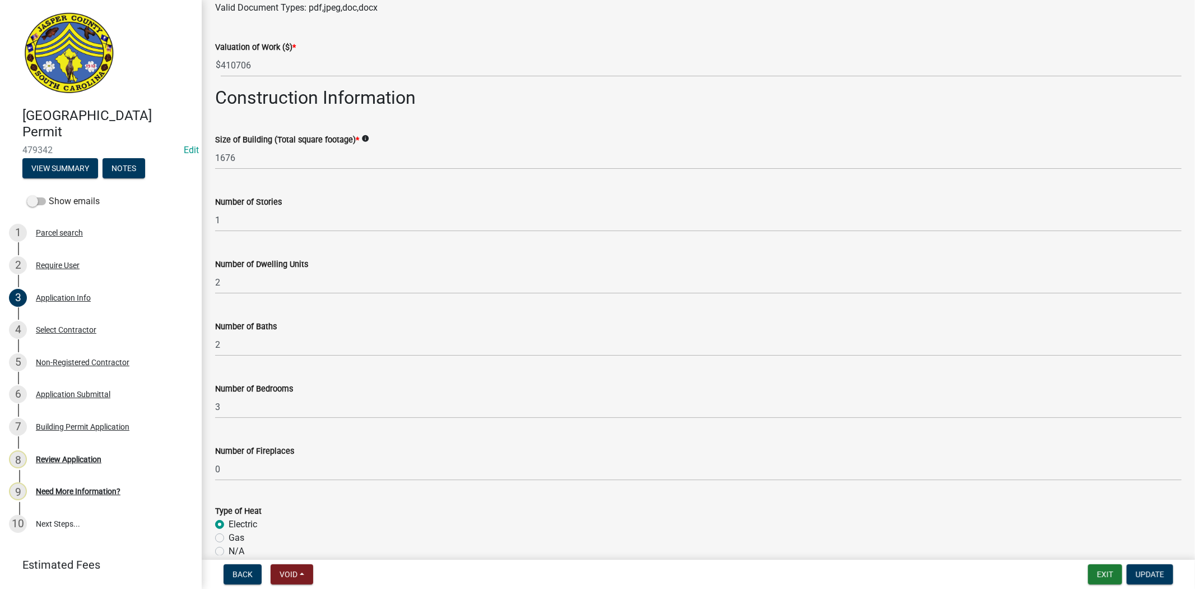
scroll to position [2117, 0]
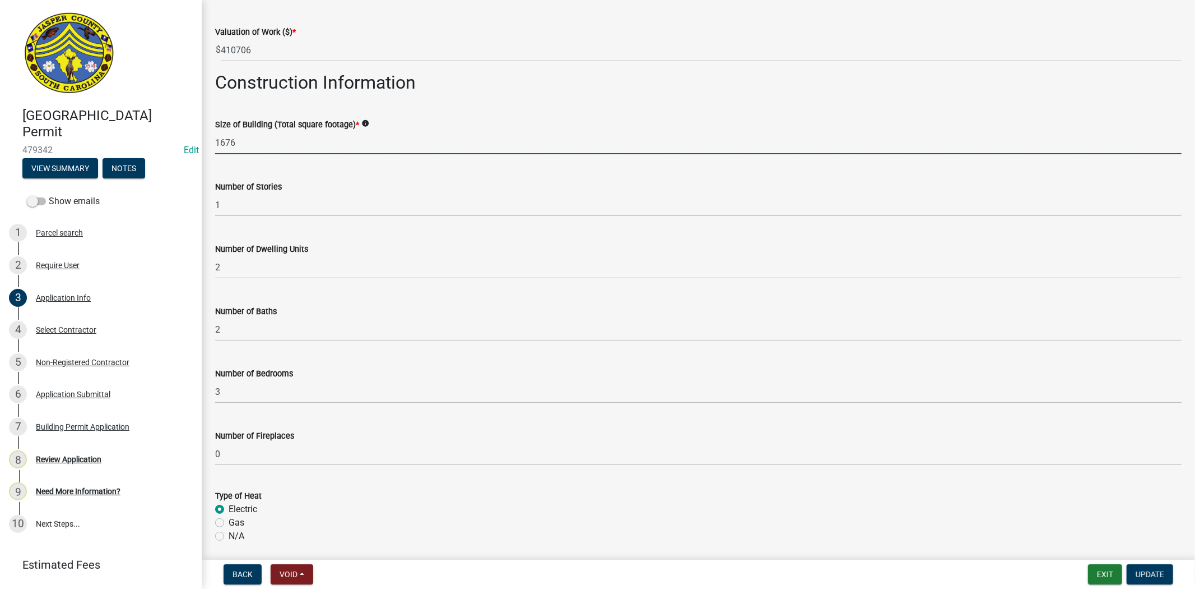
drag, startPoint x: 258, startPoint y: 144, endPoint x: 175, endPoint y: 158, distance: 84.7
click at [177, 155] on div "Jasper County Building Permit 479342 Edit View Summary Notes Show emails 1 Parc…" at bounding box center [597, 294] width 1195 height 589
type input "976"
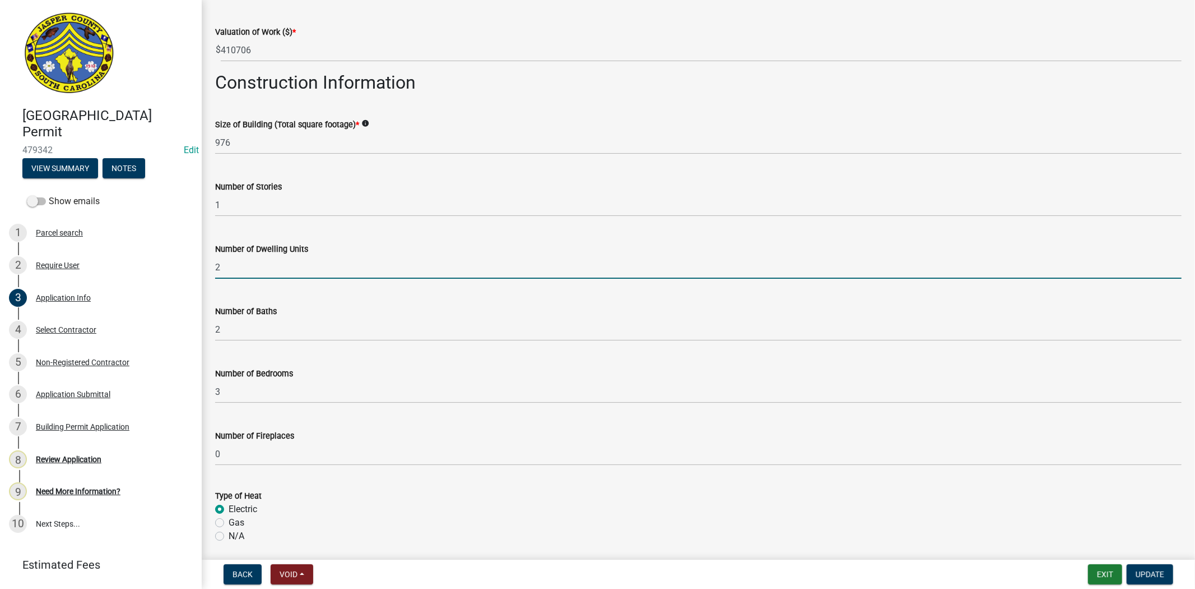
drag, startPoint x: 273, startPoint y: 266, endPoint x: 195, endPoint y: 272, distance: 78.1
click at [195, 272] on div "Jasper County Building Permit 479342 Edit View Summary Notes Show emails 1 Parc…" at bounding box center [597, 294] width 1195 height 589
type input "1"
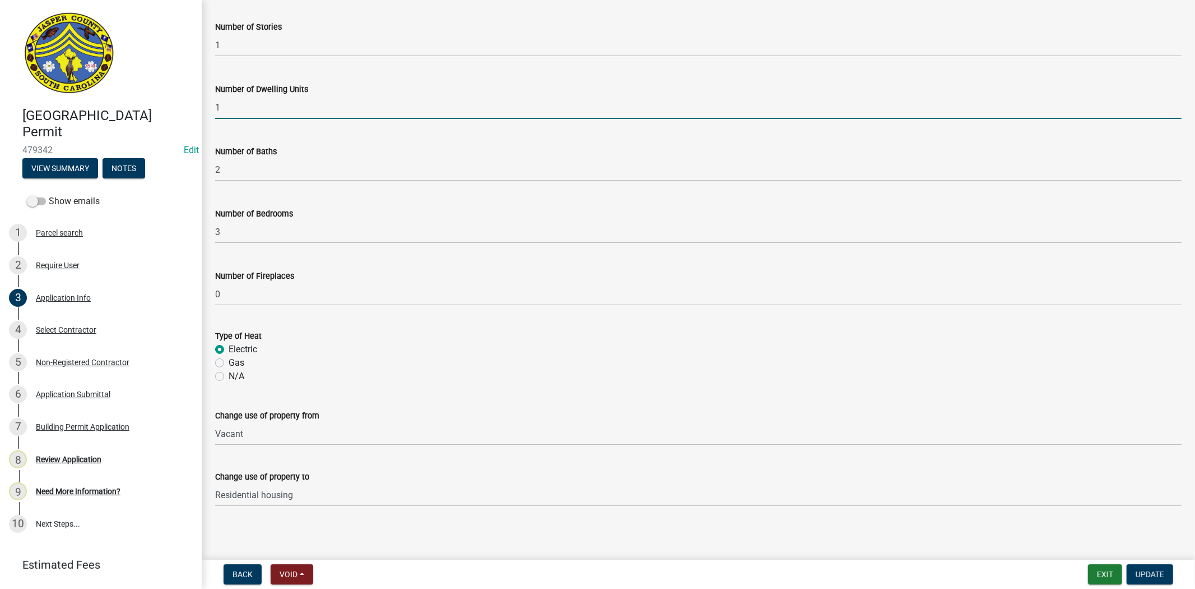
scroll to position [2279, 0]
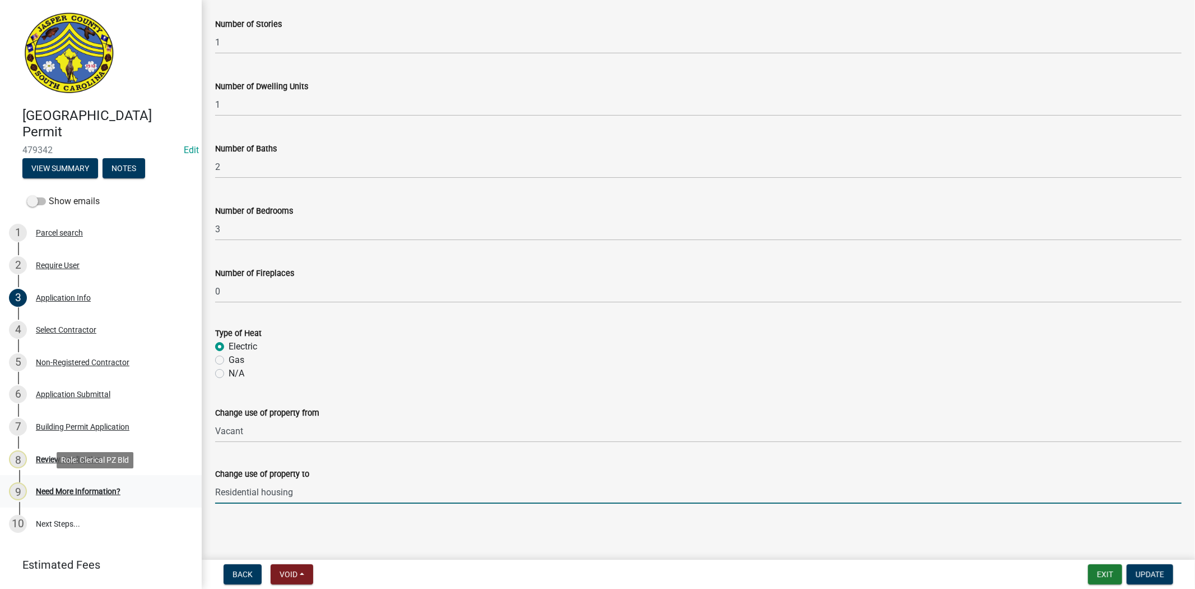
drag, startPoint x: 300, startPoint y: 489, endPoint x: 149, endPoint y: 475, distance: 152.6
click at [182, 489] on div "Jasper County Building Permit 479342 Edit View Summary Notes Show emails 1 Parc…" at bounding box center [597, 294] width 1195 height 589
type input "Single Family Home"
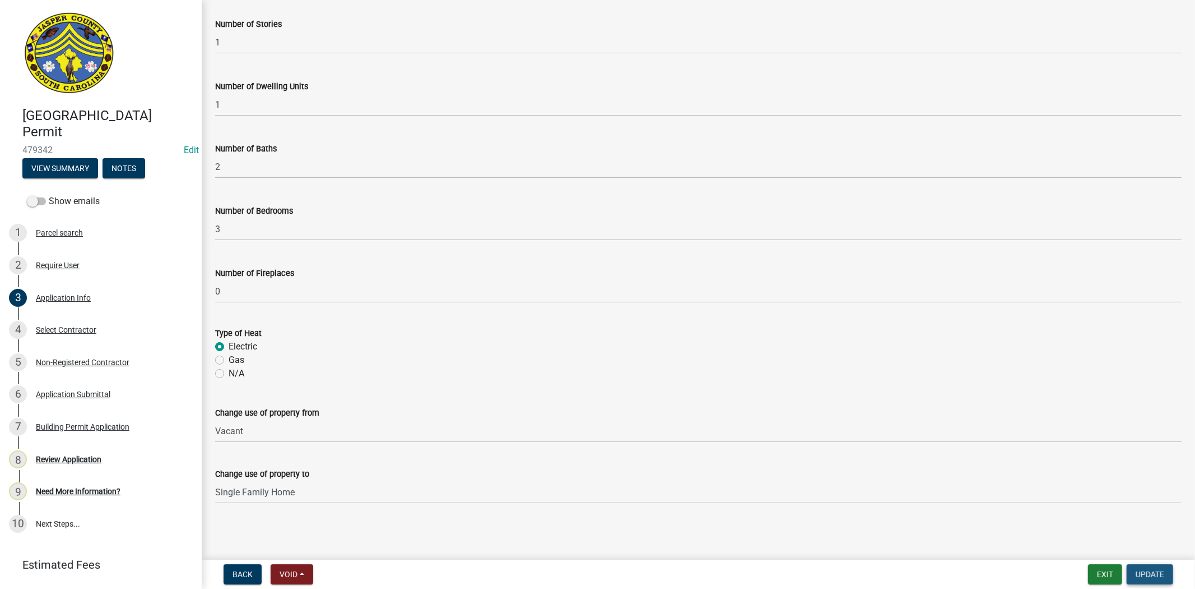
click at [1157, 570] on span "Update" at bounding box center [1150, 573] width 29 height 9
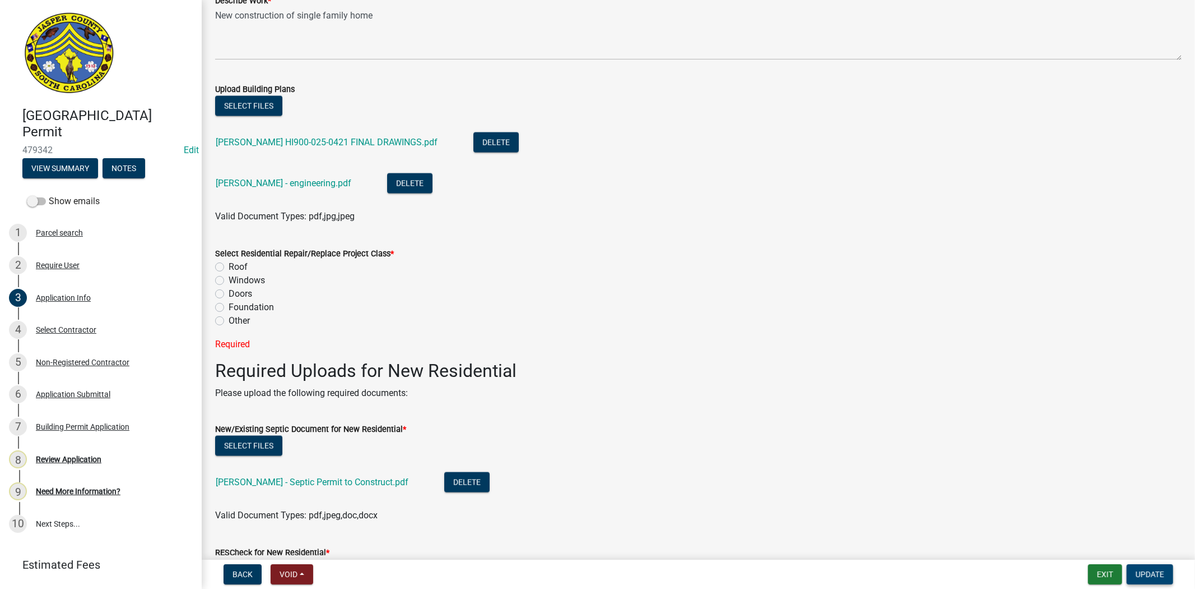
scroll to position [1391, 0]
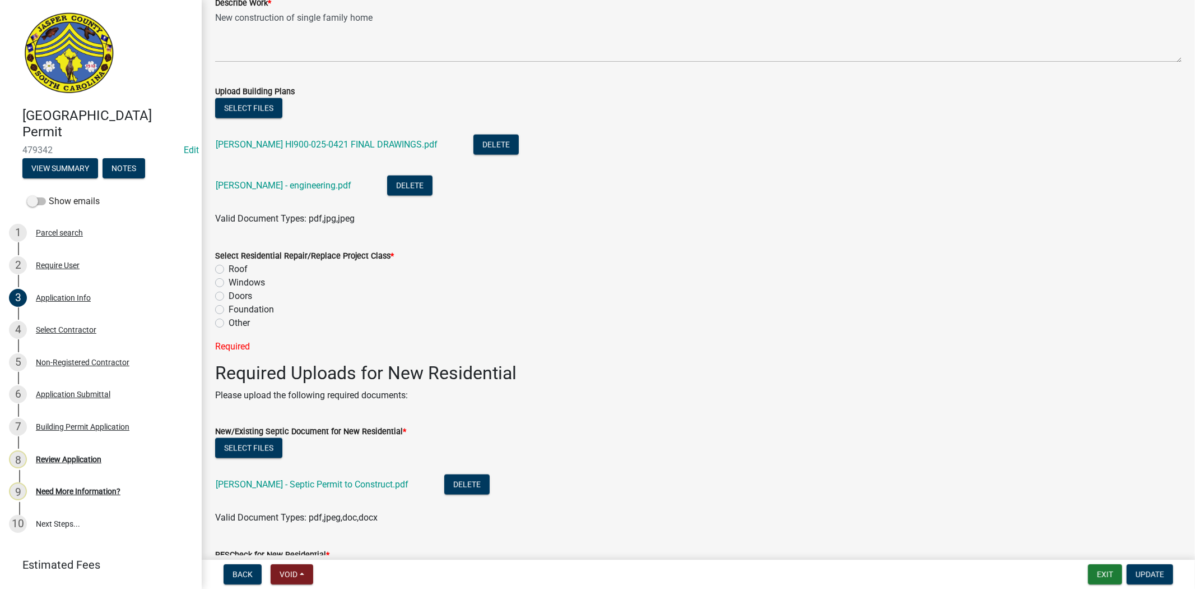
click at [229, 324] on label "Other" at bounding box center [239, 322] width 21 height 13
click at [229, 323] on input "Other" at bounding box center [232, 319] width 7 height 7
radio input "true"
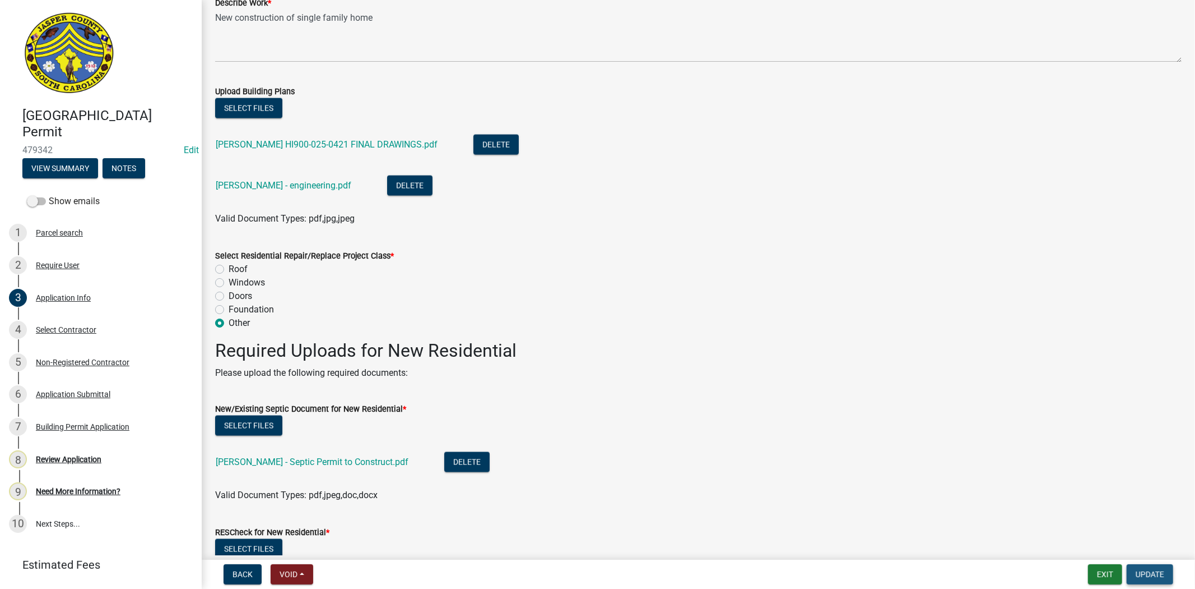
click at [1142, 573] on span "Update" at bounding box center [1150, 573] width 29 height 9
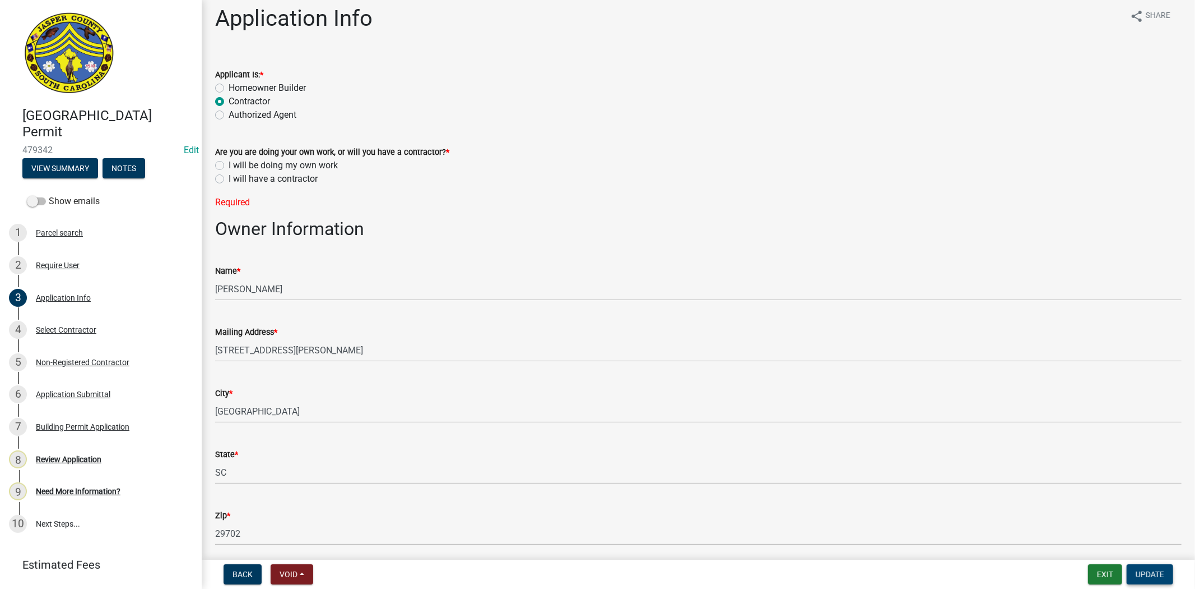
scroll to position [0, 0]
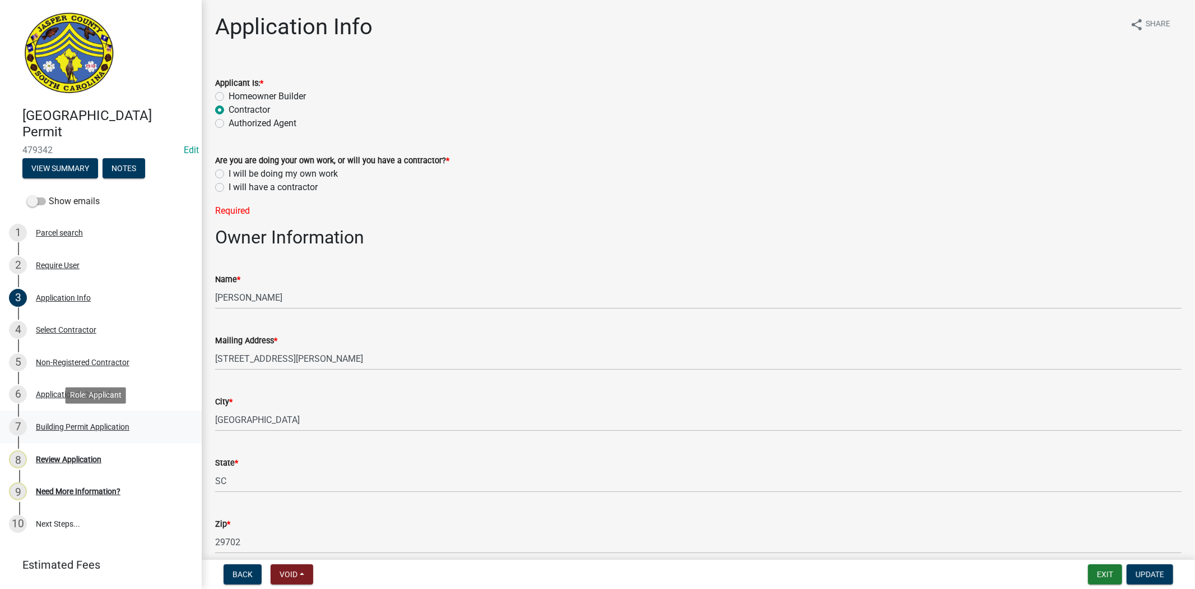
click at [95, 427] on div "Building Permit Application" at bounding box center [83, 427] width 94 height 8
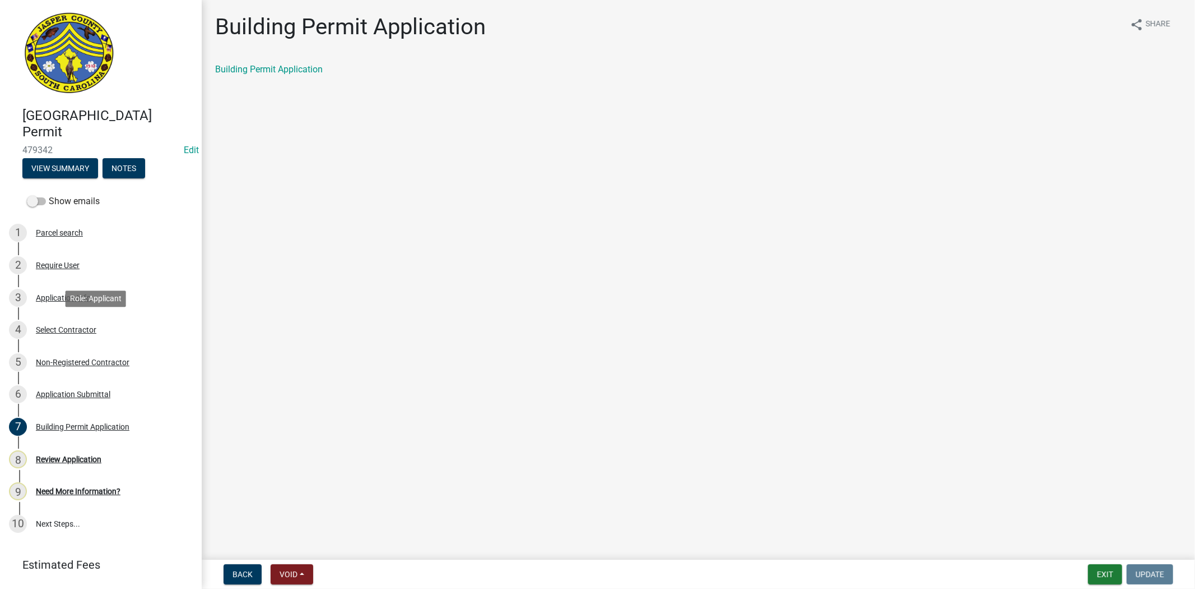
click at [76, 335] on div "4 Select Contractor" at bounding box center [96, 330] width 175 height 18
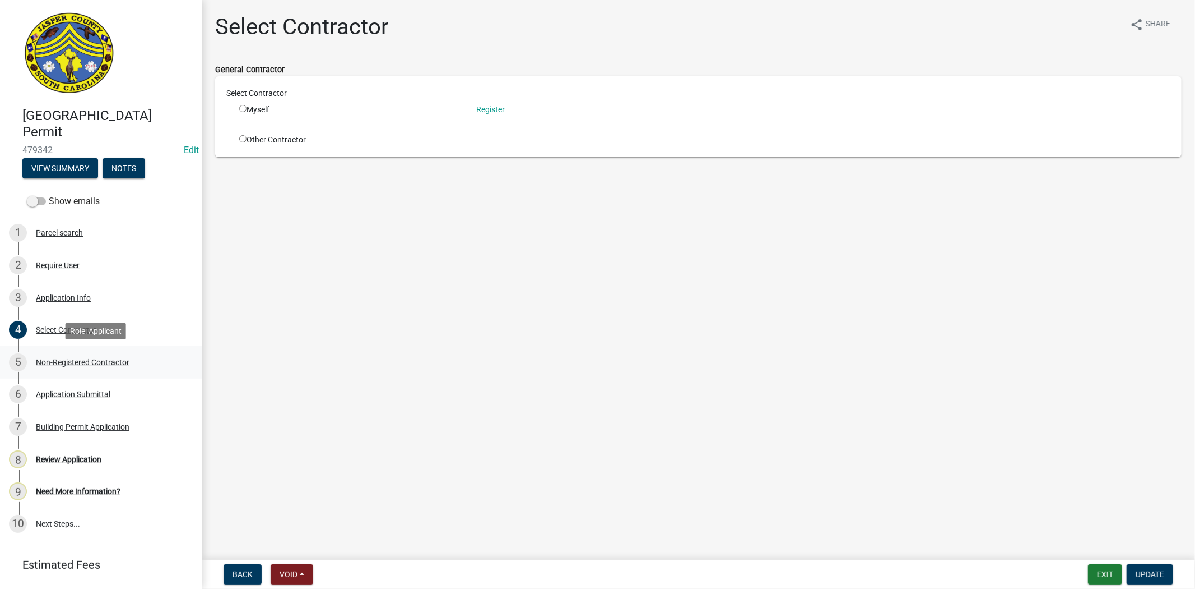
click at [103, 362] on div "Non-Registered Contractor" at bounding box center [83, 362] width 94 height 8
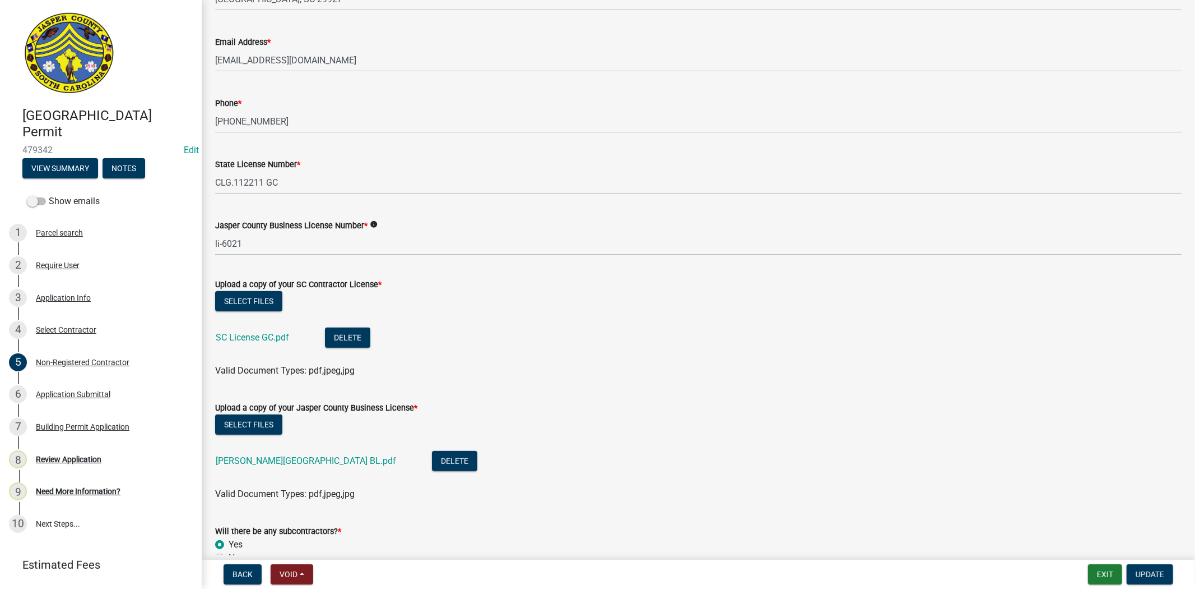
scroll to position [435, 0]
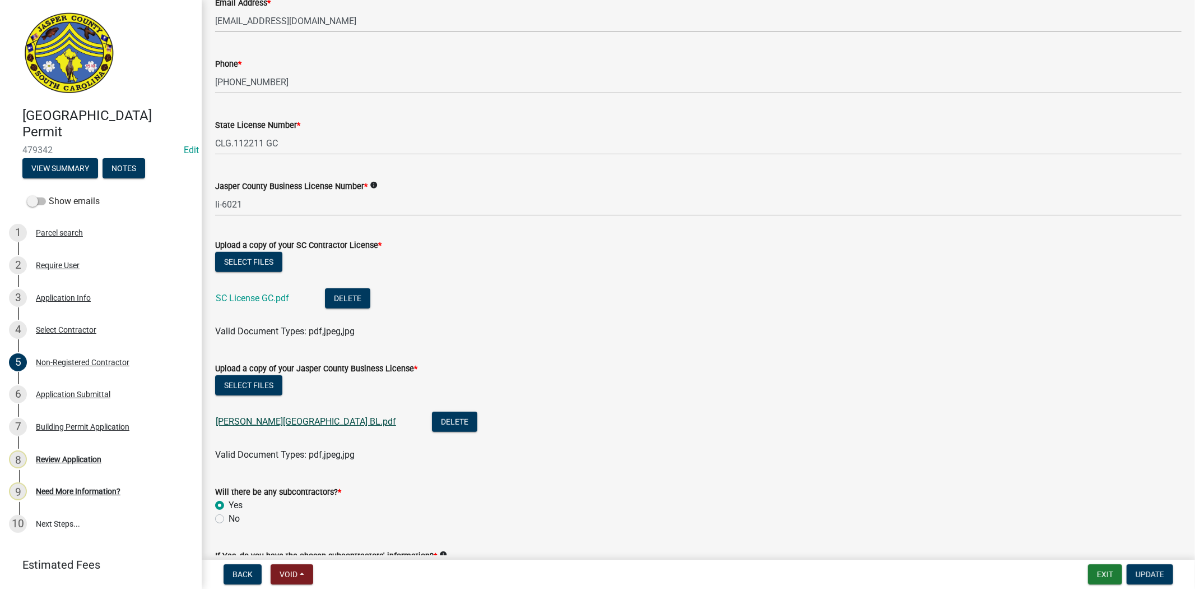
click at [310, 418] on link "Schumacher - Jasper County BL.pdf" at bounding box center [306, 421] width 180 height 11
click at [275, 299] on link "SC License GC.pdf" at bounding box center [252, 298] width 73 height 11
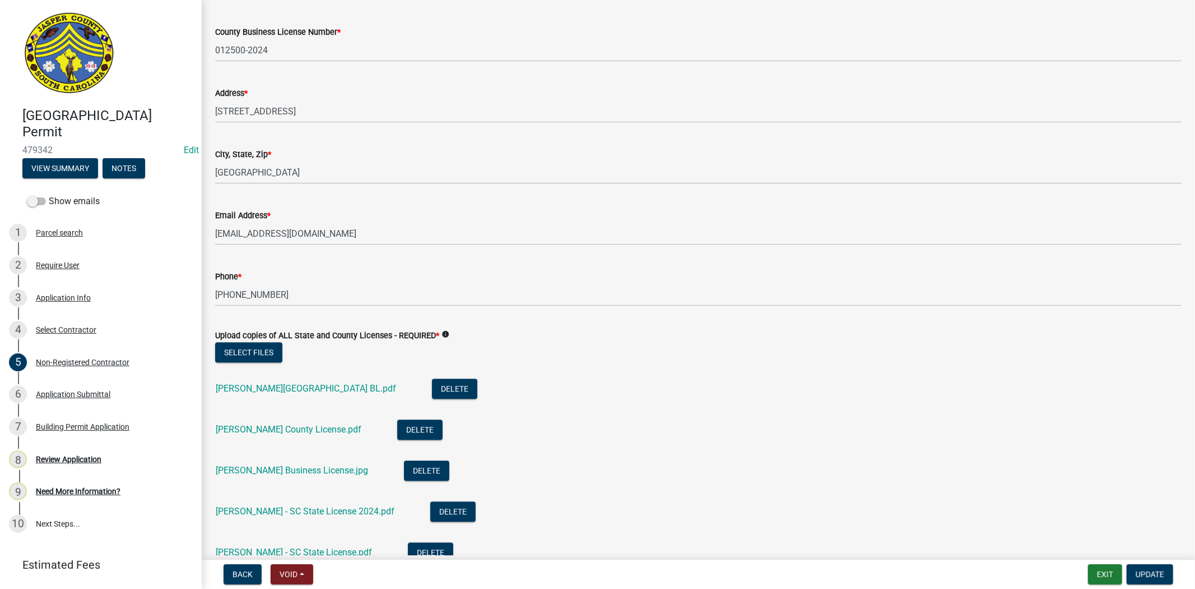
scroll to position [2491, 0]
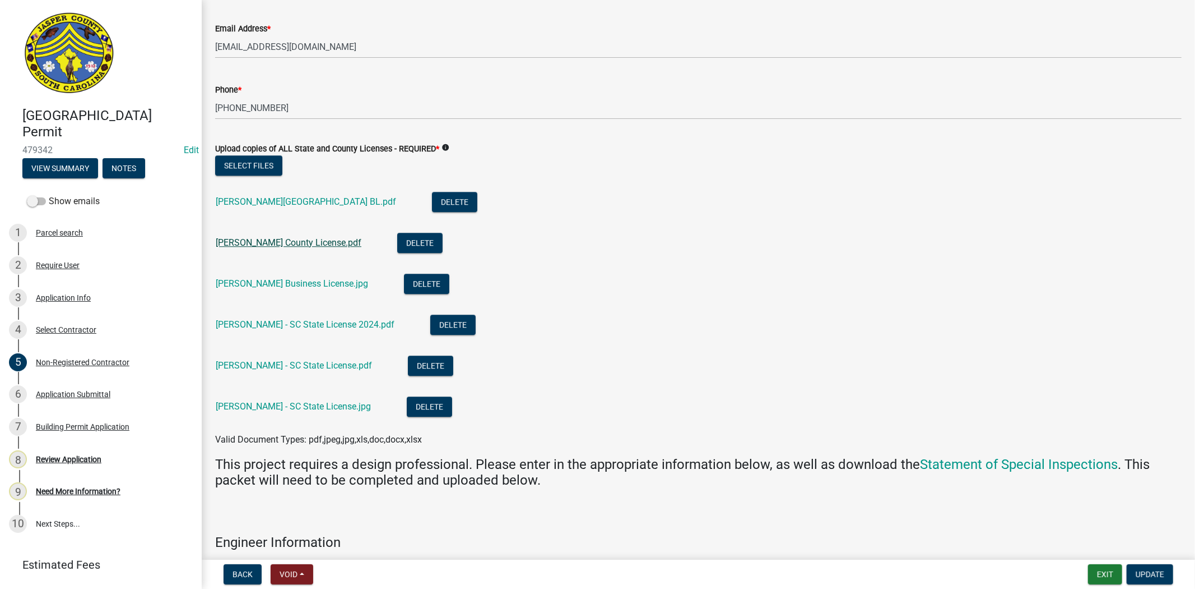
click at [311, 242] on link "Kintz - Jasper County License.pdf" at bounding box center [289, 242] width 146 height 11
click at [301, 197] on link "Fogel - Jasper County BL.pdf" at bounding box center [306, 201] width 180 height 11
click at [311, 284] on link "Tillitson - Jasper Business License.jpg" at bounding box center [292, 283] width 152 height 11
click at [288, 401] on link "Tillotson - SC State License.jpg" at bounding box center [293, 406] width 155 height 11
click at [286, 362] on link "Kintz - SC State License.pdf" at bounding box center [294, 365] width 156 height 11
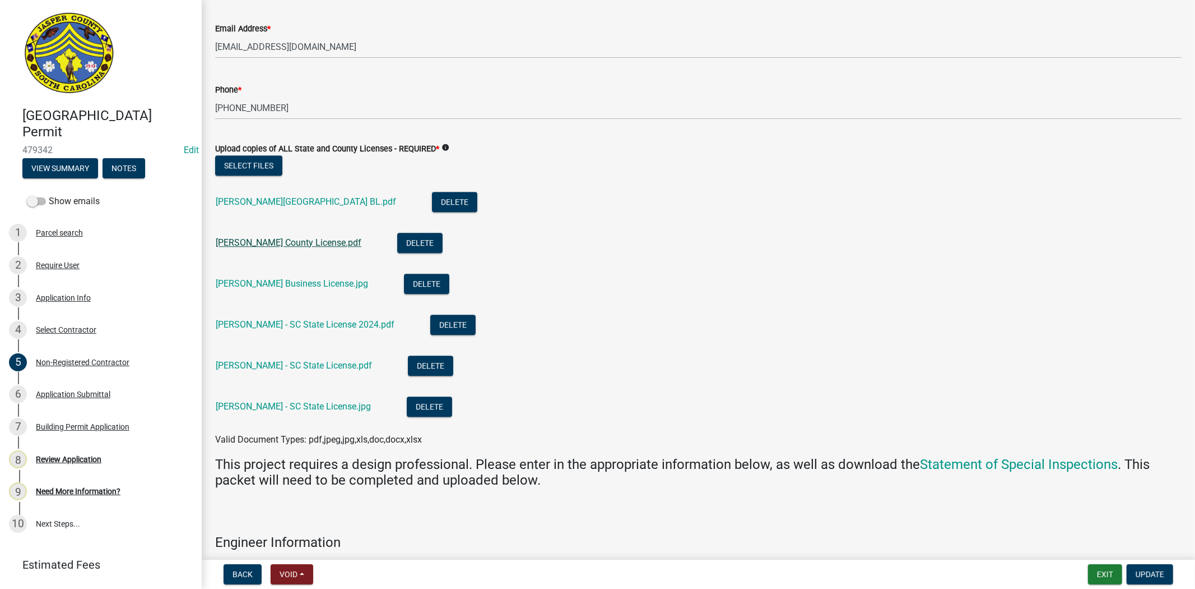
click at [322, 242] on link "Kintz - Jasper County License.pdf" at bounding box center [289, 242] width 146 height 11
click at [289, 200] on link "Fogel - Jasper County BL.pdf" at bounding box center [306, 201] width 180 height 11
click at [312, 323] on link "Fogel - SC State License 2024.pdf" at bounding box center [305, 324] width 179 height 11
click at [322, 282] on link "Tillitson - Jasper Business License.jpg" at bounding box center [292, 283] width 152 height 11
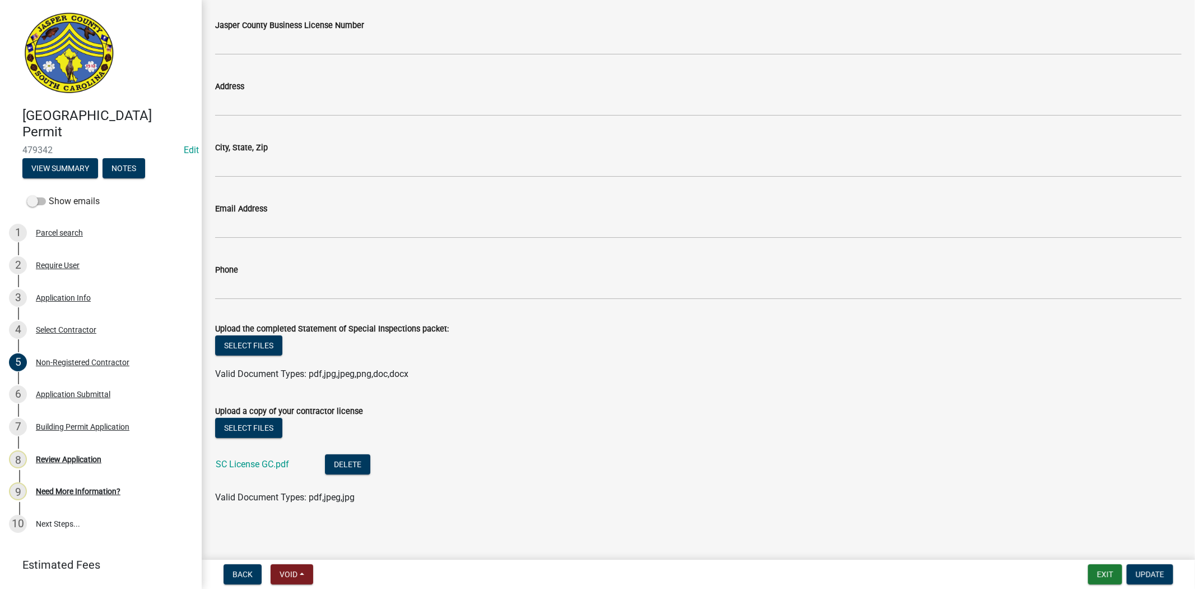
scroll to position [3685, 0]
click at [87, 297] on div "Application Info" at bounding box center [63, 298] width 55 height 8
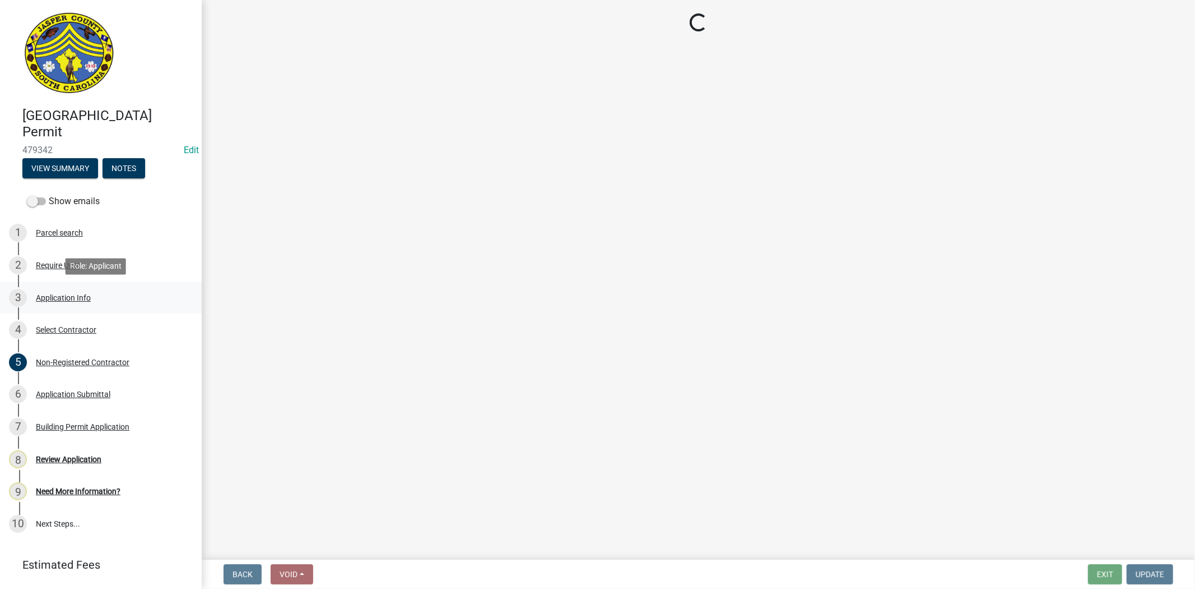
scroll to position [0, 0]
select select "42590599-3c97-479d-b3e9-fbeca9af4fb5"
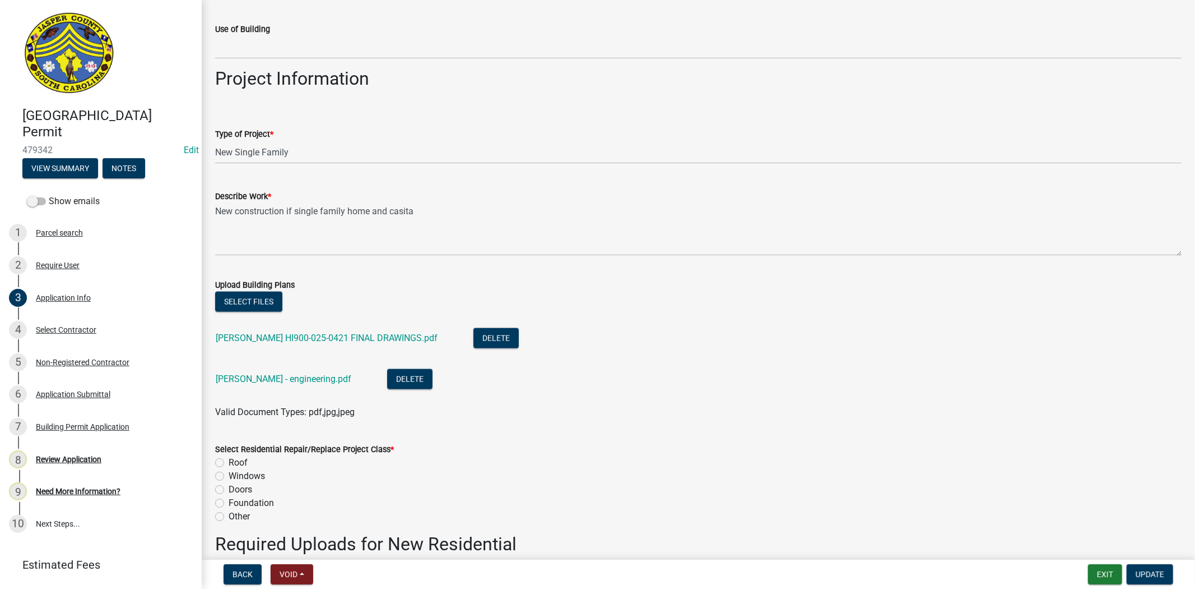
scroll to position [1183, 0]
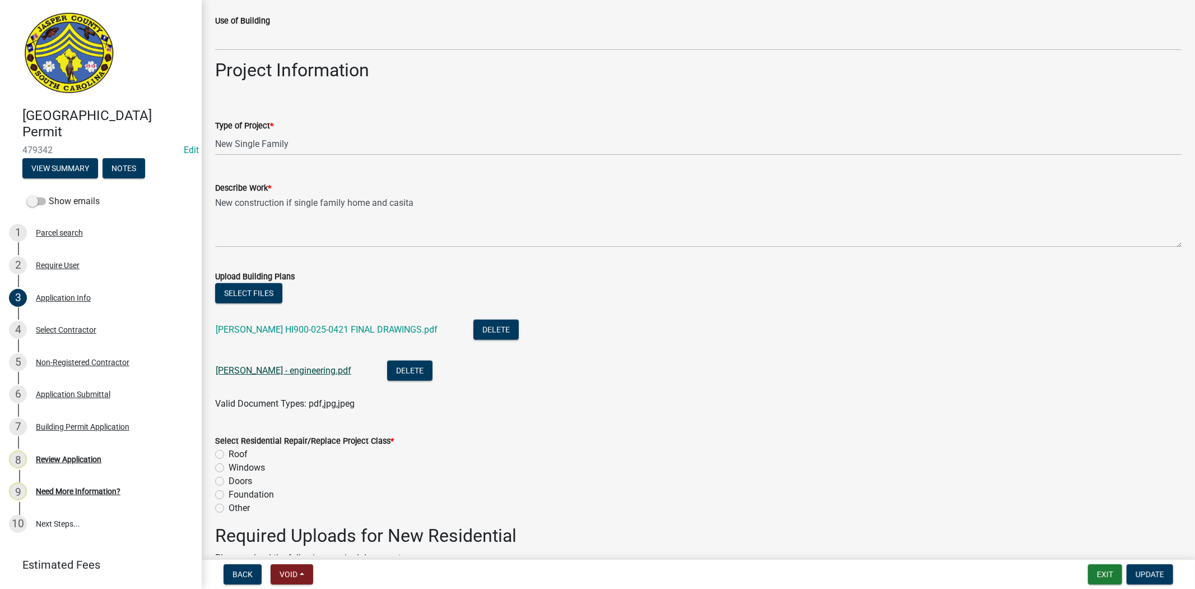
click at [290, 374] on link "Freismuth - engineering.pdf" at bounding box center [284, 370] width 136 height 11
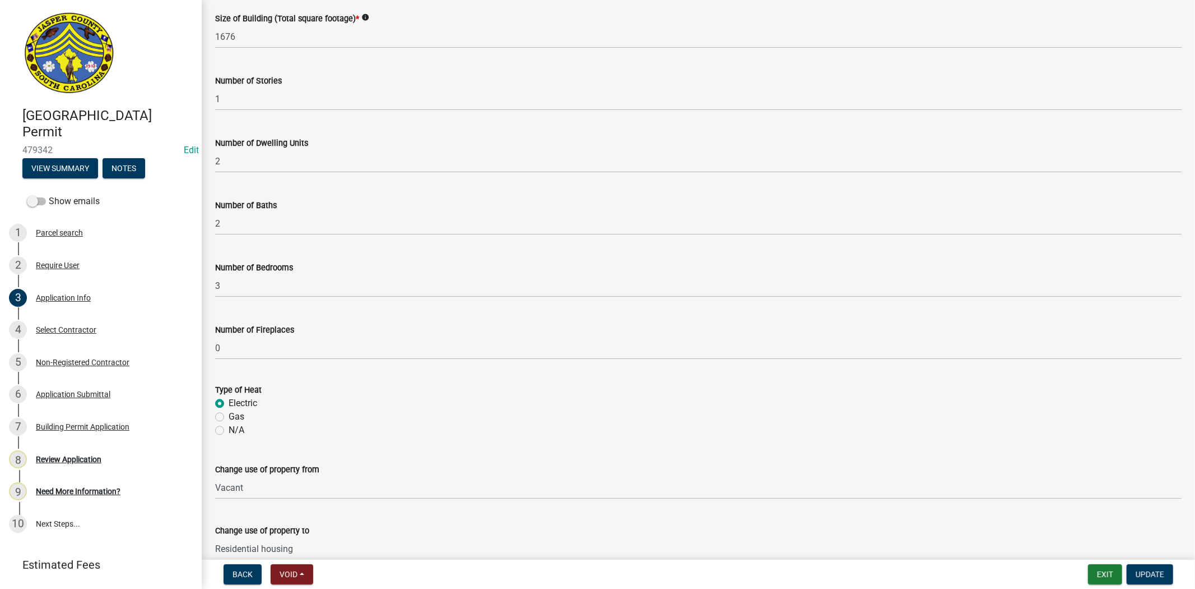
scroll to position [2362, 0]
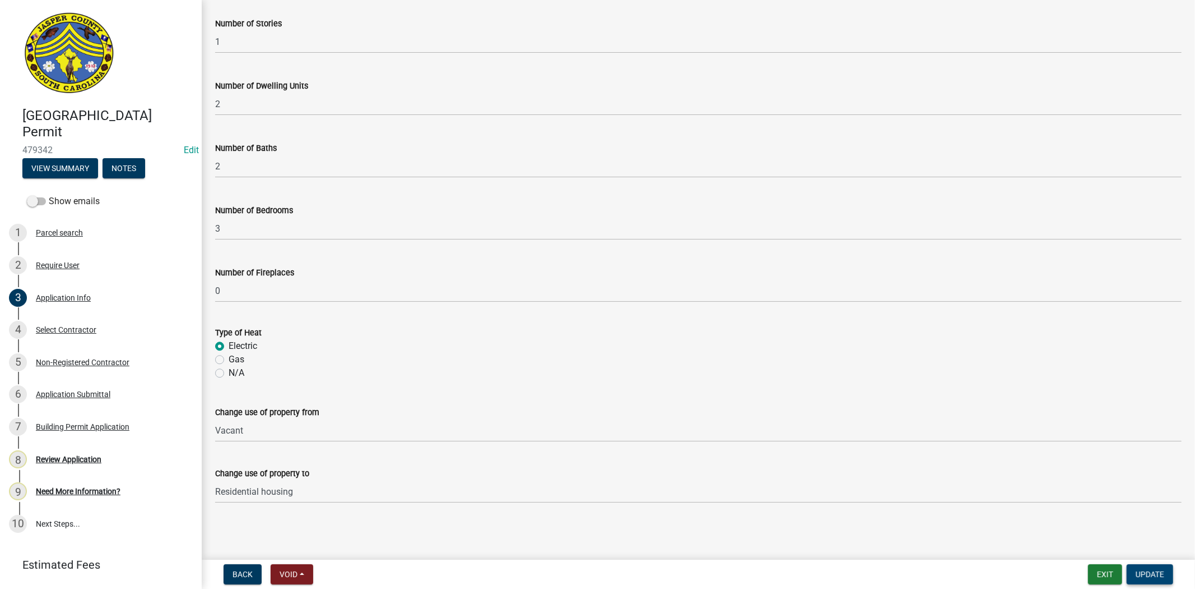
click at [1155, 571] on span "Update" at bounding box center [1150, 573] width 29 height 9
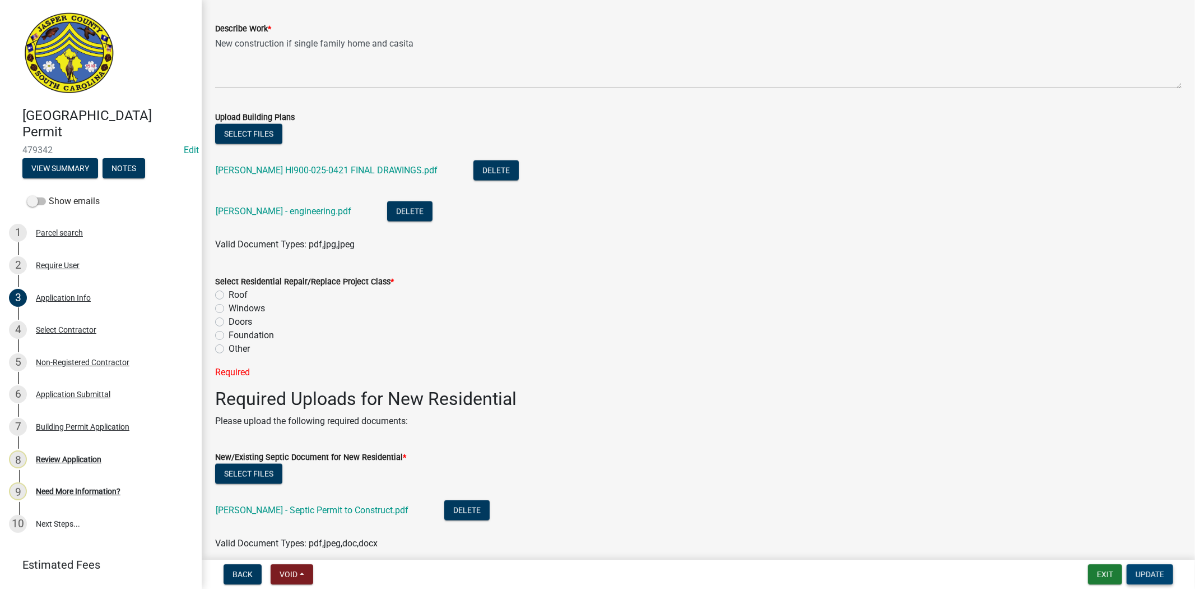
scroll to position [1348, 0]
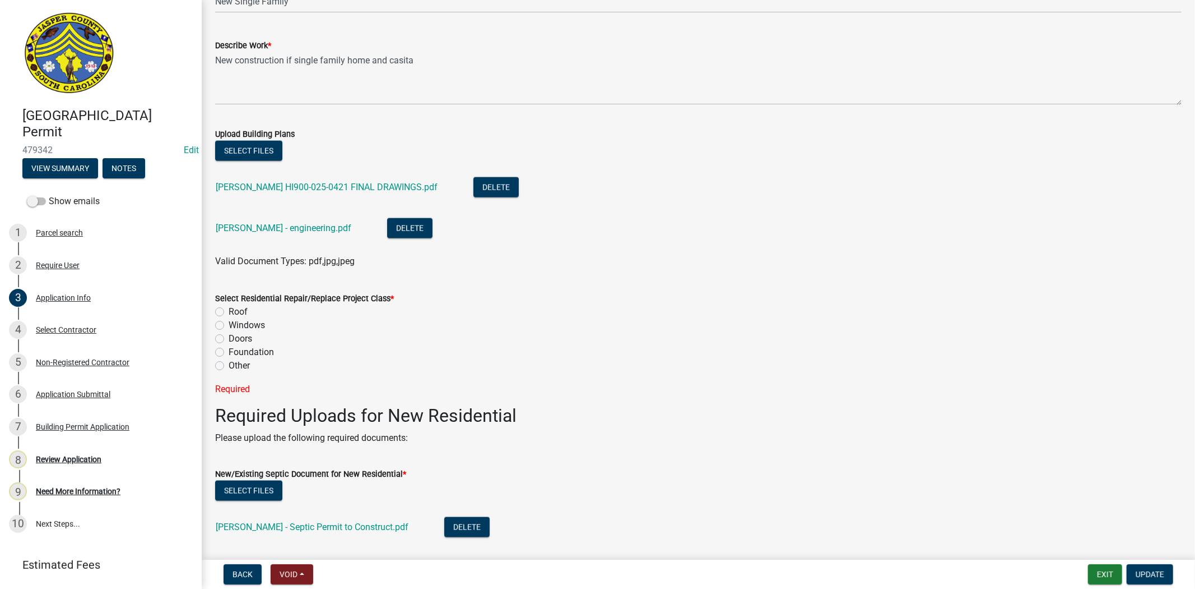
click at [224, 362] on div "Other" at bounding box center [698, 365] width 967 height 13
click at [222, 364] on div "Other" at bounding box center [698, 365] width 967 height 13
click at [229, 365] on label "Other" at bounding box center [239, 365] width 21 height 13
click at [229, 365] on input "Other" at bounding box center [232, 362] width 7 height 7
radio input "true"
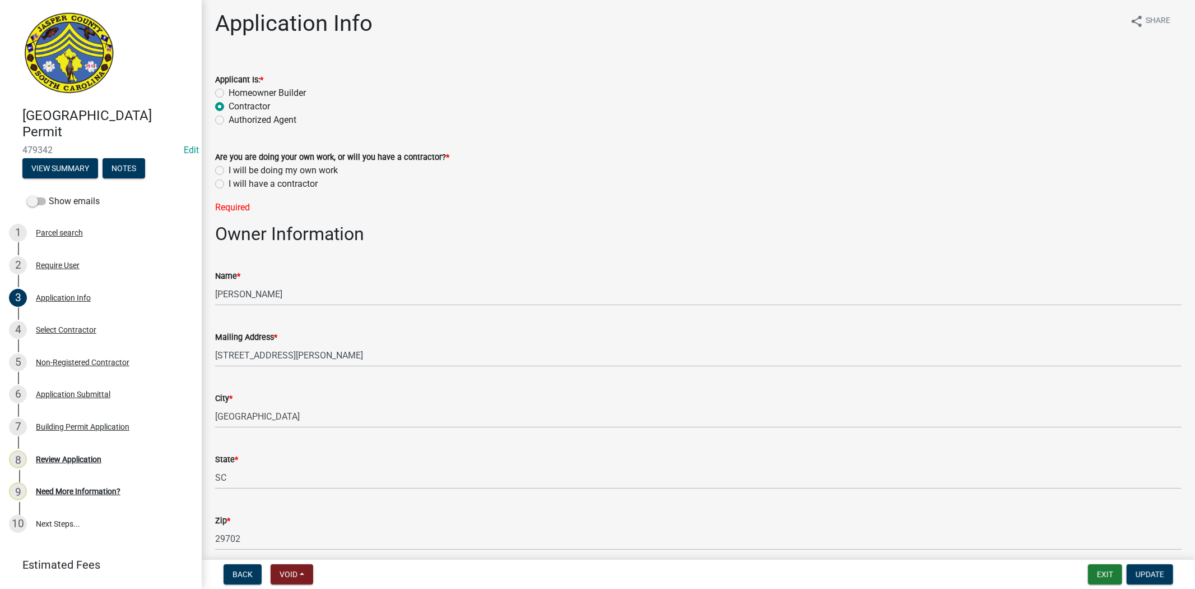
scroll to position [0, 0]
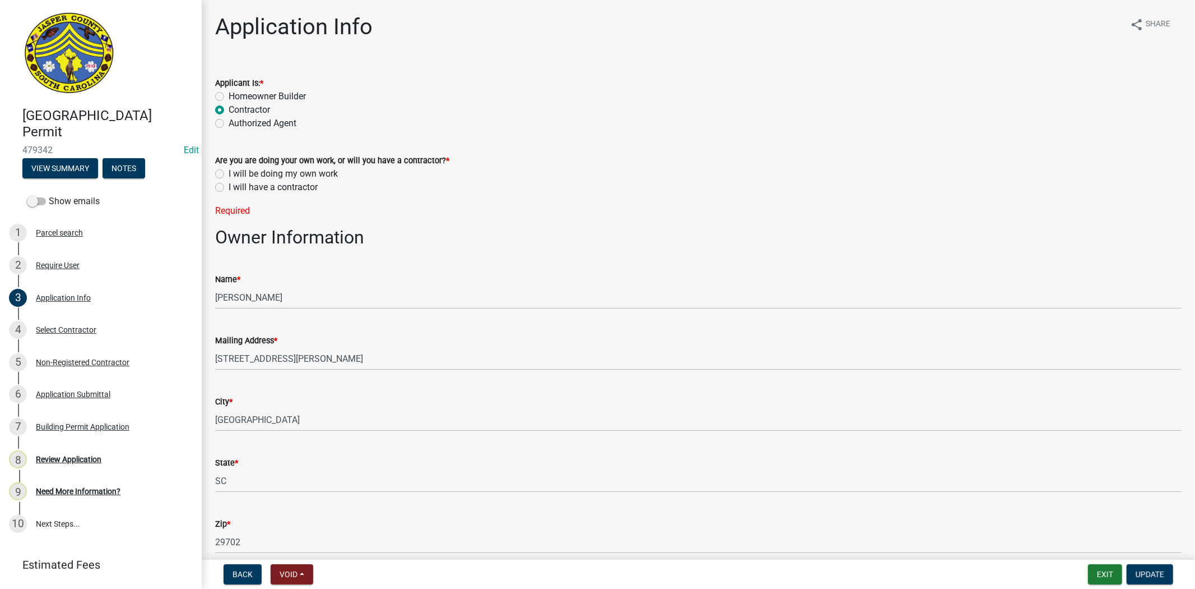
click at [229, 188] on label "I will have a contractor" at bounding box center [273, 186] width 89 height 13
click at [229, 188] on input "I will have a contractor" at bounding box center [232, 183] width 7 height 7
radio input "true"
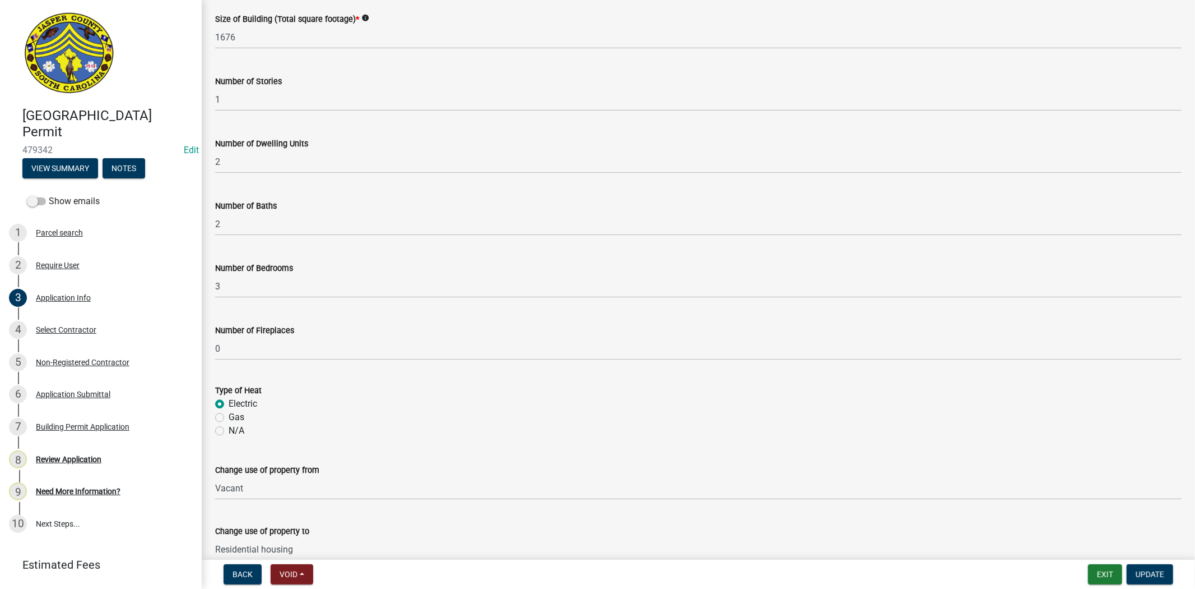
scroll to position [2362, 0]
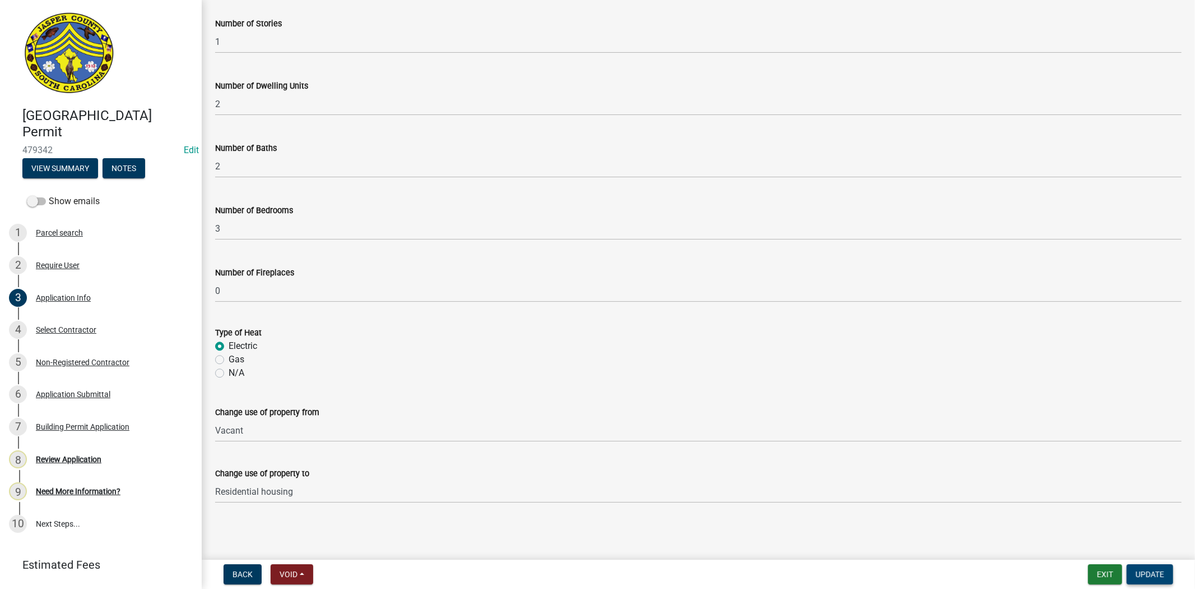
click at [1162, 575] on span "Update" at bounding box center [1150, 573] width 29 height 9
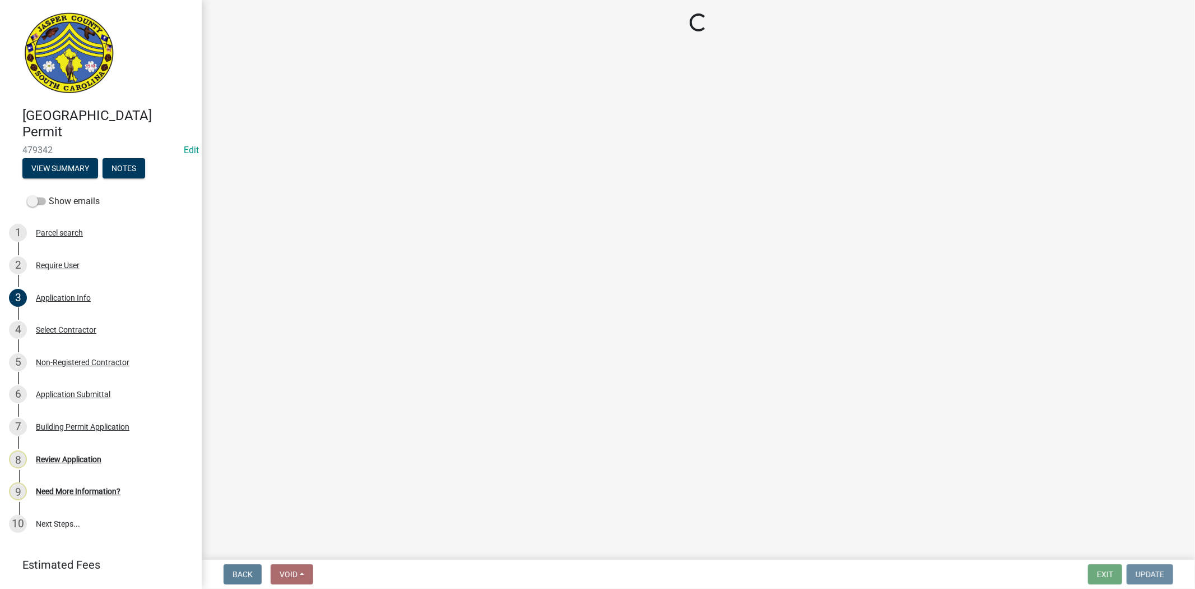
scroll to position [0, 0]
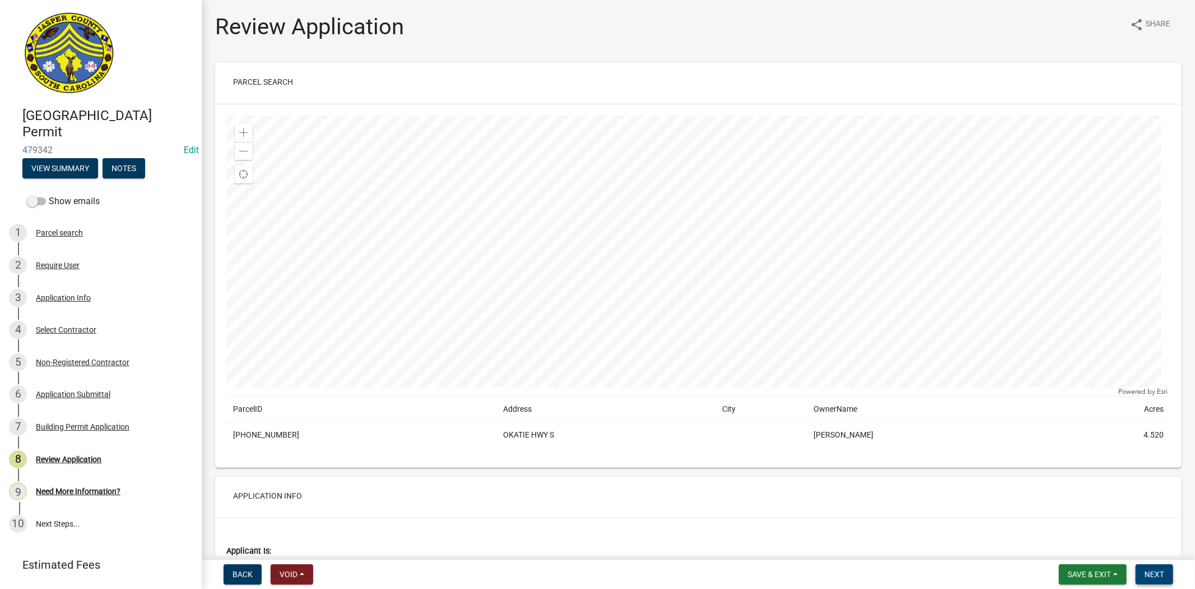
click at [1160, 574] on span "Next" at bounding box center [1155, 573] width 20 height 9
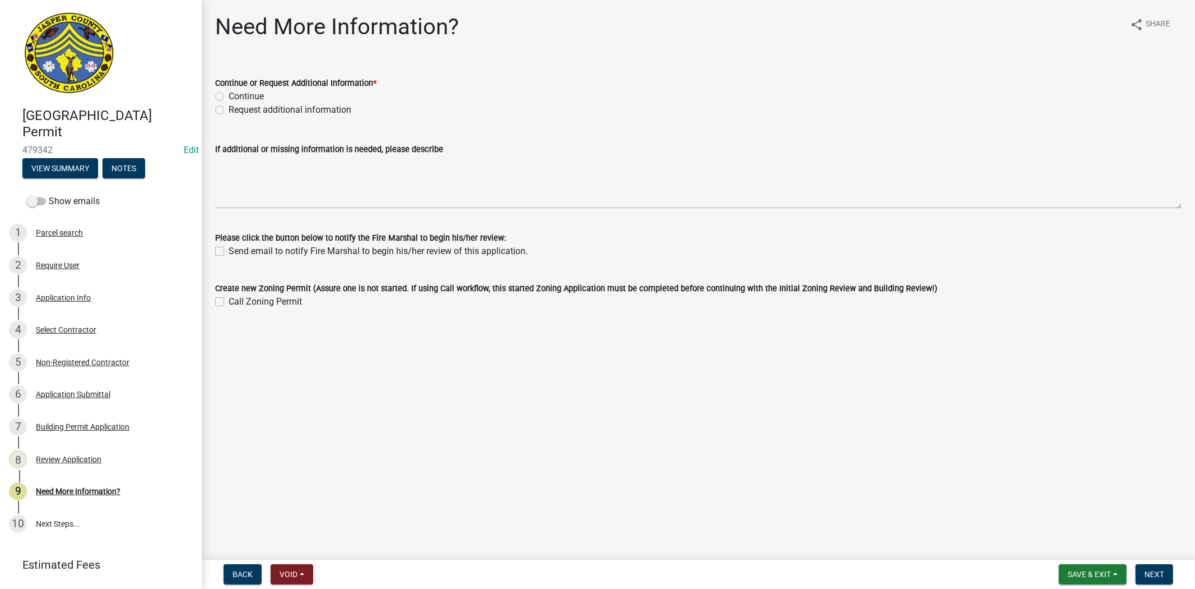
click at [229, 105] on label "Request additional information" at bounding box center [290, 109] width 123 height 13
click at [229, 105] on input "Request additional information" at bounding box center [232, 106] width 7 height 7
radio input "true"
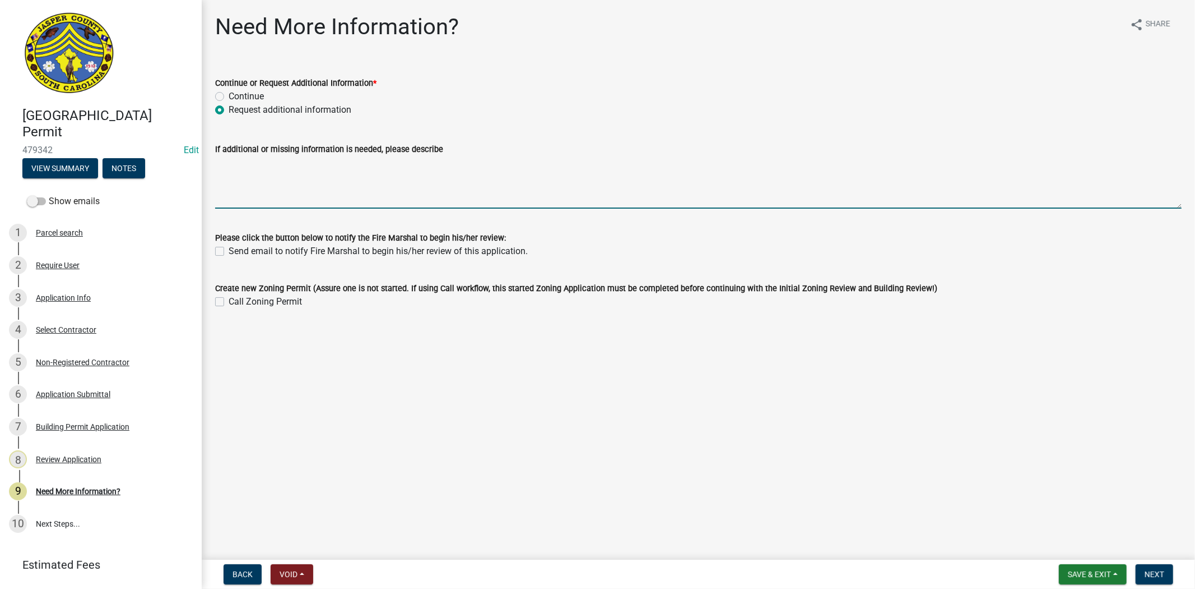
click at [242, 170] on textarea "If additional or missing information is needed, please describe" at bounding box center [698, 182] width 967 height 53
paste textarea "11:7.30 Second Single Family Residential Dwelling Unit: 1. There is a minimum o…"
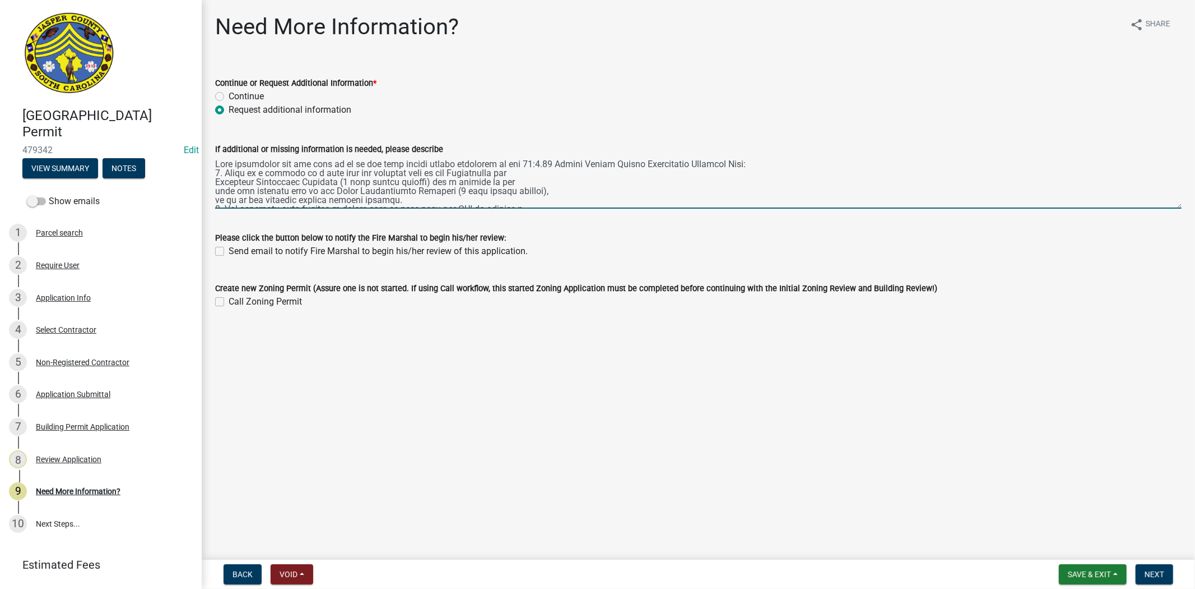
click at [527, 161] on textarea "If additional or missing information is needed, please describe" at bounding box center [698, 182] width 967 height 53
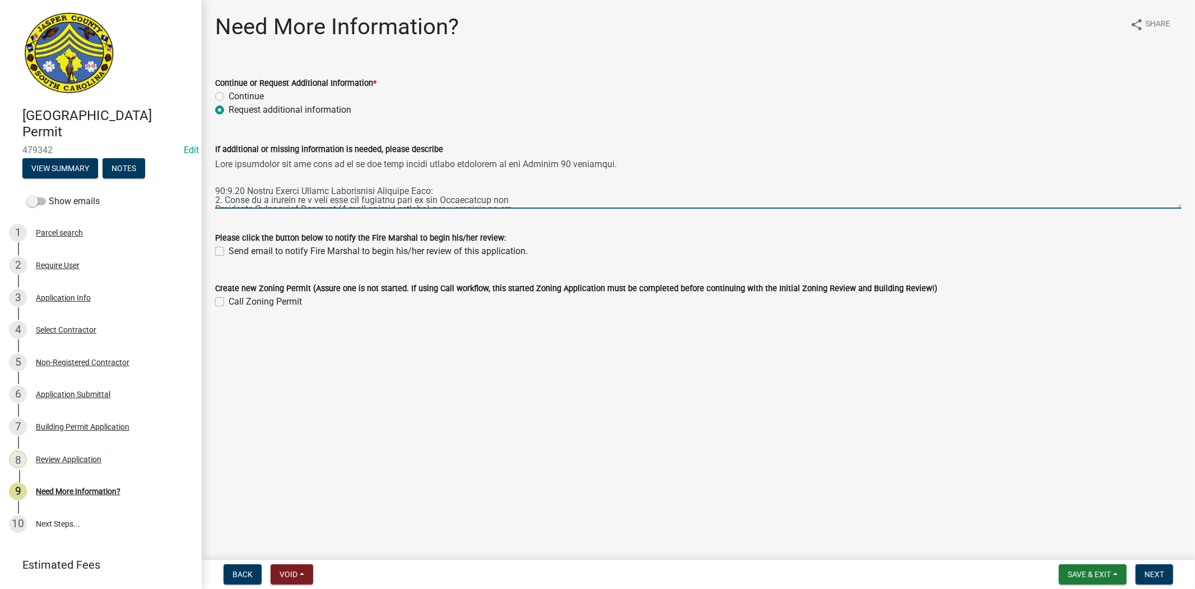
click at [629, 167] on textarea "If additional or missing information is needed, please describe" at bounding box center [698, 182] width 967 height 53
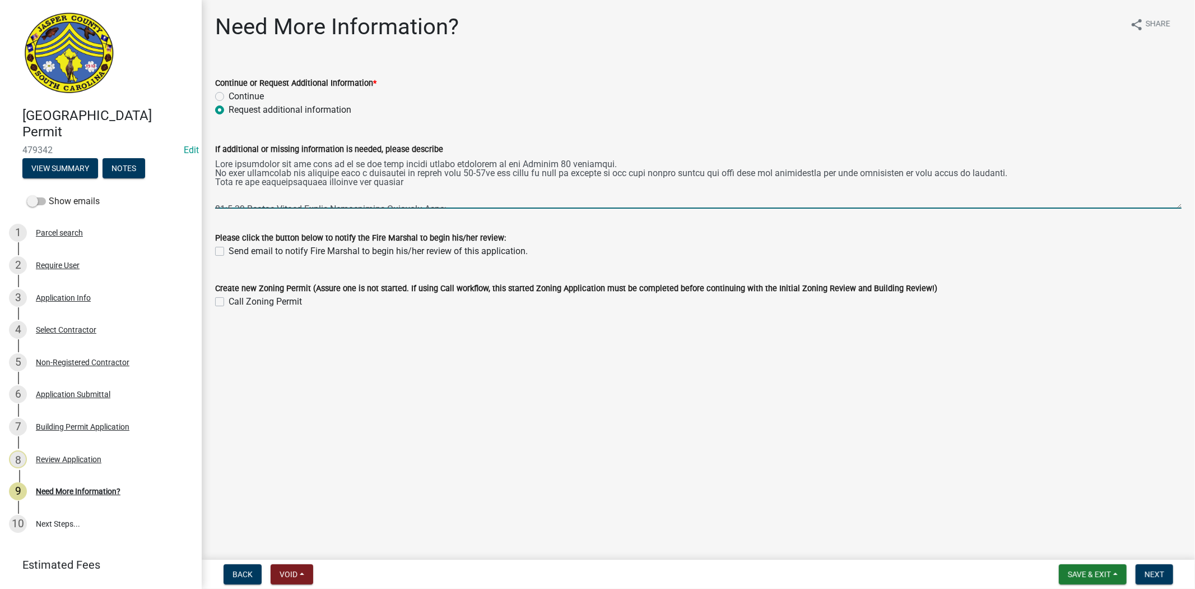
click at [444, 186] on textarea "If additional or missing information is needed, please describe" at bounding box center [698, 182] width 967 height 53
type textarea "Both structures are not able to be on the same septic system according to the A…"
click at [1153, 576] on span "Next" at bounding box center [1155, 573] width 20 height 9
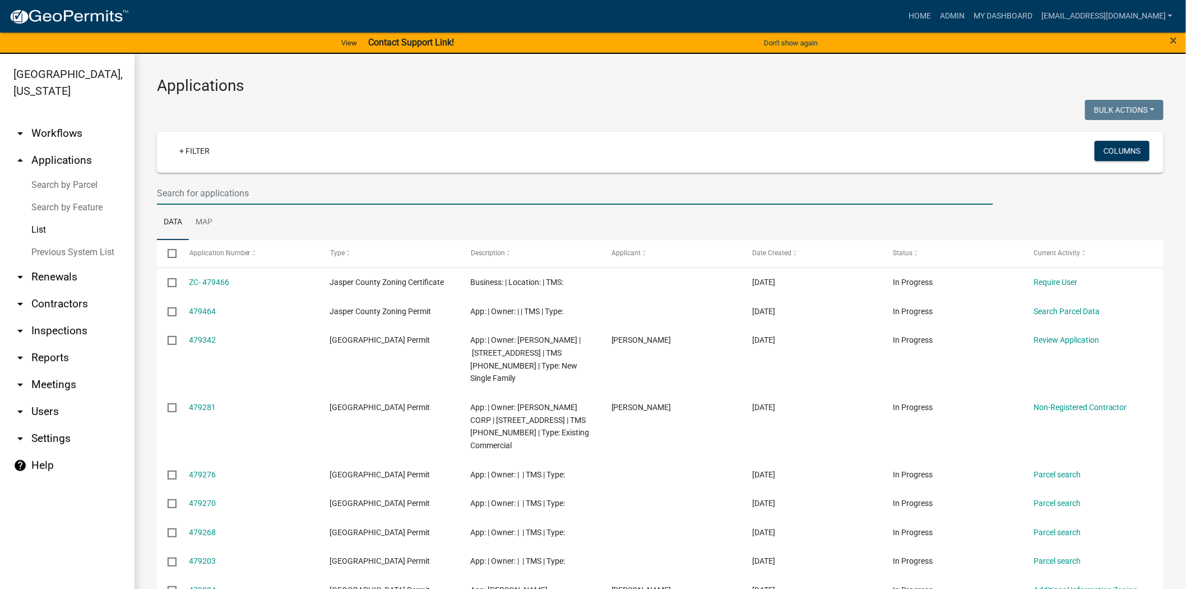
click at [312, 188] on input "text" at bounding box center [575, 193] width 836 height 23
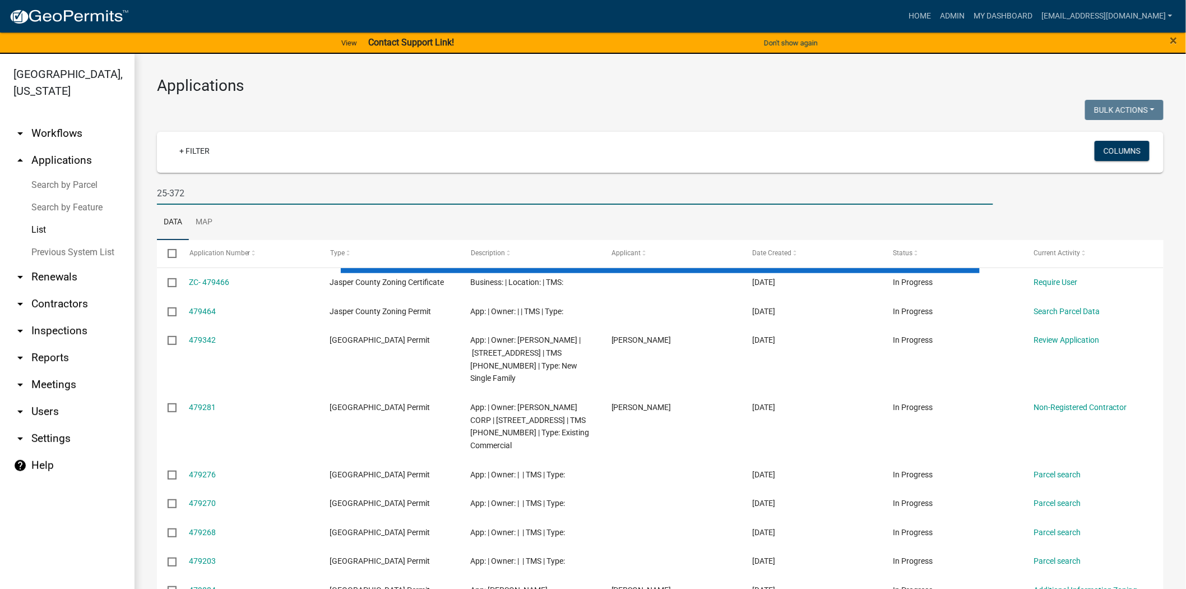
type input "25-372"
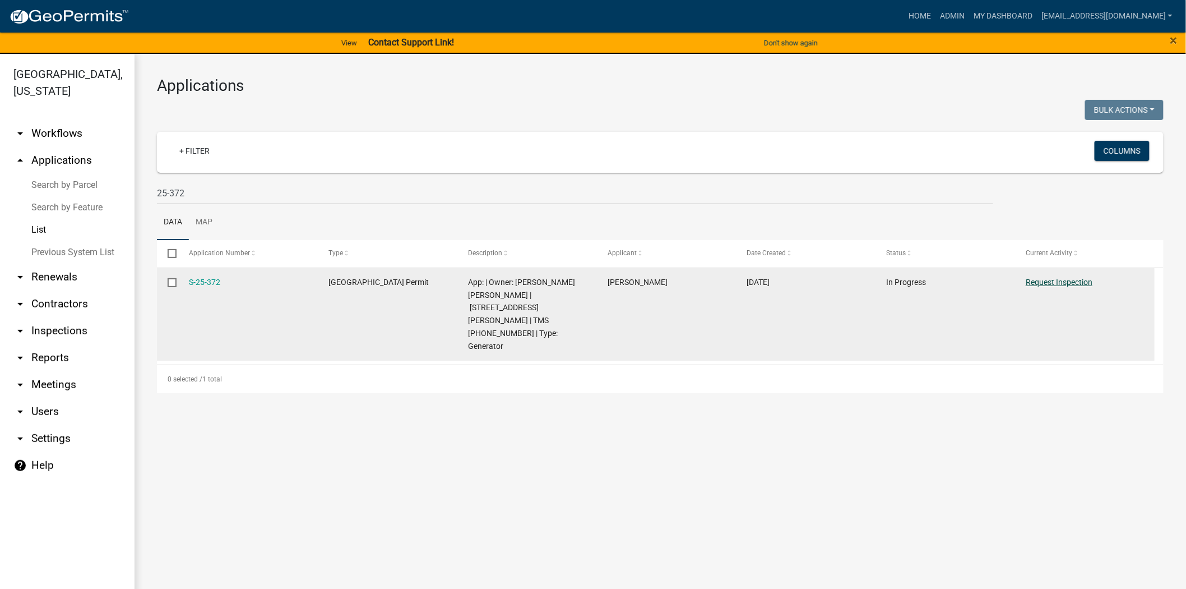
click at [1074, 281] on link "Request Inspection" at bounding box center [1059, 281] width 67 height 9
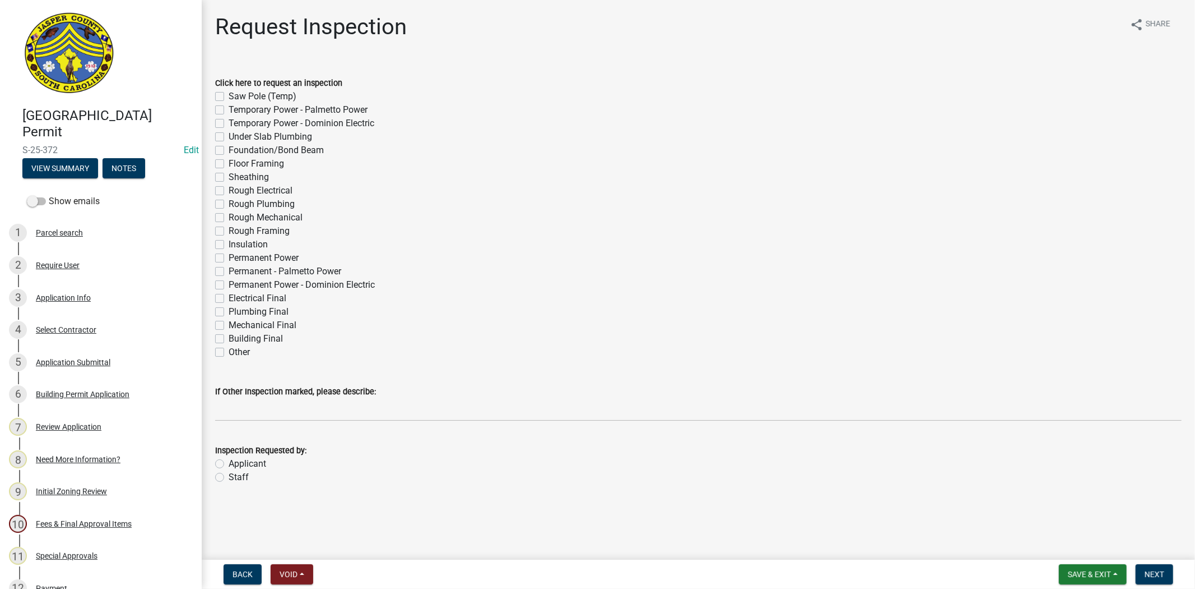
click at [222, 346] on div "Other" at bounding box center [698, 351] width 967 height 13
click at [229, 350] on label "Other" at bounding box center [239, 351] width 21 height 13
click at [229, 350] on input "Other" at bounding box center [232, 348] width 7 height 7
checkbox input "true"
checkbox input "false"
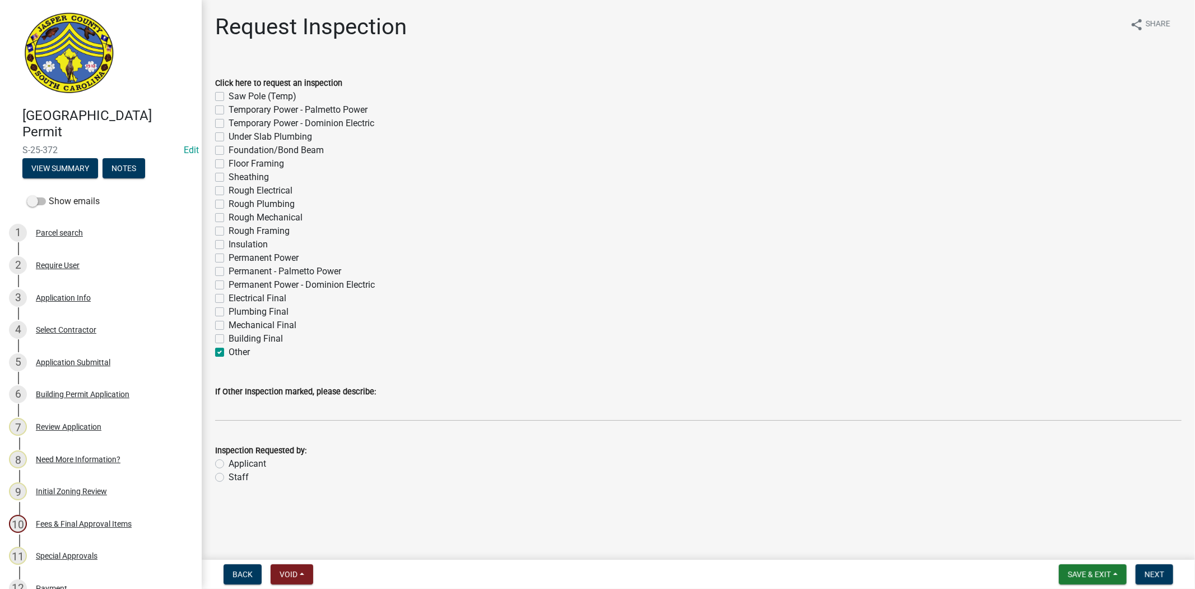
checkbox input "false"
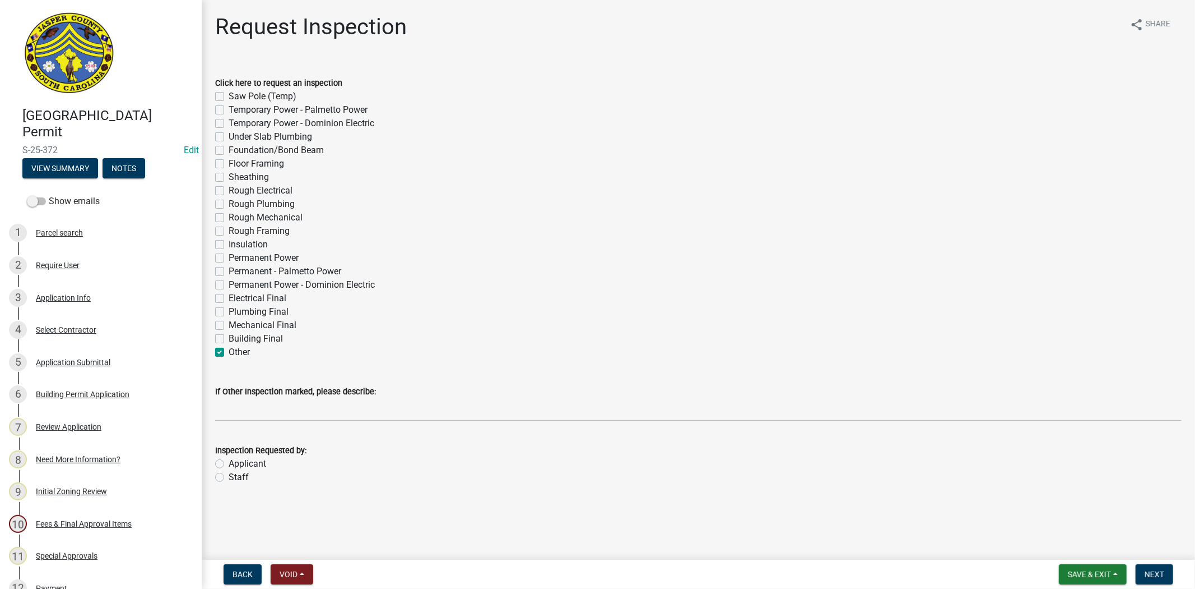
checkbox input "false"
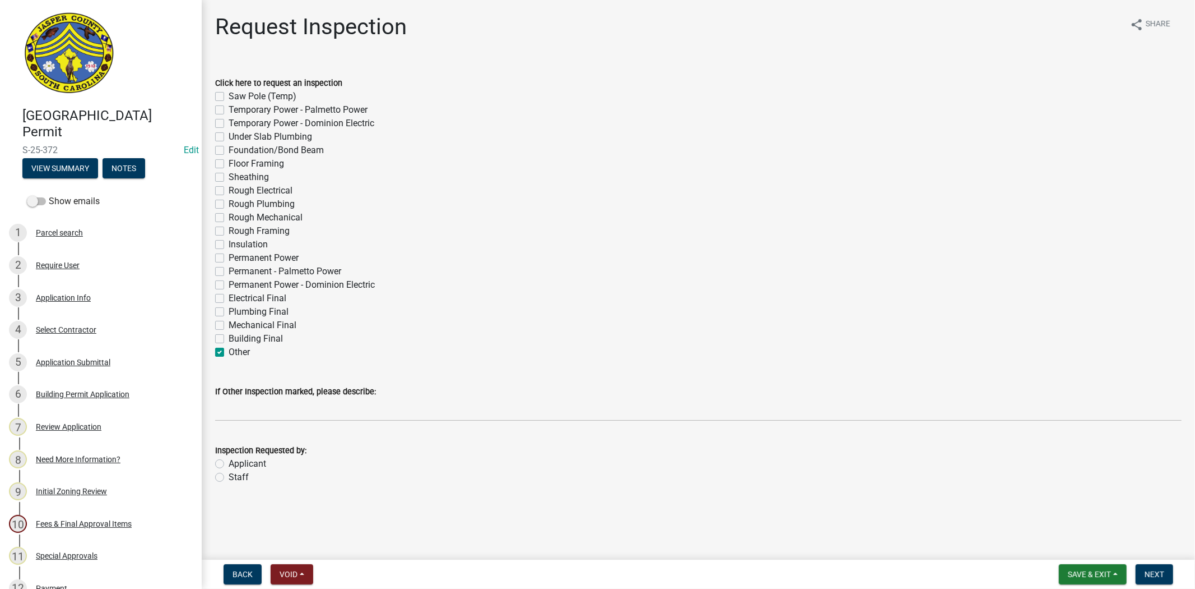
checkbox input "false"
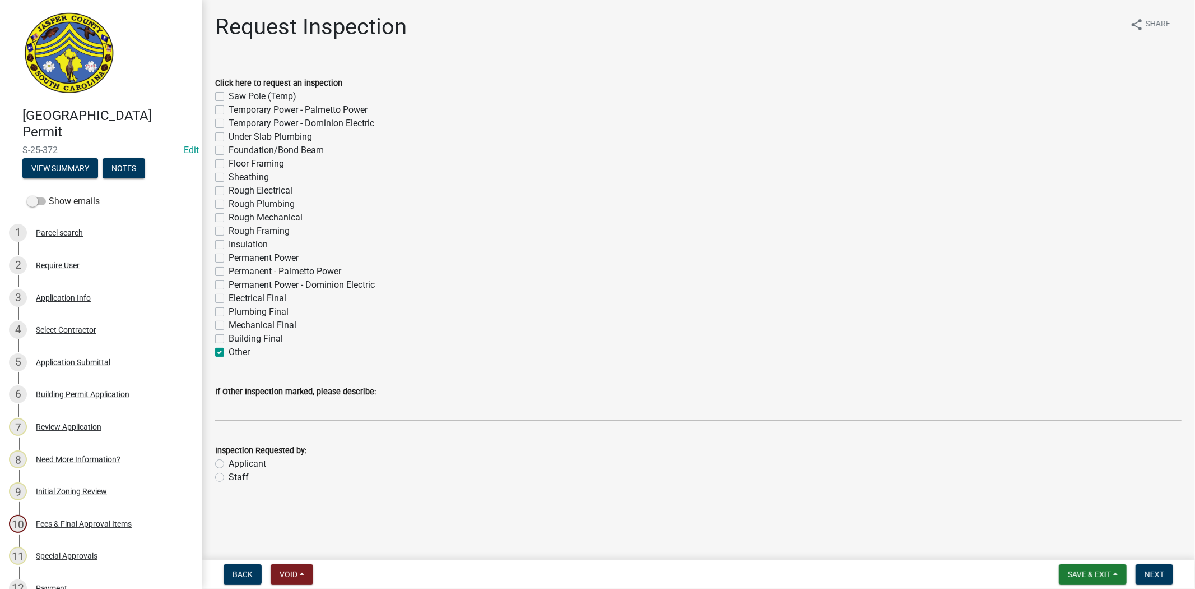
checkbox input "false"
checkbox input "true"
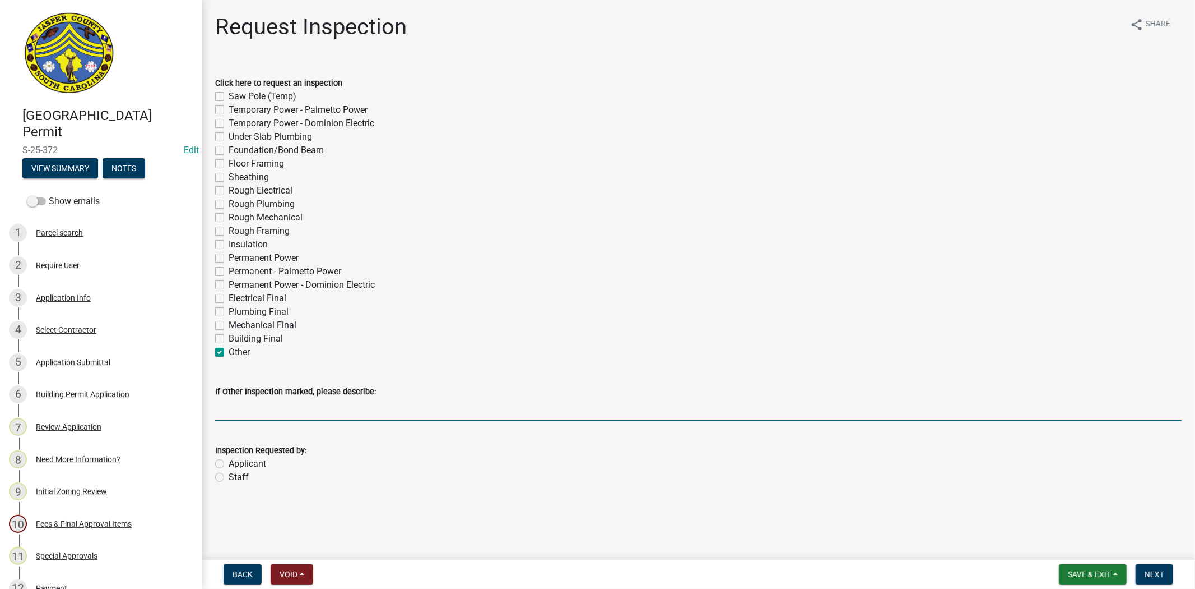
click at [237, 421] on input "If Other Inspection marked, please describe:" at bounding box center [698, 409] width 967 height 23
drag, startPoint x: 408, startPoint y: 407, endPoint x: 276, endPoint y: 416, distance: 132.0
click at [276, 416] on input "Generator final for Tuesday afternoon if possible" at bounding box center [698, 409] width 967 height 23
type input "Generator final"
click at [229, 465] on label "Applicant" at bounding box center [248, 463] width 38 height 13
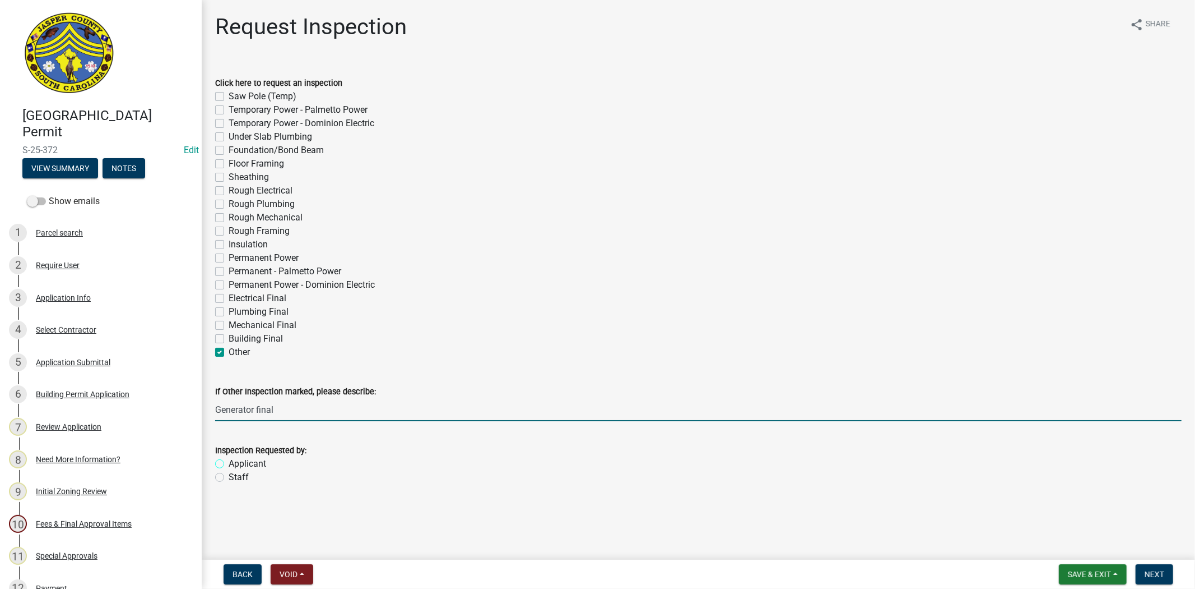
click at [229, 464] on input "Applicant" at bounding box center [232, 460] width 7 height 7
radio input "true"
click at [353, 410] on input "Generator final" at bounding box center [698, 409] width 967 height 23
drag, startPoint x: 318, startPoint y: 411, endPoint x: 275, endPoint y: 415, distance: 43.9
click at [275, 415] on input "Generator final after lunch around 1:30pm" at bounding box center [698, 409] width 967 height 23
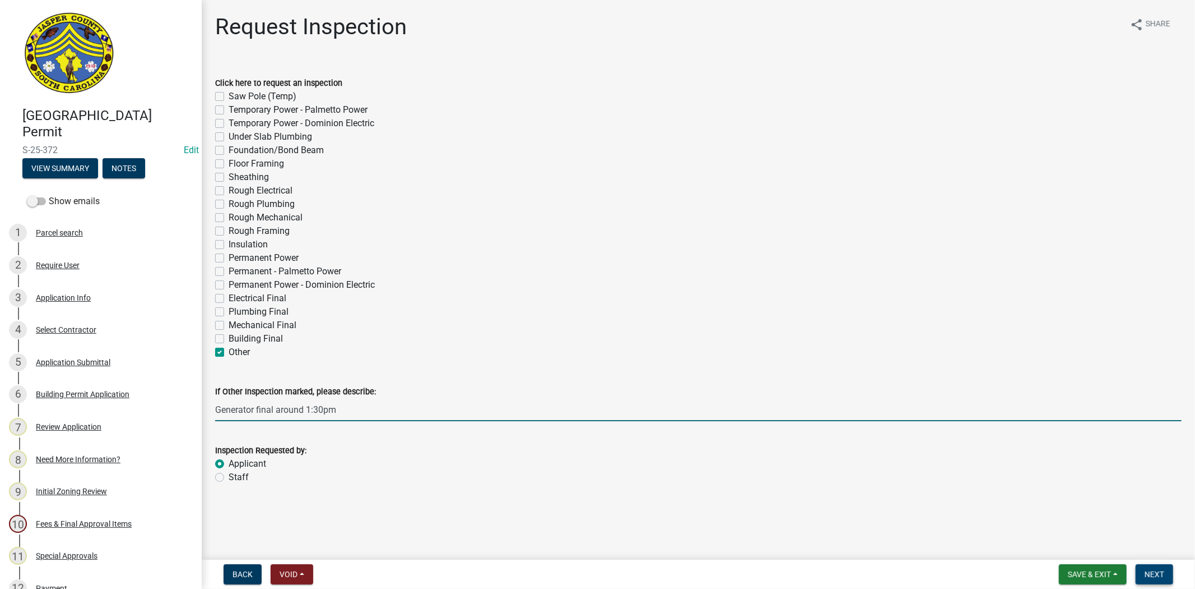
type input "Generator final around 1:30pm"
click at [1159, 575] on span "Next" at bounding box center [1155, 573] width 20 height 9
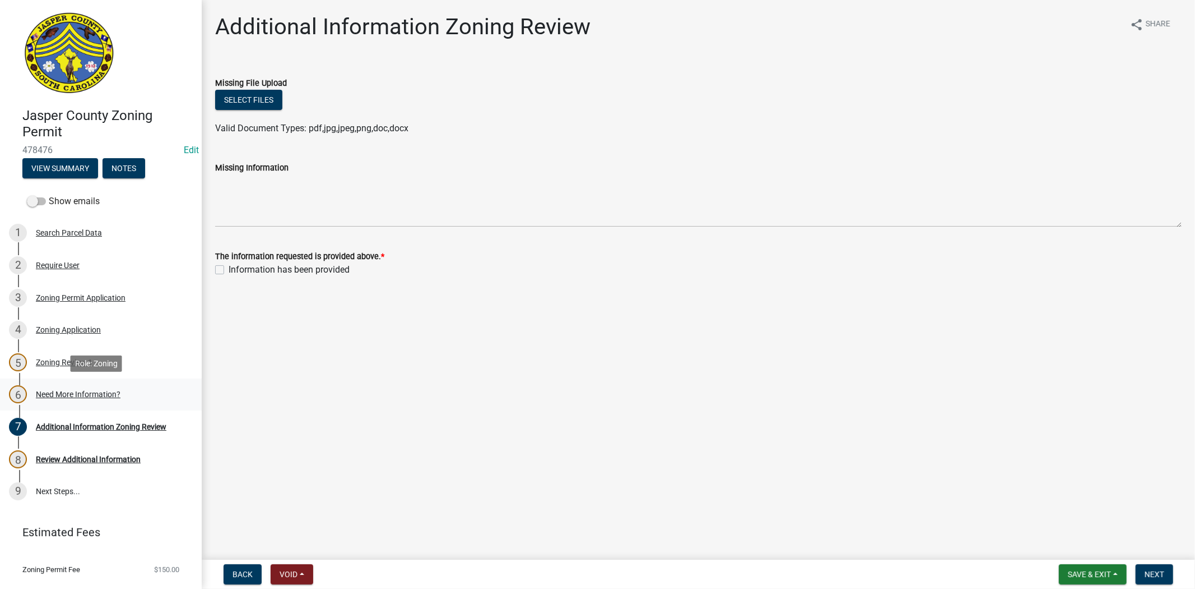
click at [102, 392] on div "Need More Information?" at bounding box center [78, 394] width 85 height 8
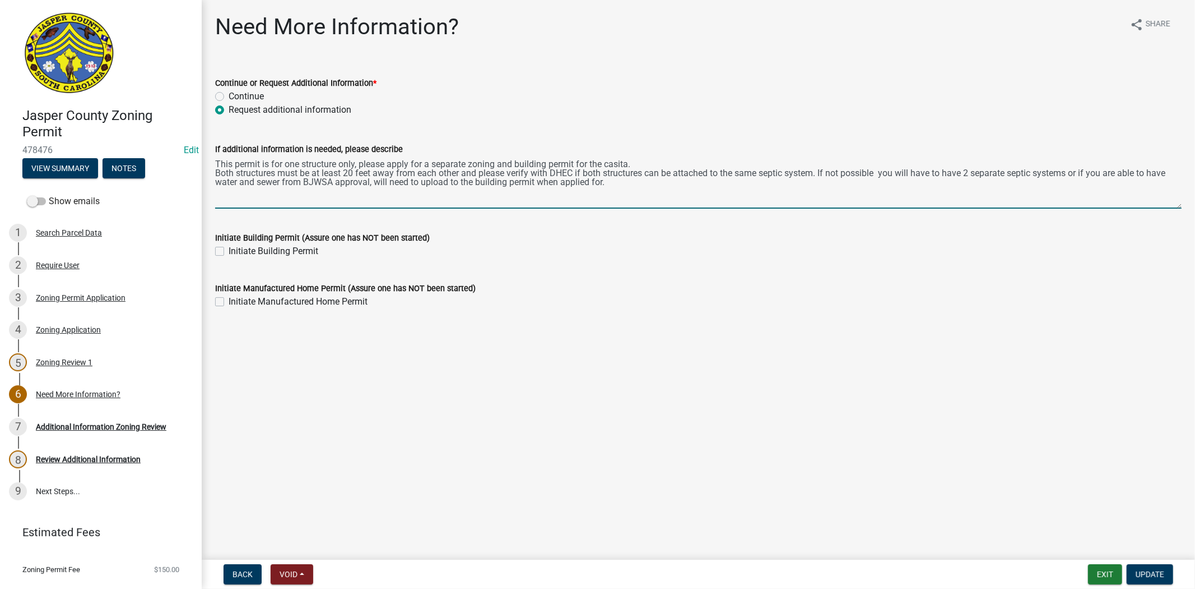
drag, startPoint x: 630, startPoint y: 191, endPoint x: 217, endPoint y: 163, distance: 414.0
click at [217, 163] on textarea "This permit is for one structure only, please apply for a separate zoning and b…" at bounding box center [698, 182] width 967 height 53
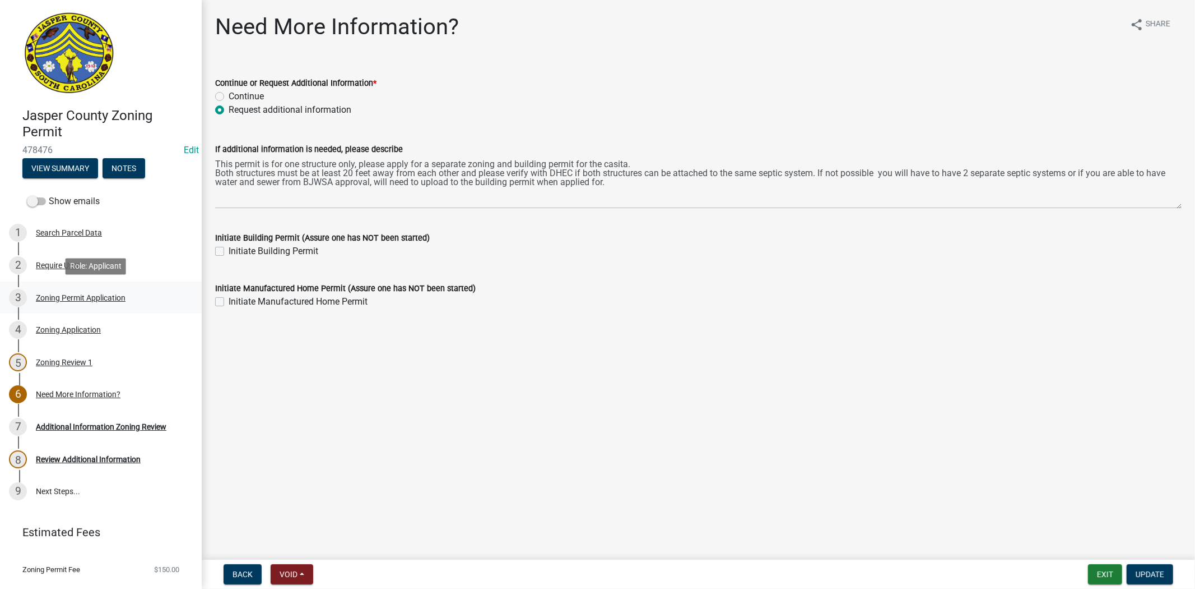
click at [118, 299] on div "Zoning Permit Application" at bounding box center [81, 298] width 90 height 8
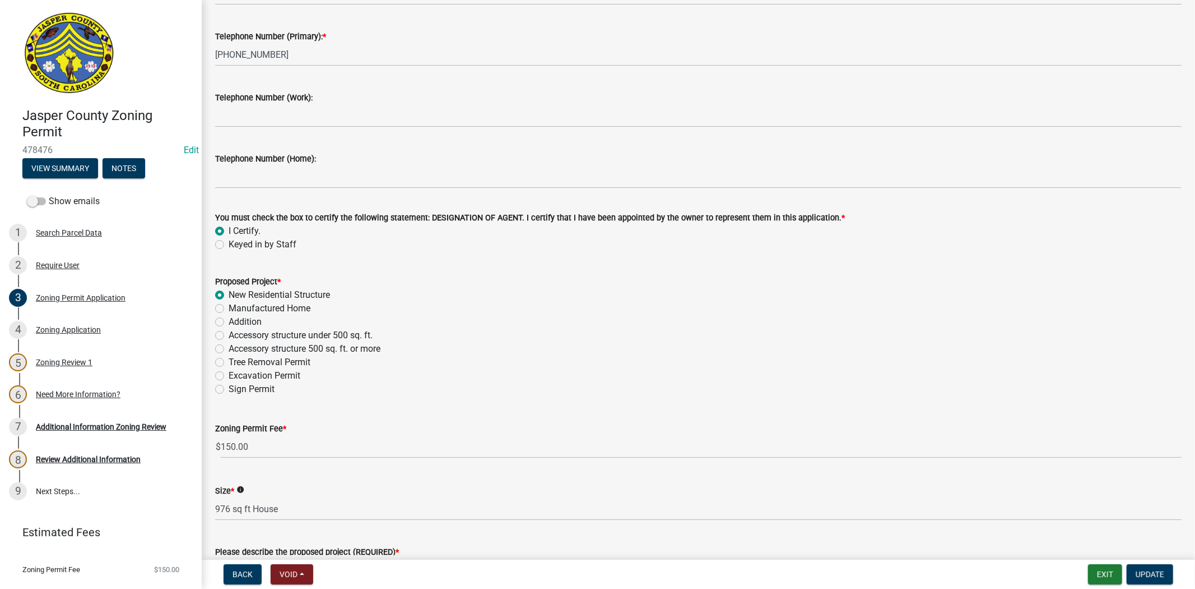
scroll to position [1149, 0]
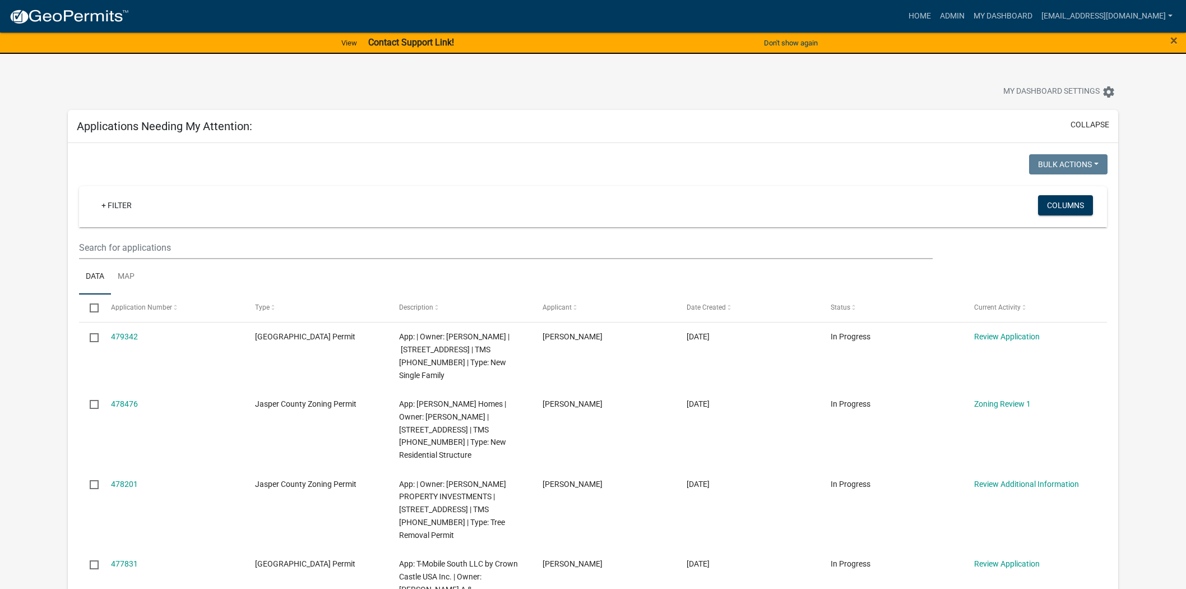
scroll to position [124, 0]
